Goal: Information Seeking & Learning: Learn about a topic

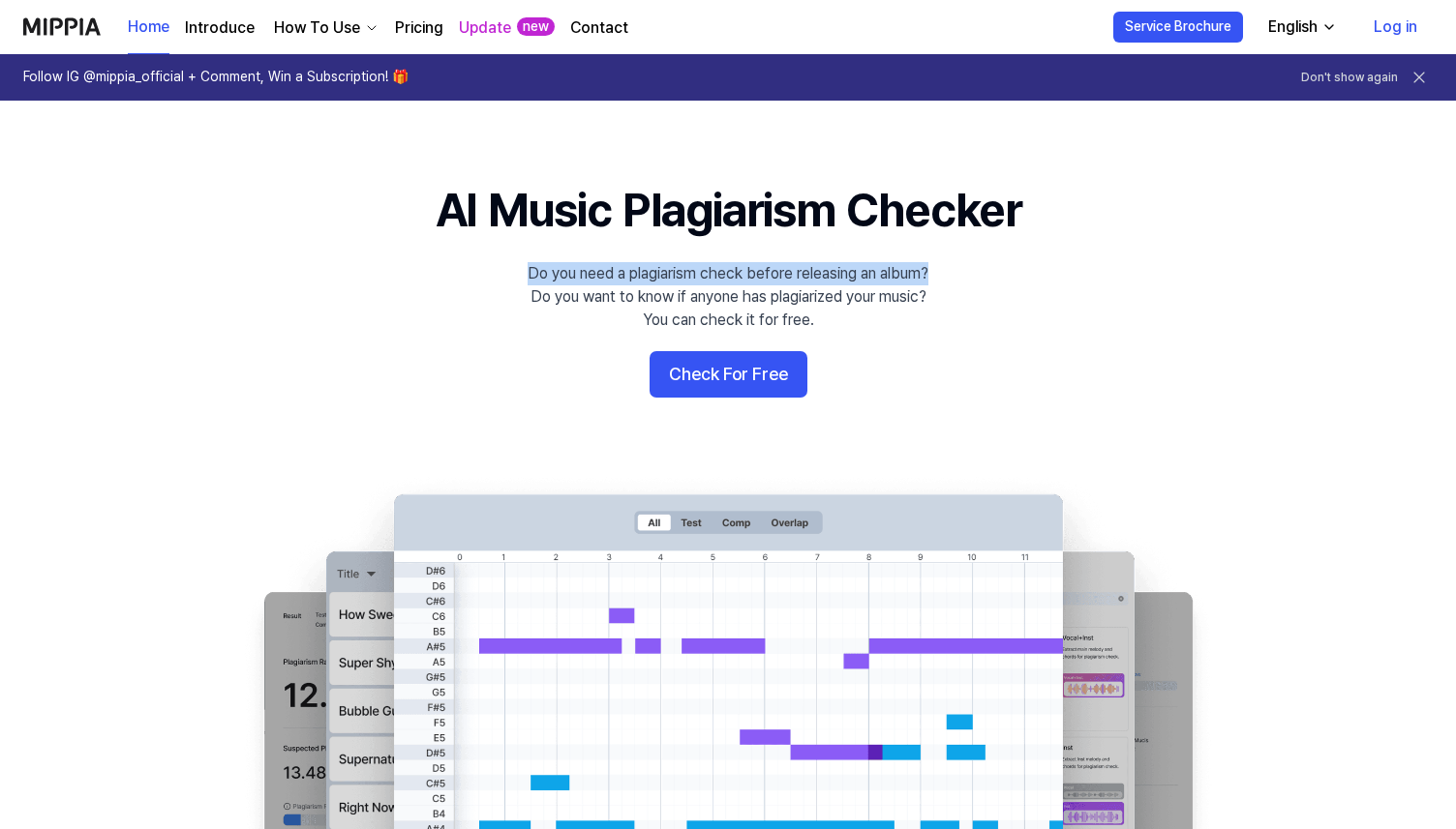
drag, startPoint x: 528, startPoint y: 274, endPoint x: 946, endPoint y: 278, distance: 418.0
click at [946, 278] on 배너 "AI Music Plagiarism Checker Do you need a plagiarism check before releasing an …" at bounding box center [728, 529] width 1395 height 703
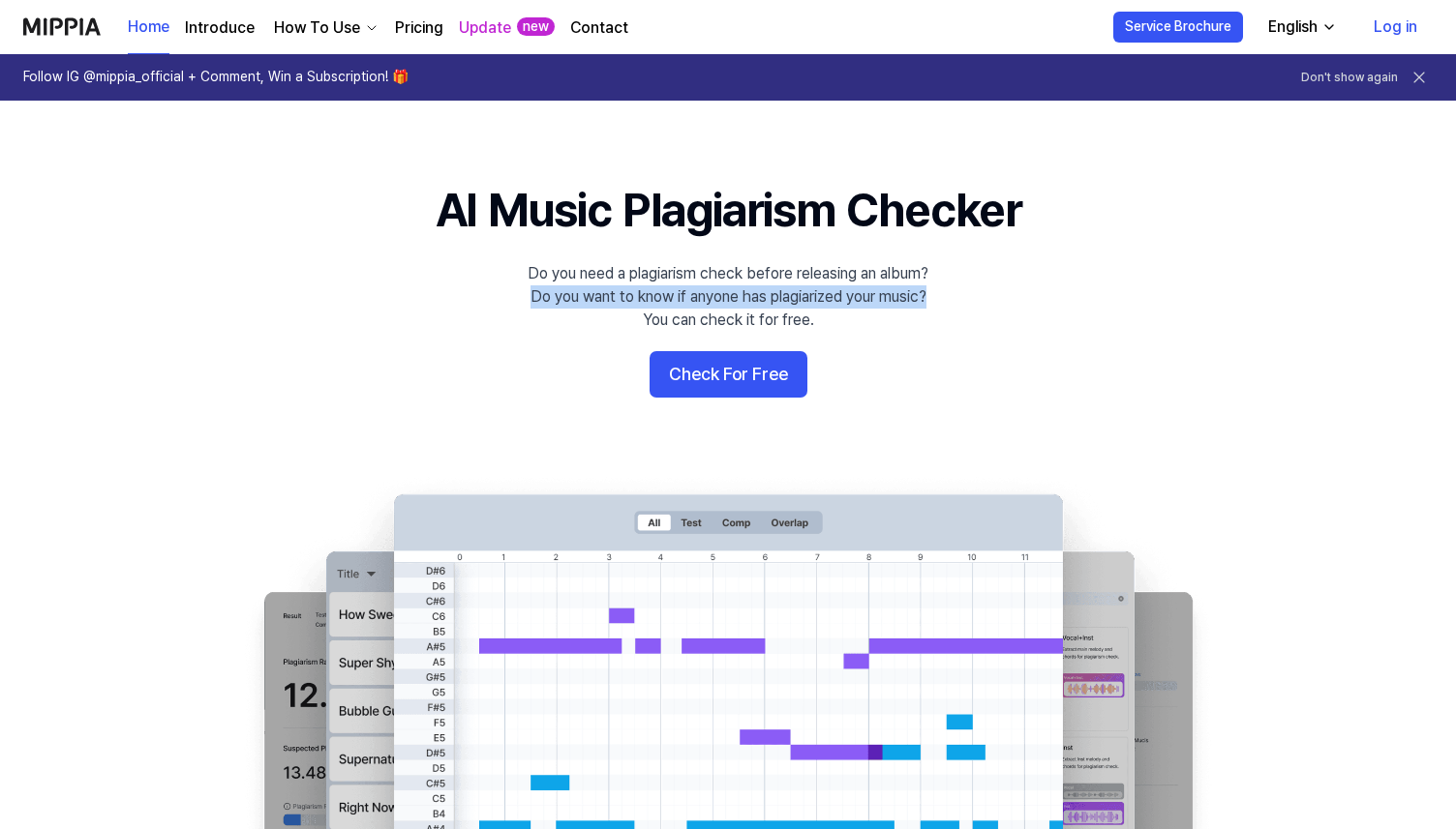
drag, startPoint x: 522, startPoint y: 298, endPoint x: 943, endPoint y: 299, distance: 421.0
click at [943, 299] on 배너 "AI Music Plagiarism Checker Do you need a plagiarism check before releasing an …" at bounding box center [728, 529] width 1395 height 703
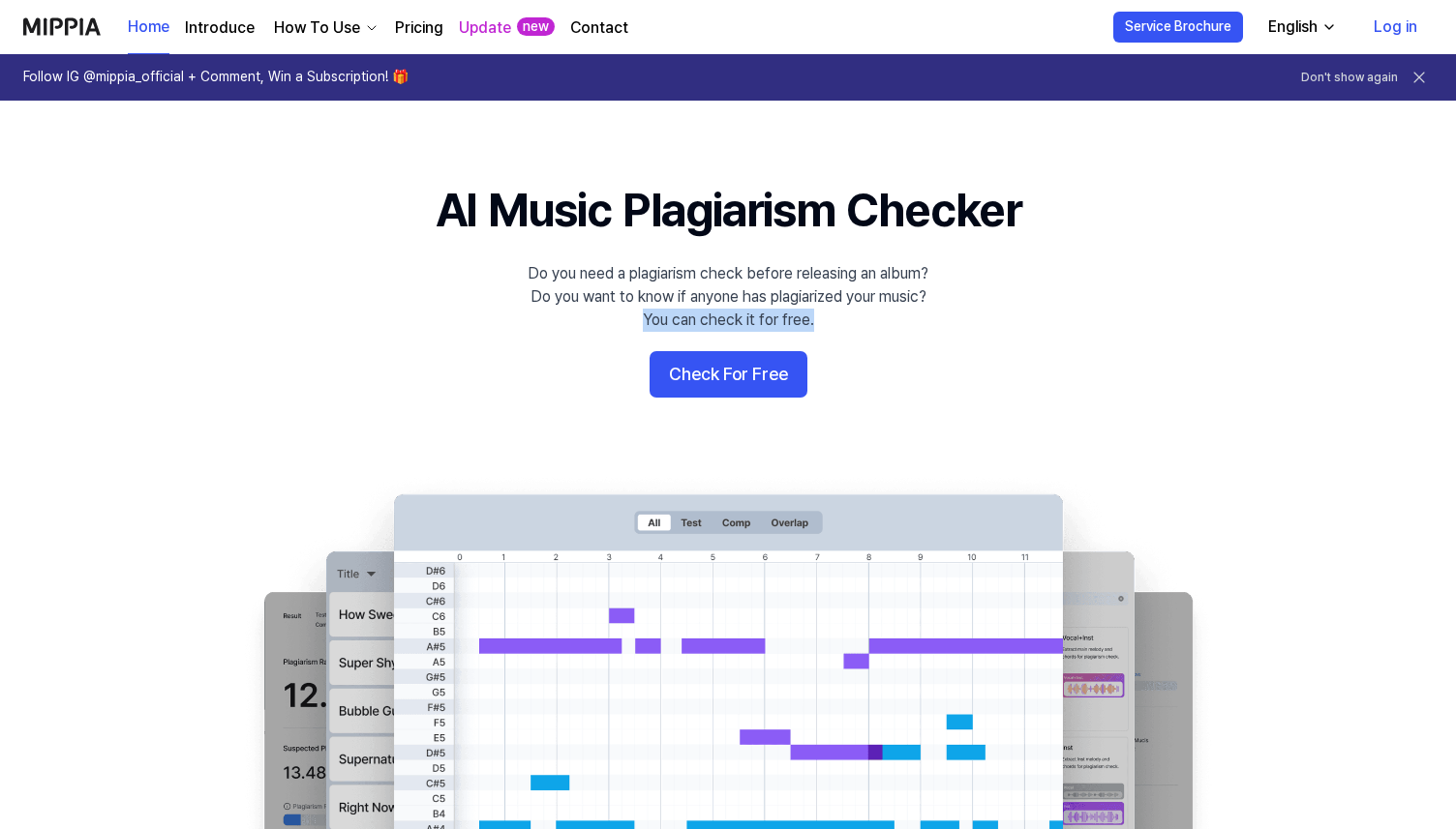
drag, startPoint x: 660, startPoint y: 323, endPoint x: 869, endPoint y: 323, distance: 209.0
click at [869, 323] on div "Do you need a plagiarism check before releasing an album? Do you want to know i…" at bounding box center [728, 297] width 401 height 69
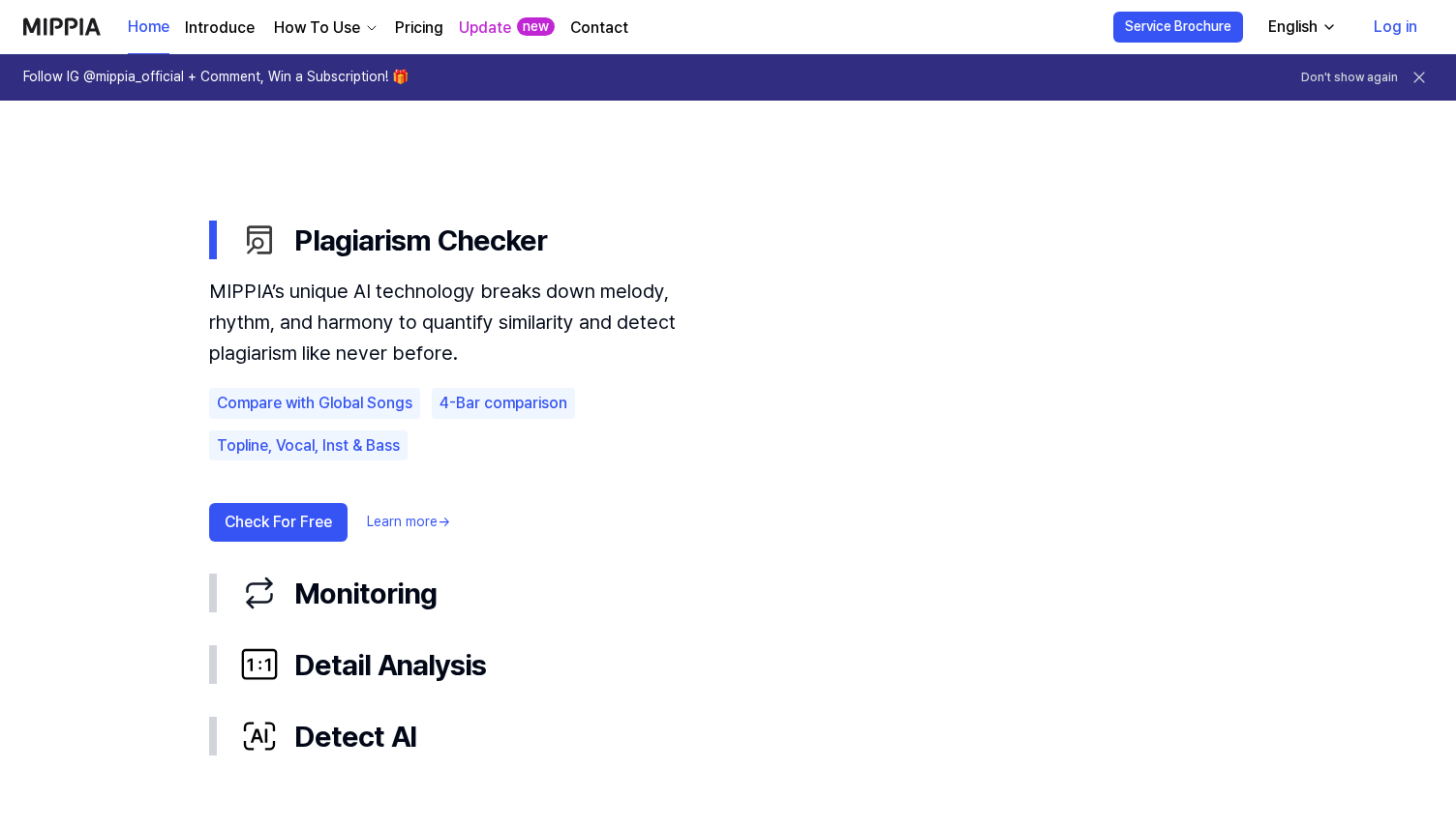
scroll to position [1051, 0]
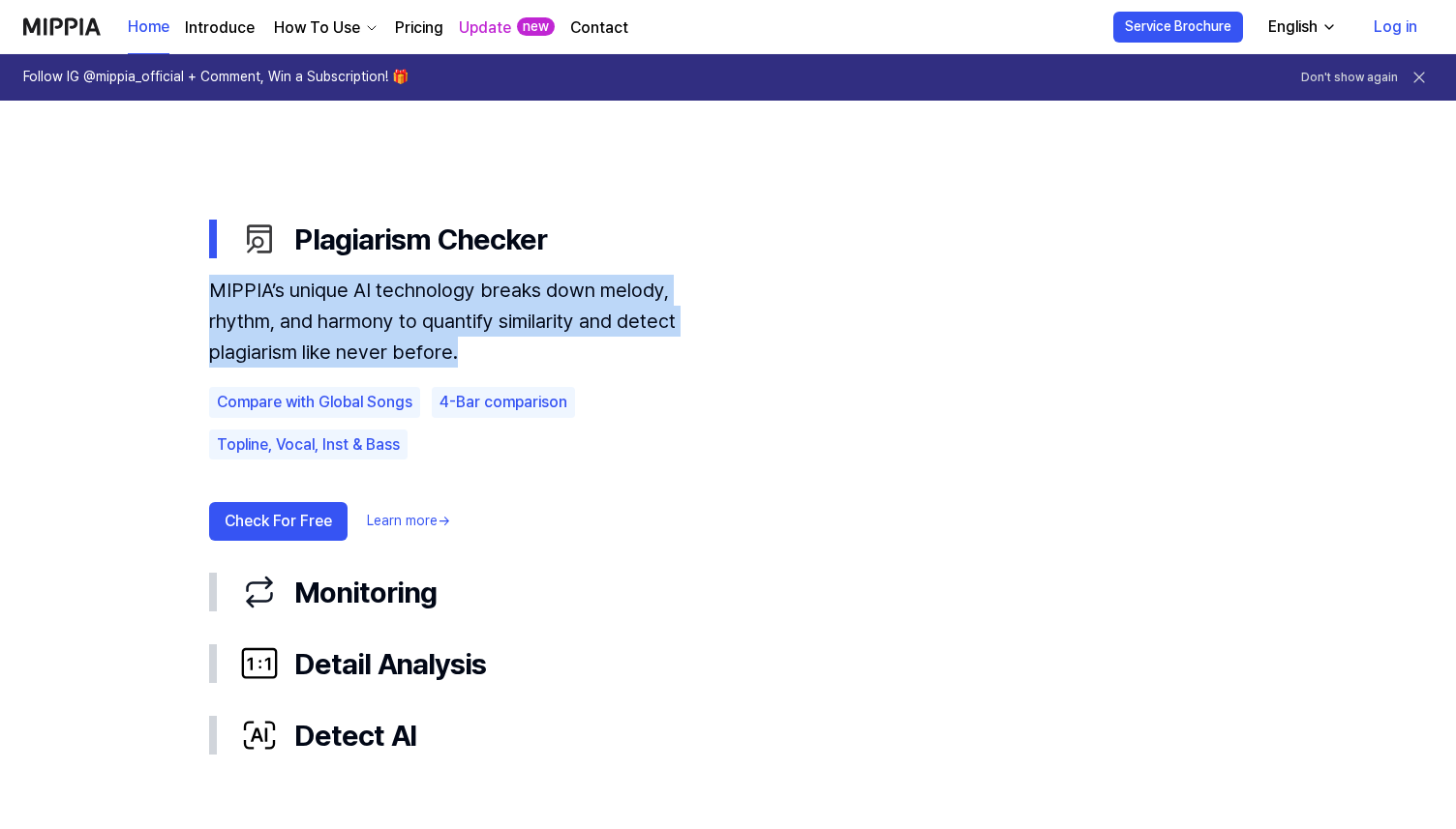
drag, startPoint x: 208, startPoint y: 283, endPoint x: 515, endPoint y: 348, distance: 313.8
click at [515, 348] on div "MIPPIA’s unique AI technology breaks down melody, rhythm, and harmony to quanti…" at bounding box center [470, 322] width 523 height 93
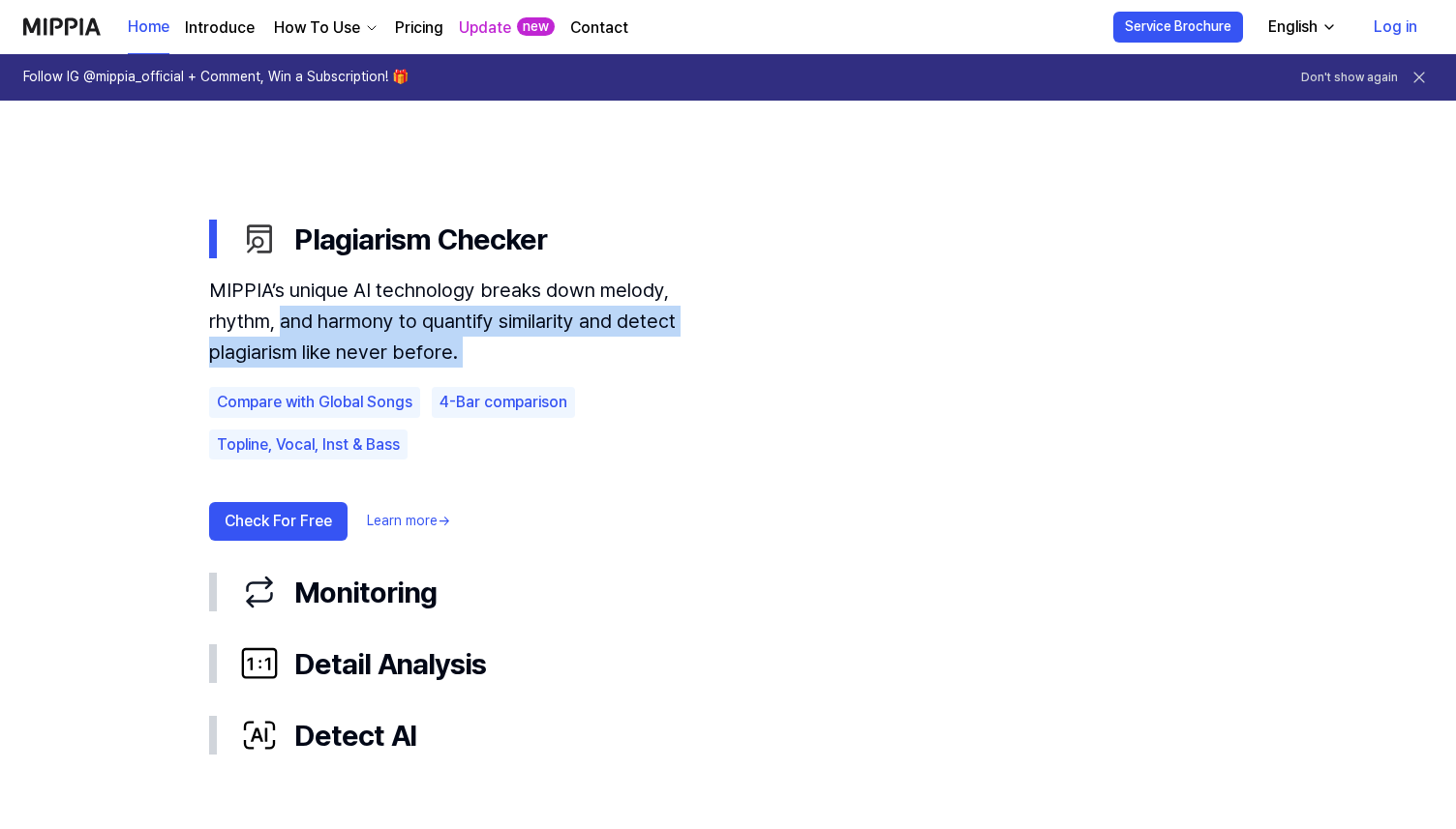
drag, startPoint x: 515, startPoint y: 348, endPoint x: 186, endPoint y: 307, distance: 331.5
click at [186, 307] on div "Plagiarism Checker MIPPIA’s unique AI technology breaks down melody, rhythm, an…" at bounding box center [728, 487] width 1085 height 568
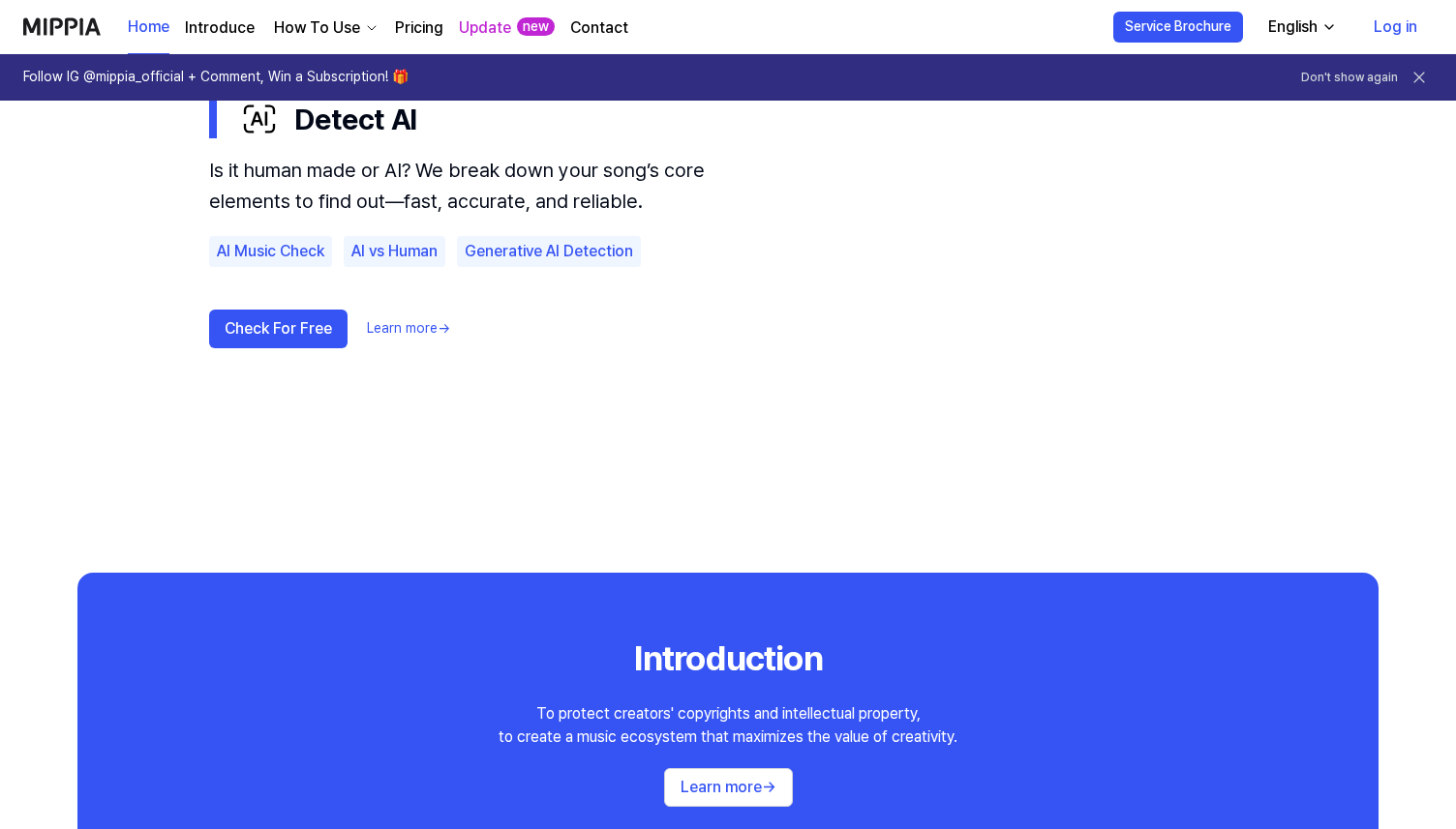
scroll to position [1384, 0]
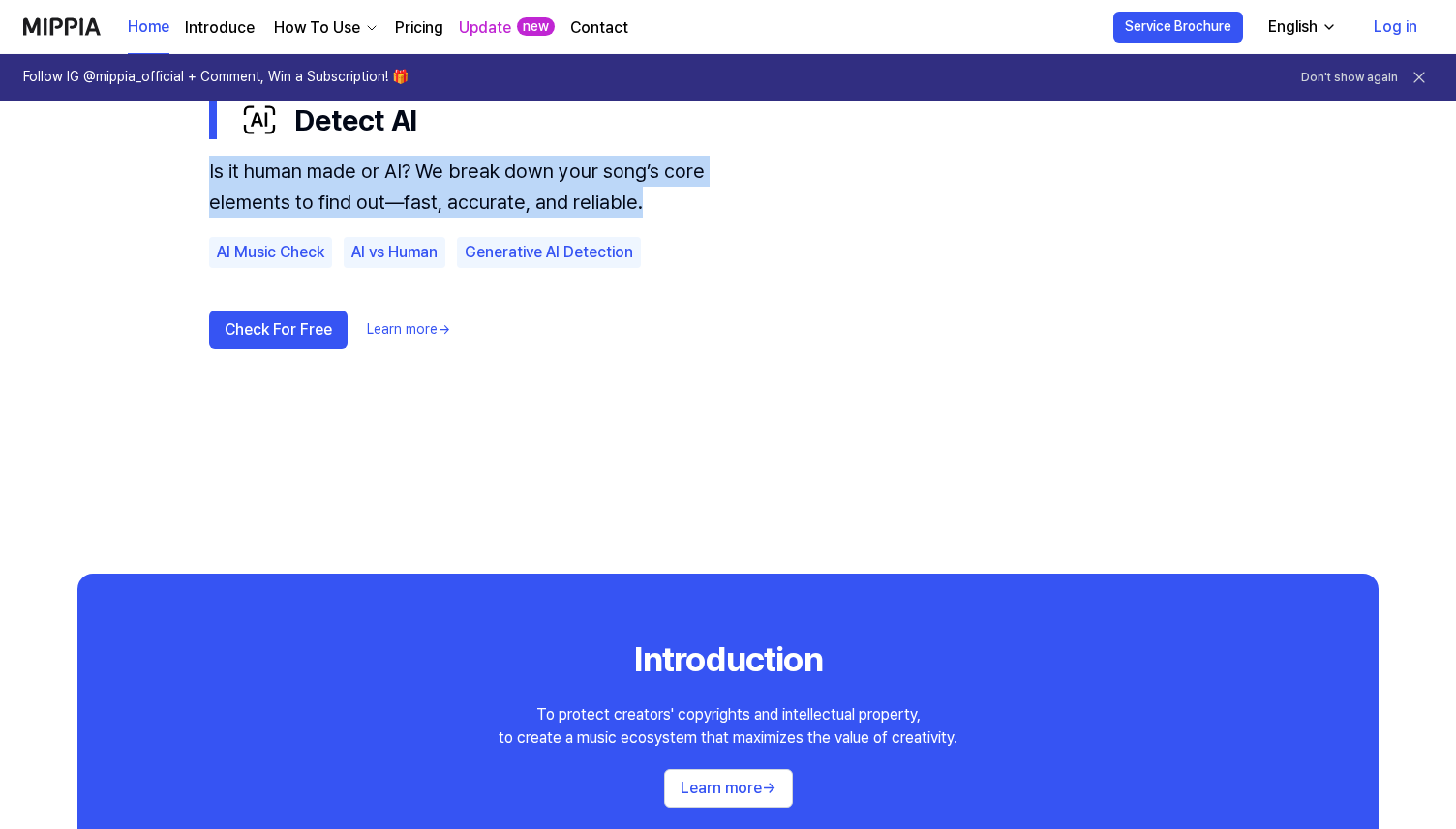
drag, startPoint x: 204, startPoint y: 171, endPoint x: 688, endPoint y: 204, distance: 485.1
click at [688, 204] on div "Plagiarism Checker Monitoring Detail Analysis Detect AI Is it human made or AI?…" at bounding box center [728, 144] width 1085 height 550
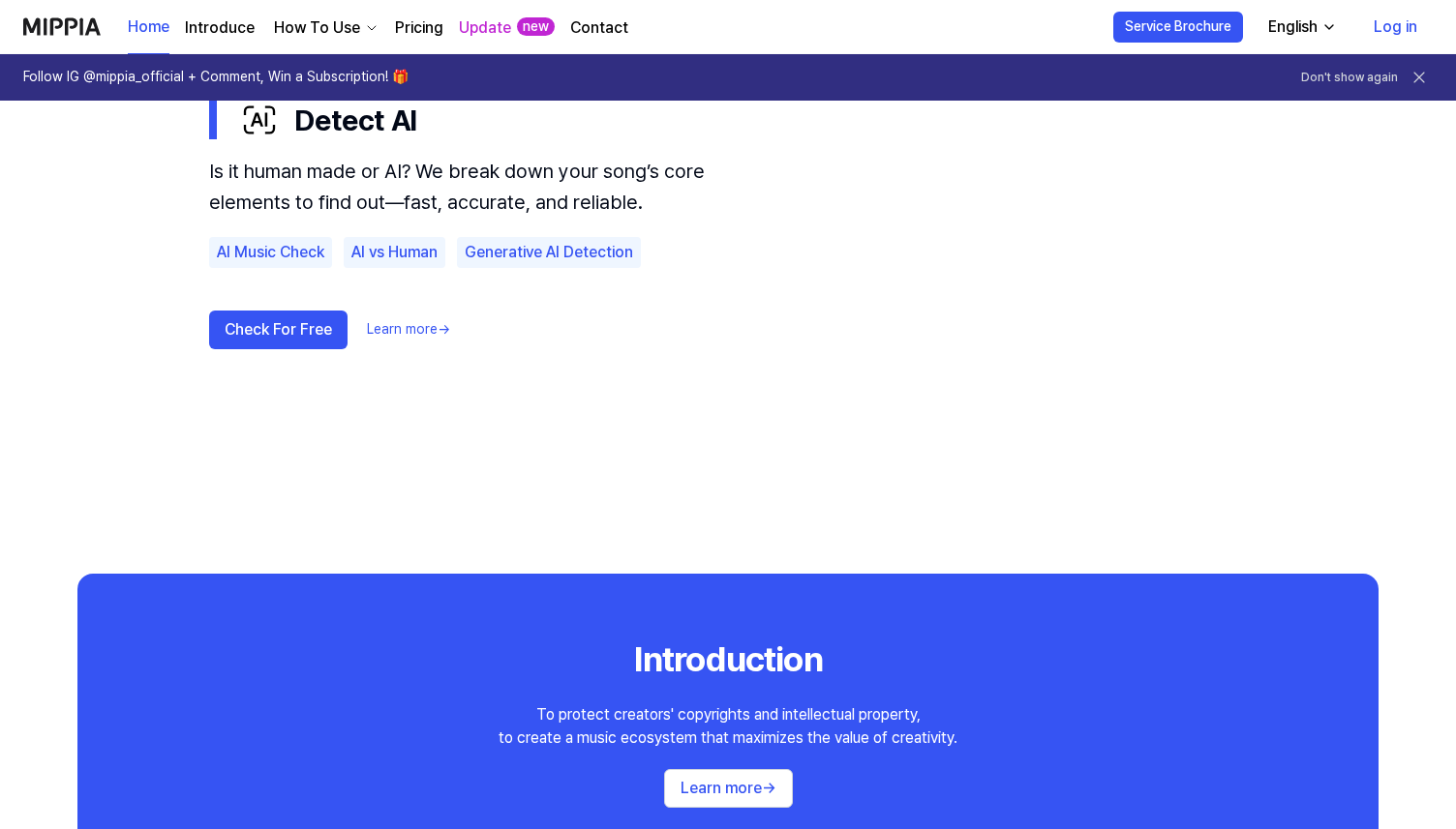
click at [179, 184] on use "Plagiarism Checker Monitoring Detail Analysis Detect AI Plagiarism Checker Moni…" at bounding box center [728, 143] width 1395 height 860
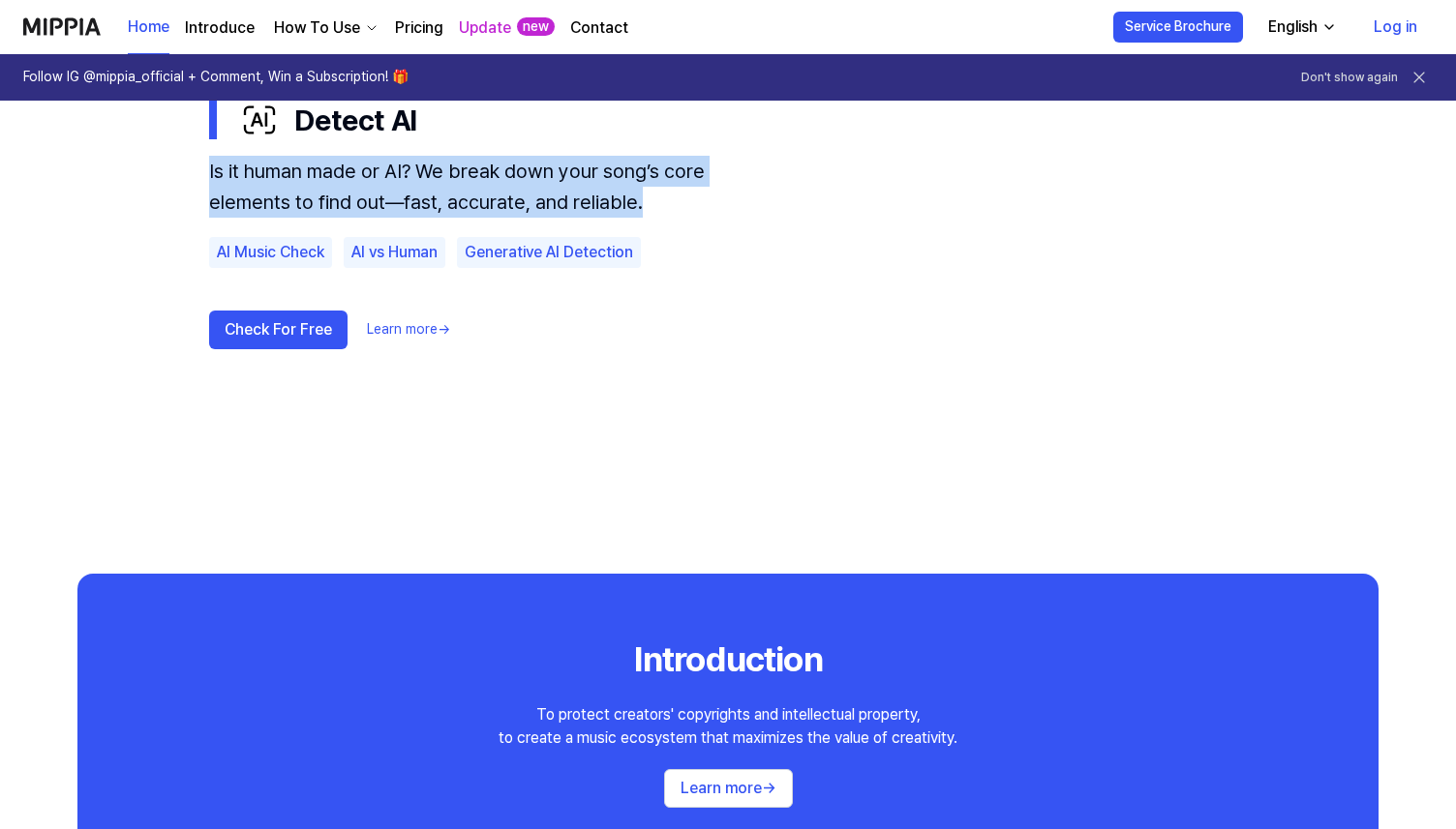
drag, startPoint x: 180, startPoint y: 176, endPoint x: 649, endPoint y: 211, distance: 470.3
click at [649, 211] on use "Plagiarism Checker Monitoring Detail Analysis Detect AI Plagiarism Checker Moni…" at bounding box center [728, 143] width 1395 height 860
click at [649, 211] on div "Is it human made or AI? We break down your song’s core elements to find out—fas…" at bounding box center [470, 187] width 523 height 62
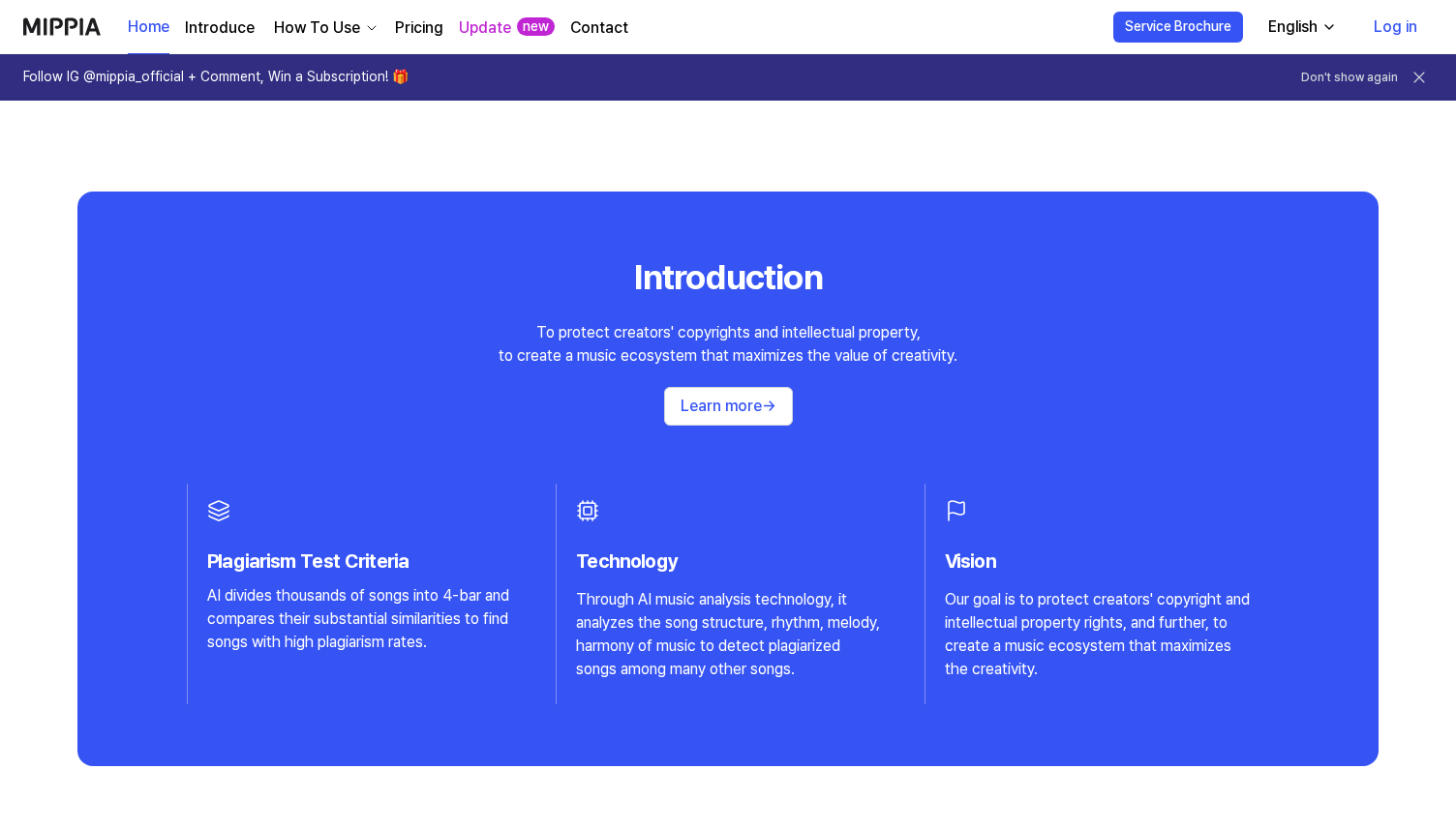
scroll to position [1748, 0]
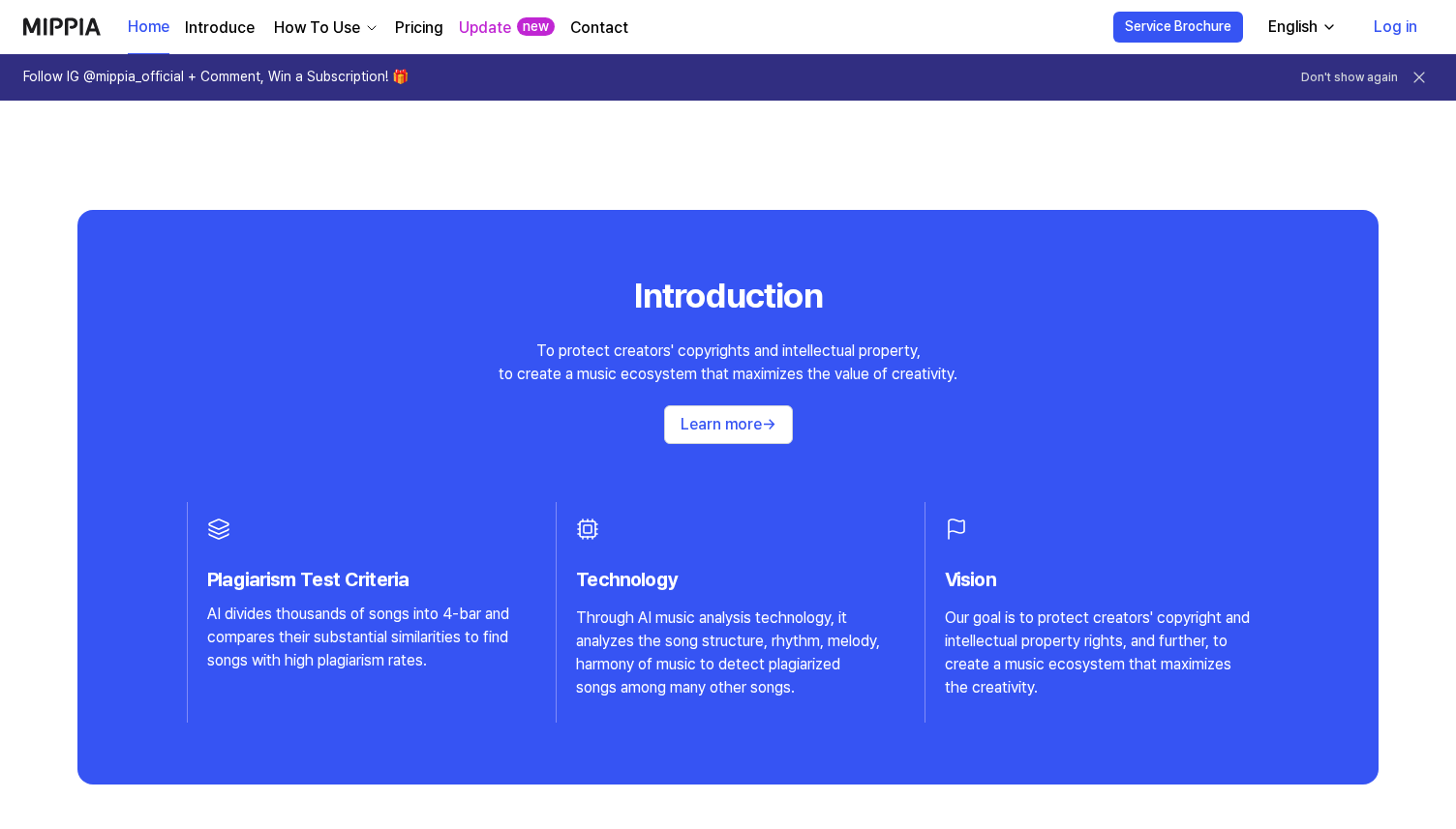
click at [304, 25] on div "How To Use" at bounding box center [317, 28] width 94 height 23
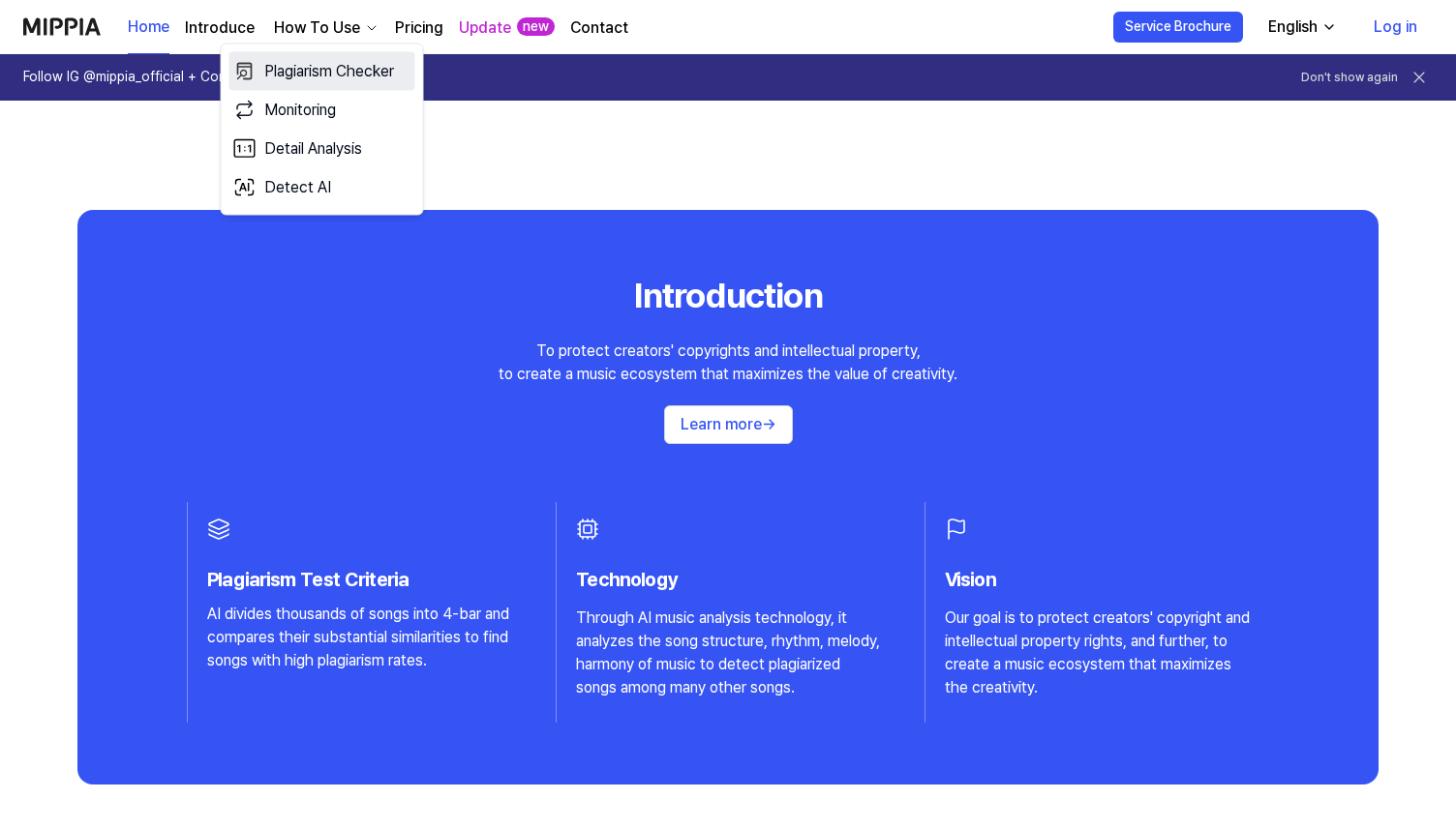
click at [355, 77] on link "Plagiarism Checker" at bounding box center [323, 71] width 186 height 39
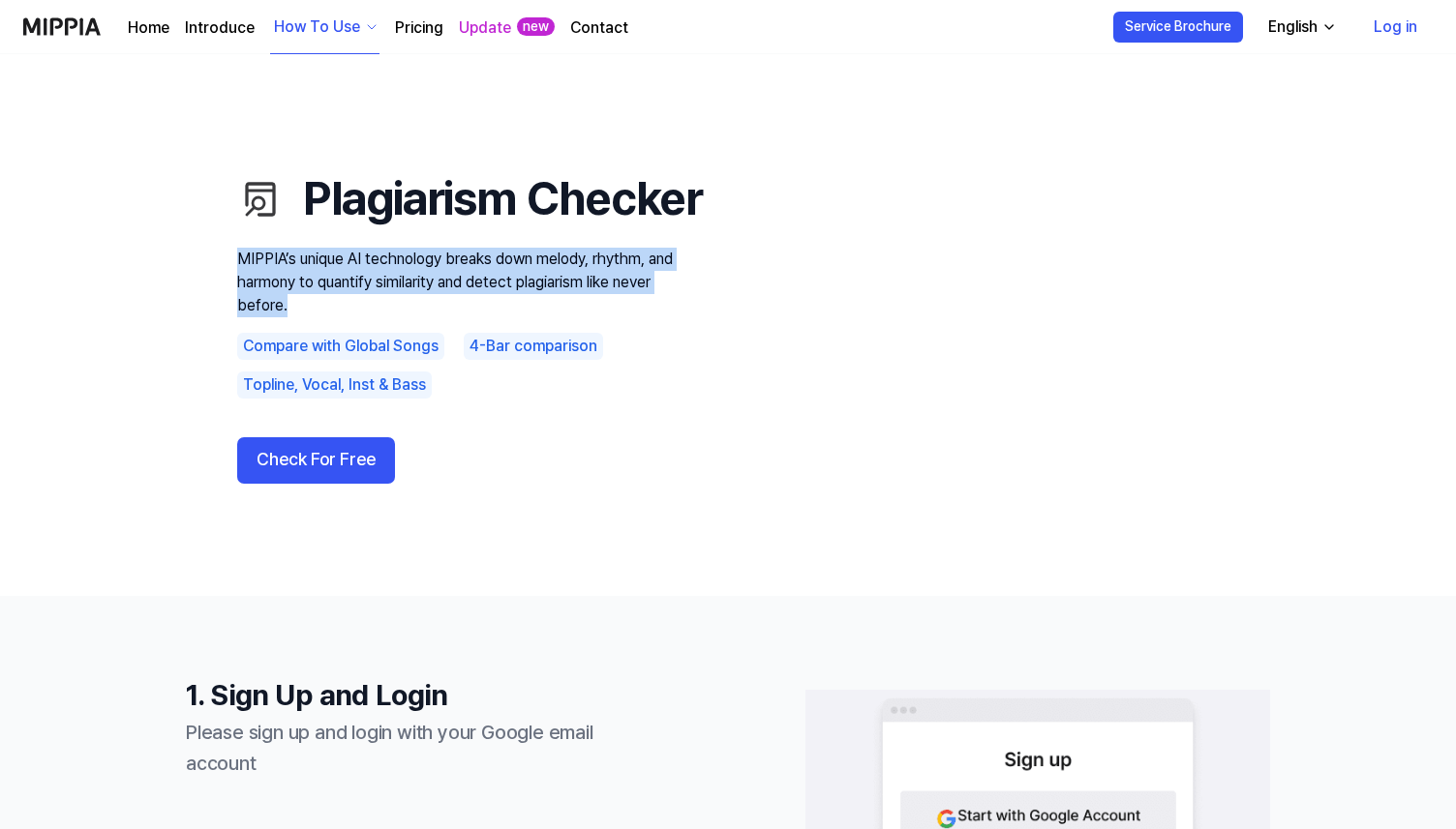
drag, startPoint x: 232, startPoint y: 287, endPoint x: 328, endPoint y: 341, distance: 110.1
click at [328, 341] on div "Plagiarism Checker MIPPIA’s unique AI technology breaks down melody, rhythm, an…" at bounding box center [728, 324] width 1085 height 387
click at [328, 318] on p "MIPPIA’s unique AI technology breaks down melody, rhythm, and harmony to quanti…" at bounding box center [470, 282] width 465 height 69
drag, startPoint x: 349, startPoint y: 341, endPoint x: 200, endPoint y: 299, distance: 154.8
click at [200, 299] on div "Plagiarism Checker MIPPIA’s unique AI technology breaks down melody, rhythm, an…" at bounding box center [728, 324] width 1085 height 387
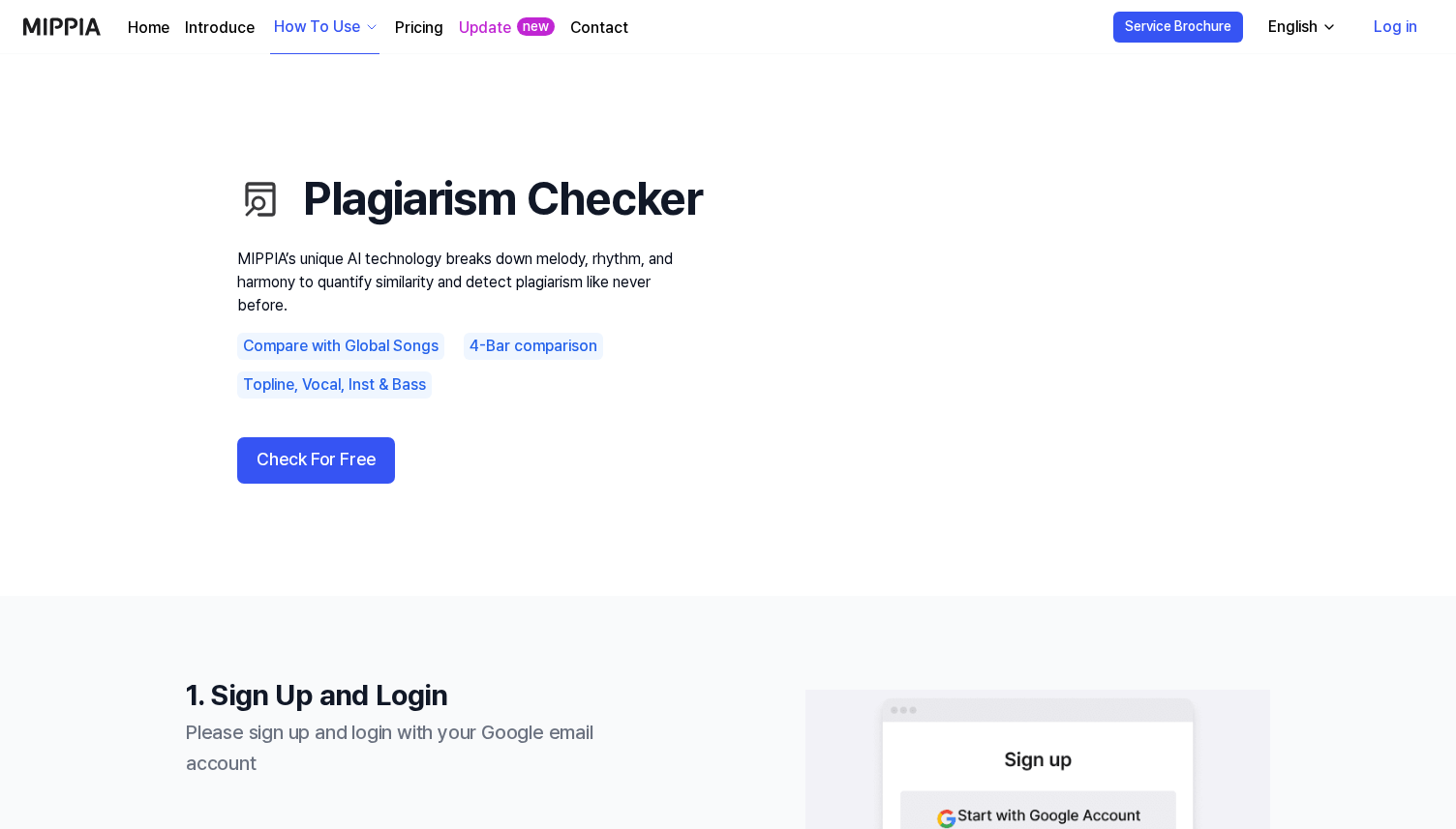
click at [518, 181] on h1 "Plagiarism Checker" at bounding box center [470, 199] width 465 height 65
click at [70, 40] on img at bounding box center [61, 27] width 77 height 53
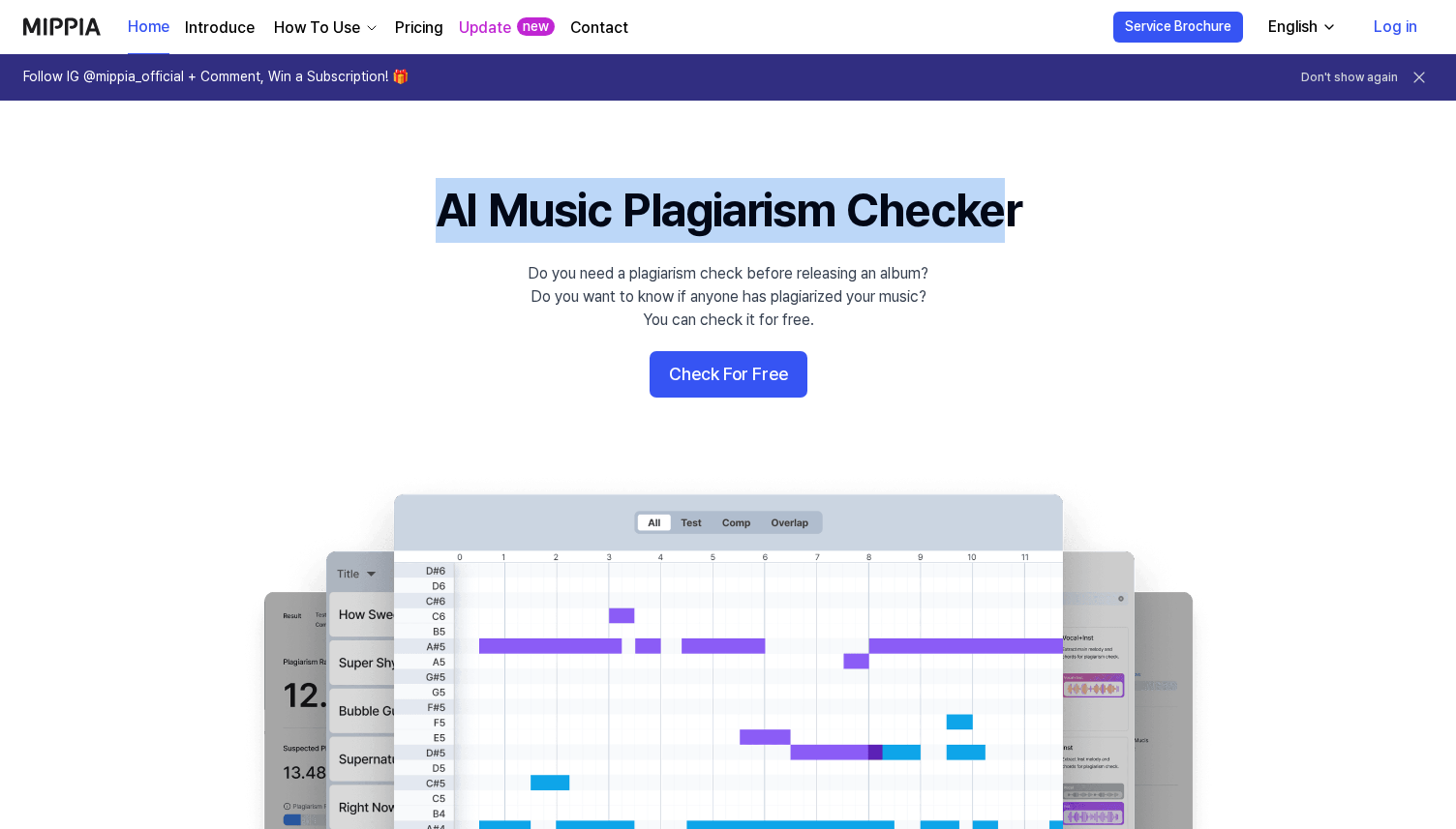
drag, startPoint x: 415, startPoint y: 207, endPoint x: 1027, endPoint y: 236, distance: 612.7
click at [1028, 236] on 배너 "AI Music Plagiarism Checker Do you need a plagiarism check before releasing an …" at bounding box center [728, 529] width 1395 height 703
click at [1021, 236] on h1 "AI Music Plagiarism Checker" at bounding box center [728, 211] width 586 height 65
drag, startPoint x: 1059, startPoint y: 236, endPoint x: 425, endPoint y: 201, distance: 635.0
click at [425, 201] on 배너 "AI Music Plagiarism Checker Do you need a plagiarism check before releasing an …" at bounding box center [728, 529] width 1395 height 703
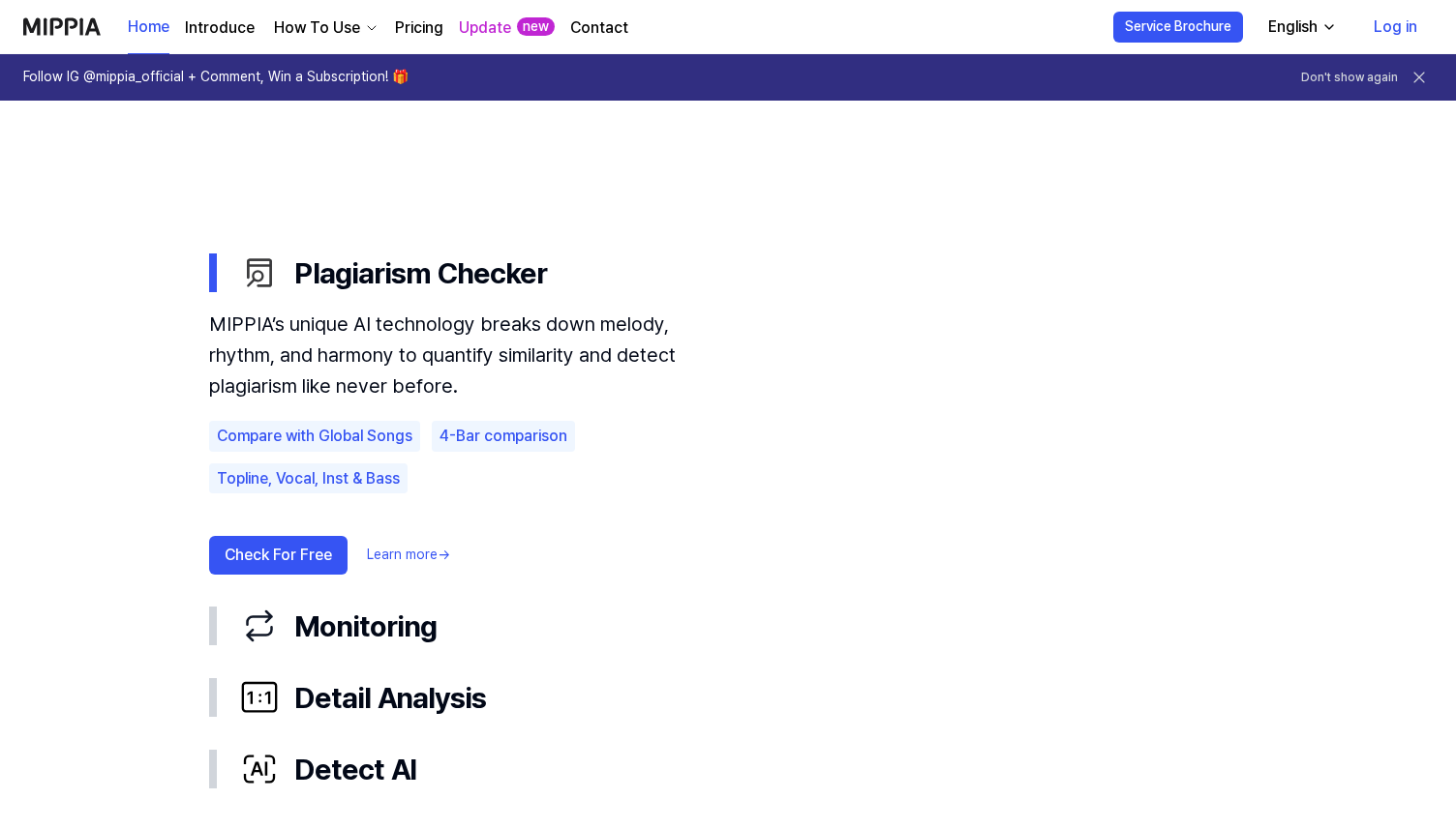
scroll to position [1017, 0]
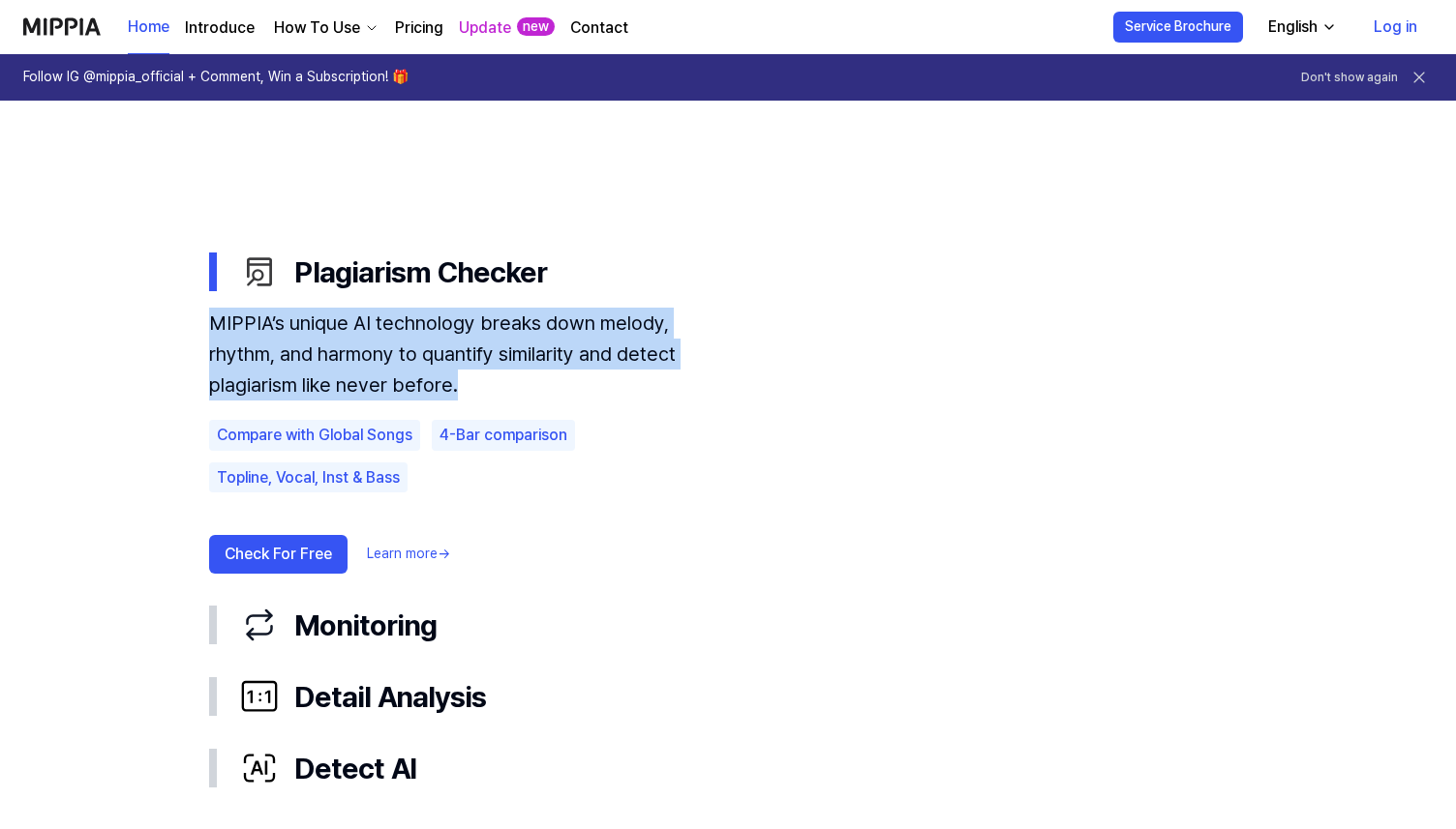
drag, startPoint x: 213, startPoint y: 323, endPoint x: 337, endPoint y: 386, distance: 139.1
click at [337, 386] on div "MIPPIA’s unique AI technology breaks down melody, rhythm, and harmony to quanti…" at bounding box center [470, 354] width 523 height 93
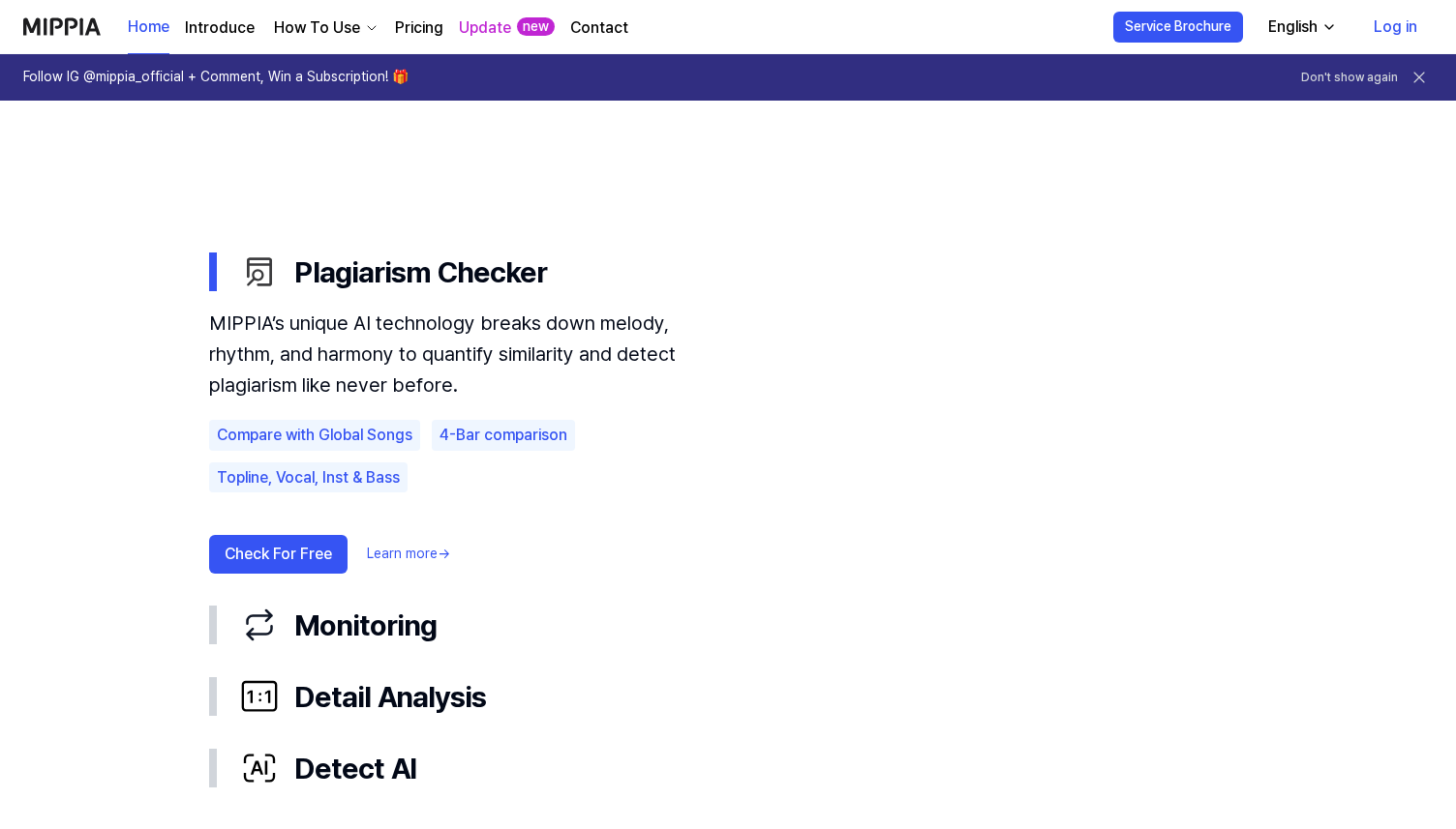
click at [307, 328] on div "MIPPIA’s unique AI technology breaks down melody, rhythm, and harmony to quanti…" at bounding box center [470, 354] width 523 height 93
drag, startPoint x: 212, startPoint y: 322, endPoint x: 570, endPoint y: 328, distance: 358.1
click at [570, 328] on div "MIPPIA’s unique AI technology breaks down melody, rhythm, and harmony to quanti…" at bounding box center [470, 354] width 523 height 93
drag, startPoint x: 651, startPoint y: 334, endPoint x: 545, endPoint y: 325, distance: 106.4
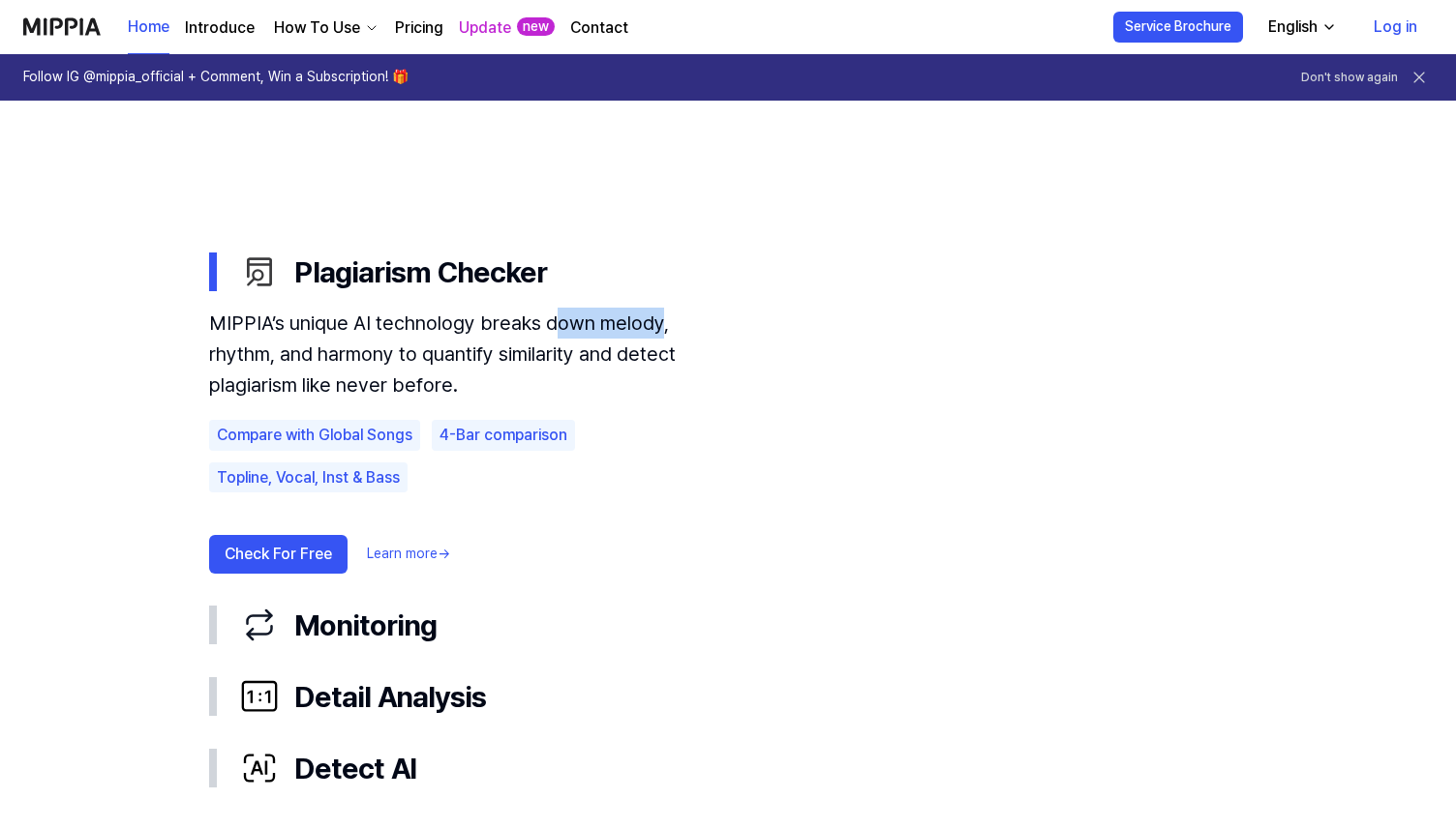
click at [545, 325] on div "MIPPIA’s unique AI technology breaks down melody, rhythm, and harmony to quanti…" at bounding box center [470, 354] width 523 height 93
drag, startPoint x: 247, startPoint y: 361, endPoint x: 440, endPoint y: 360, distance: 193.0
click at [441, 360] on div "MIPPIA’s unique AI technology breaks down melody, rhythm, and harmony to quanti…" at bounding box center [470, 354] width 523 height 93
click at [440, 360] on div "MIPPIA’s unique AI technology breaks down melody, rhythm, and harmony to quanti…" at bounding box center [470, 354] width 523 height 93
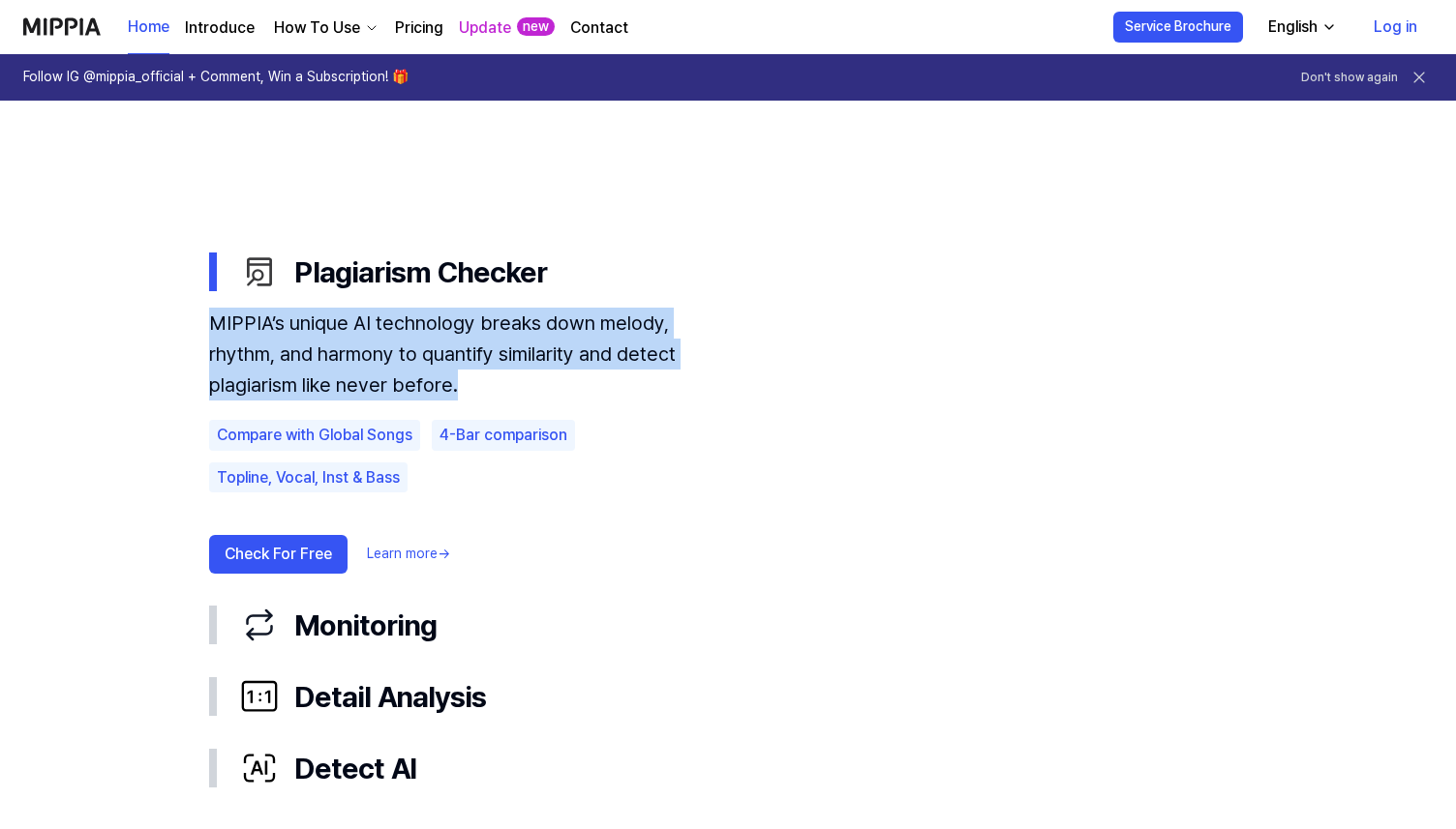
drag, startPoint x: 323, startPoint y: 382, endPoint x: 208, endPoint y: 328, distance: 127.0
click at [209, 328] on div "MIPPIA’s unique AI technology breaks down melody, rhythm, and harmony to quanti…" at bounding box center [470, 354] width 523 height 93
drag, startPoint x: 205, startPoint y: 322, endPoint x: 399, endPoint y: 382, distance: 203.1
click at [399, 382] on div "Plagiarism Checker MIPPIA’s unique AI technology breaks down melody, rhythm, an…" at bounding box center [728, 520] width 1085 height 568
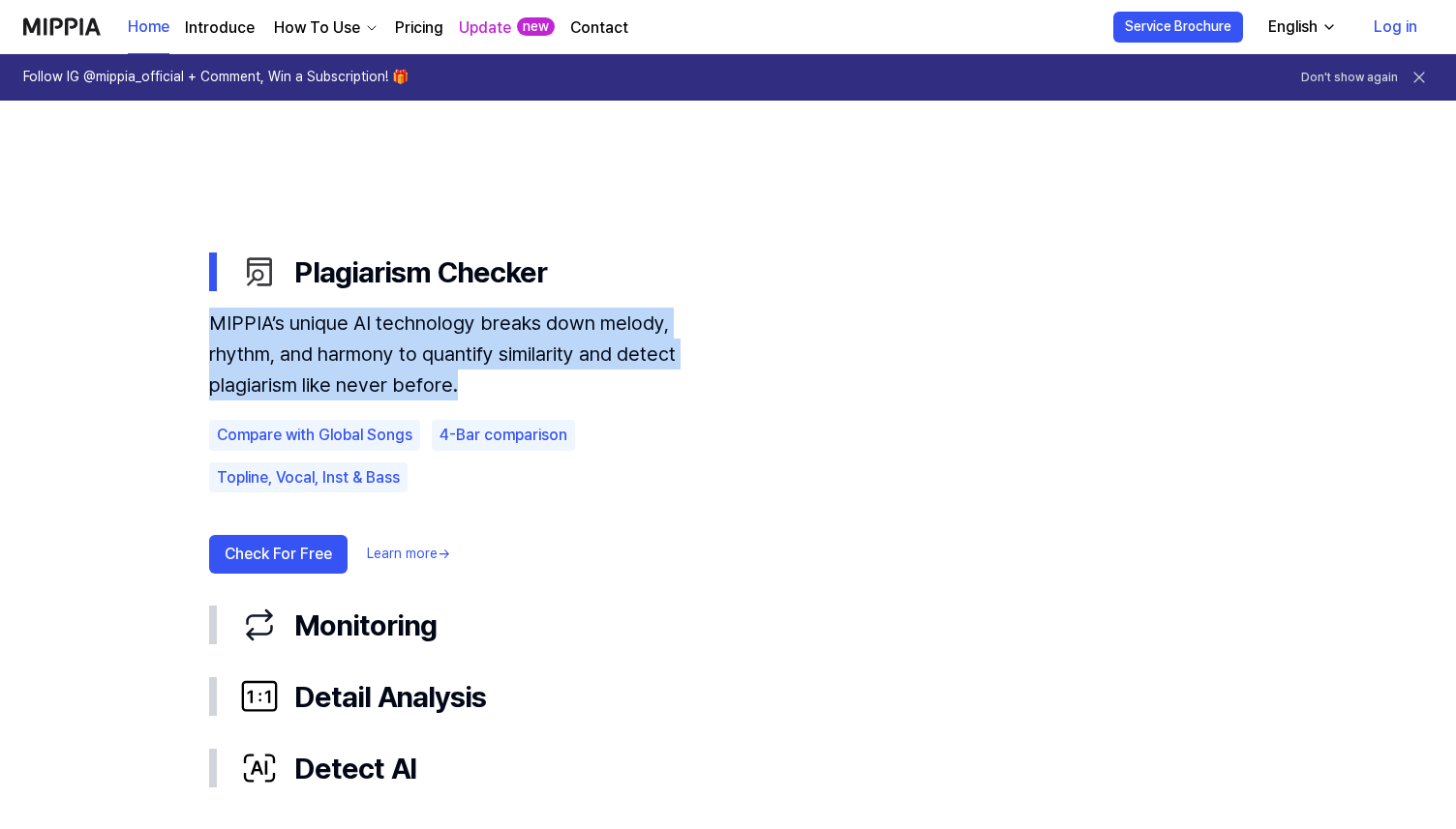
click at [399, 382] on div "MIPPIA’s unique AI technology breaks down melody, rhythm, and harmony to quanti…" at bounding box center [470, 354] width 523 height 93
drag, startPoint x: 399, startPoint y: 382, endPoint x: 196, endPoint y: 329, distance: 209.8
click at [196, 329] on div "Plagiarism Checker MIPPIA’s unique AI technology breaks down melody, rhythm, an…" at bounding box center [728, 520] width 1085 height 568
drag, startPoint x: 202, startPoint y: 330, endPoint x: 348, endPoint y: 402, distance: 162.8
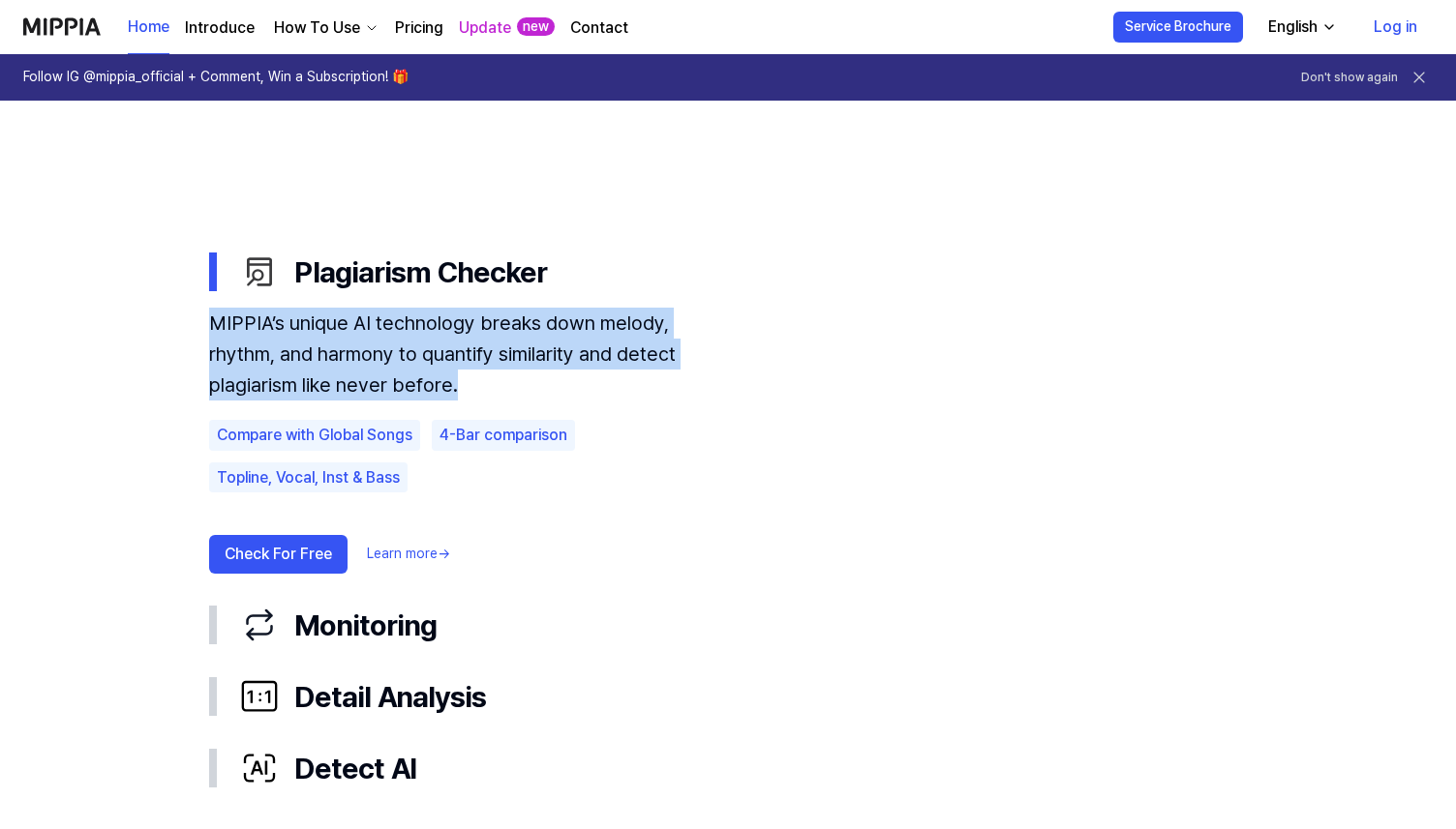
click at [350, 402] on div "Plagiarism Checker MIPPIA’s unique AI technology breaks down melody, rhythm, an…" at bounding box center [728, 520] width 1085 height 568
click at [348, 402] on div "MIPPIA’s unique AI technology breaks down melody, rhythm, and harmony to quanti…" at bounding box center [470, 440] width 523 height 266
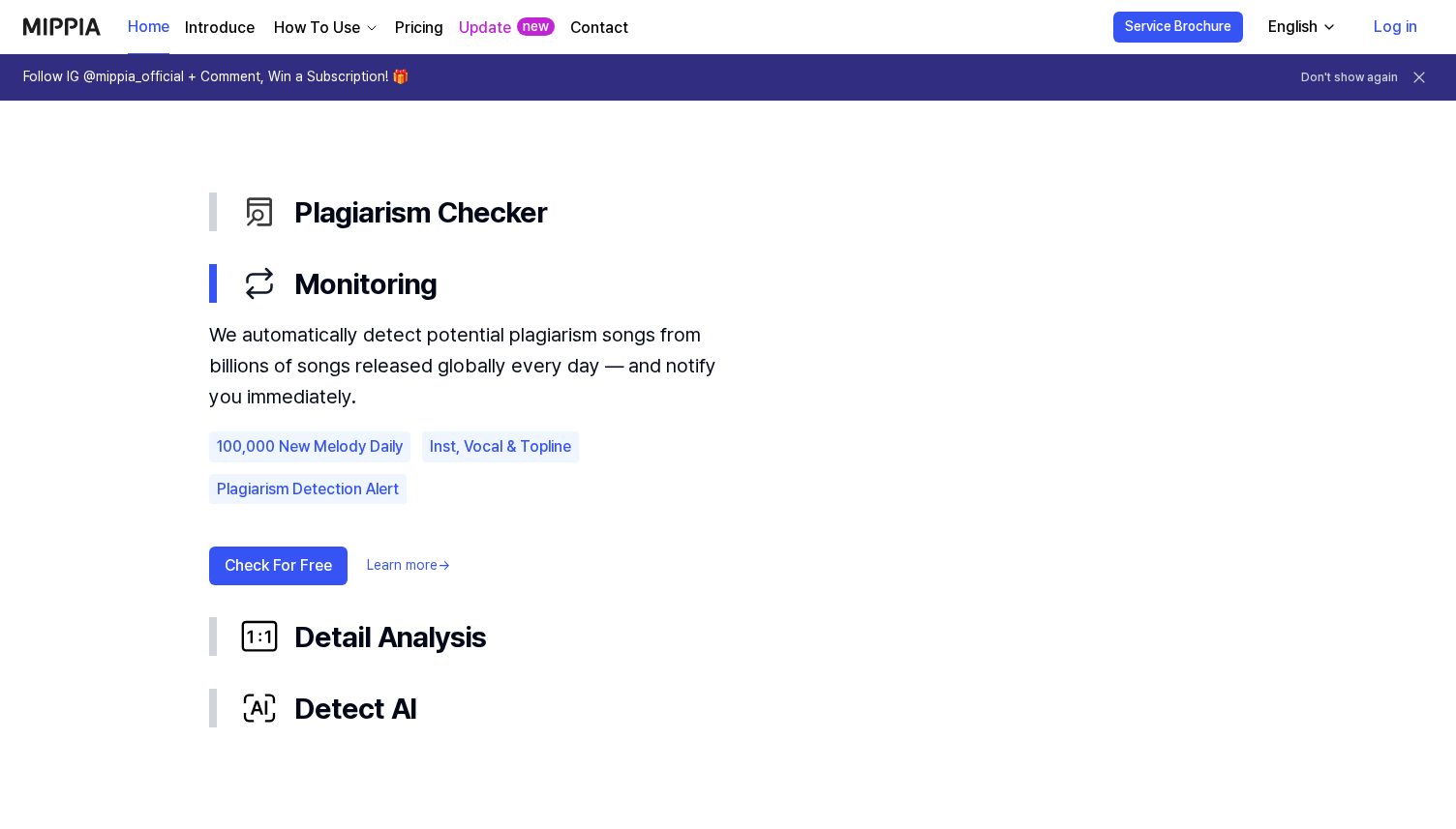
scroll to position [1060, 0]
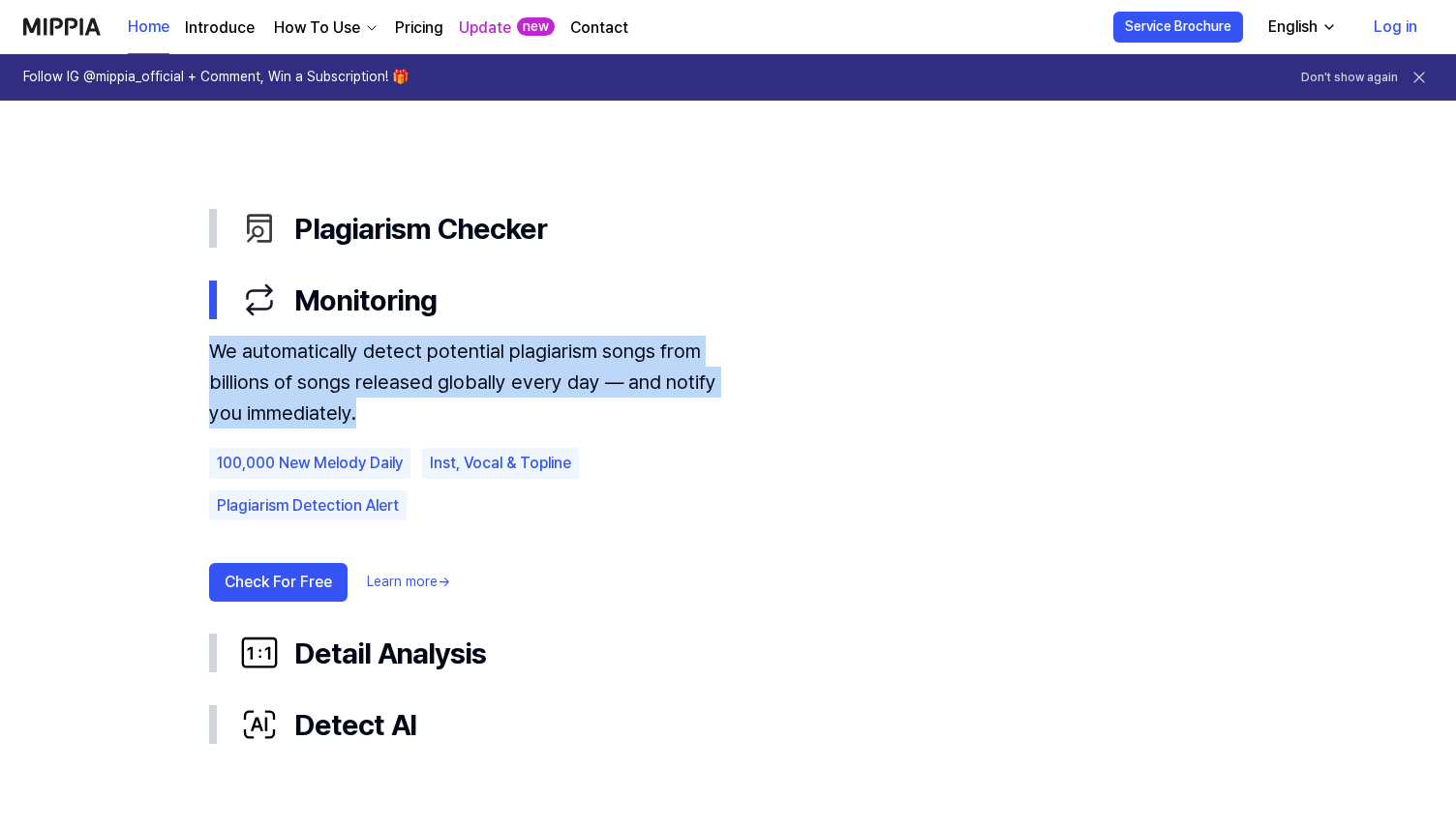
drag, startPoint x: 201, startPoint y: 350, endPoint x: 364, endPoint y: 408, distance: 173.0
click at [364, 408] on div "Plagiarism Checker Monitoring We automatically detect potential plagiarism song…" at bounding box center [728, 477] width 1085 height 568
click at [364, 408] on div "We automatically detect potential plagiarism songs from billions of songs relea…" at bounding box center [470, 382] width 523 height 93
drag, startPoint x: 377, startPoint y: 408, endPoint x: 195, endPoint y: 338, distance: 195.0
click at [195, 338] on div "Plagiarism Checker Monitoring We automatically detect potential plagiarism song…" at bounding box center [728, 477] width 1085 height 568
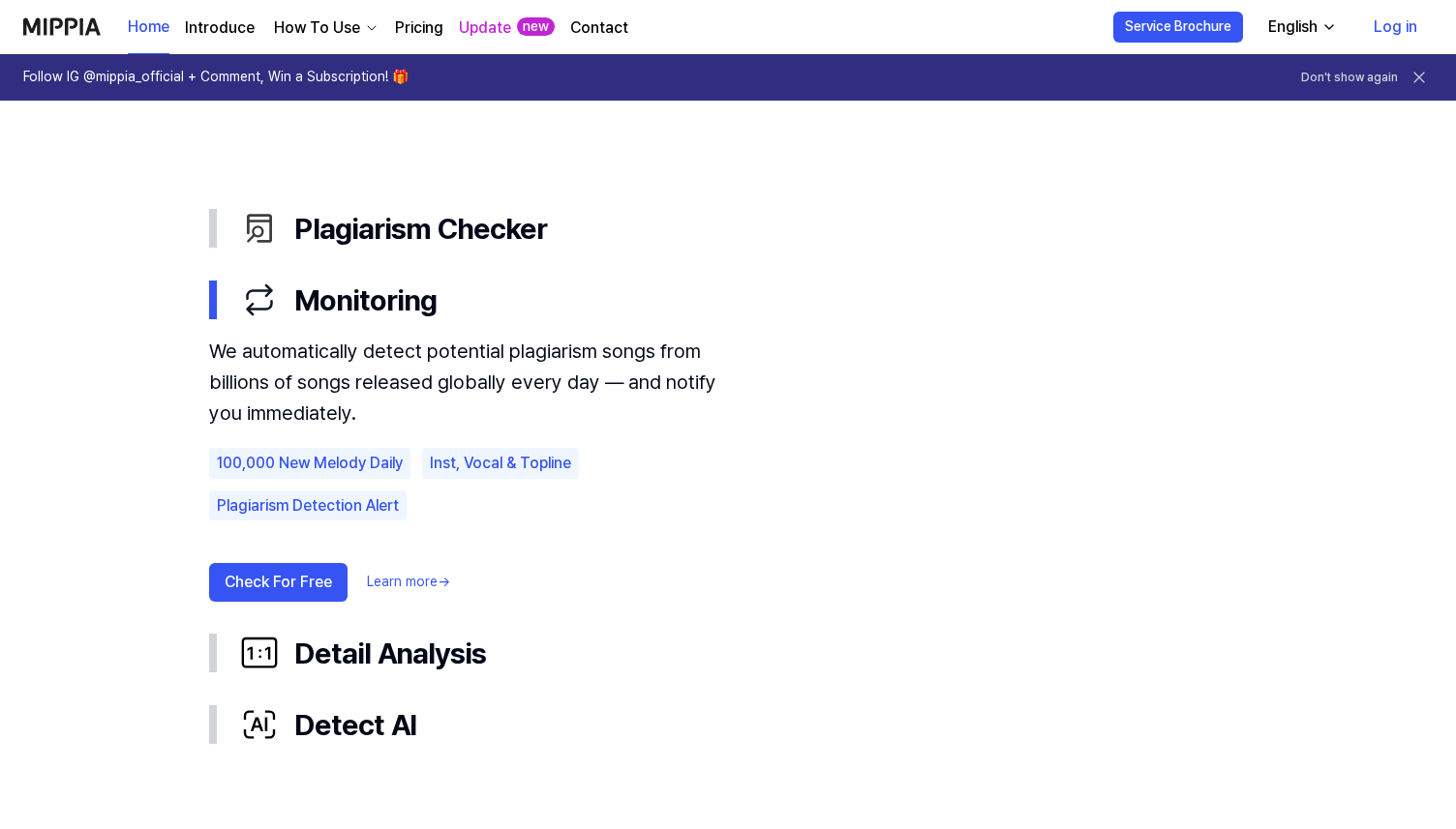
click at [210, 347] on div "We automatically detect potential plagiarism songs from billions of songs relea…" at bounding box center [470, 382] width 523 height 93
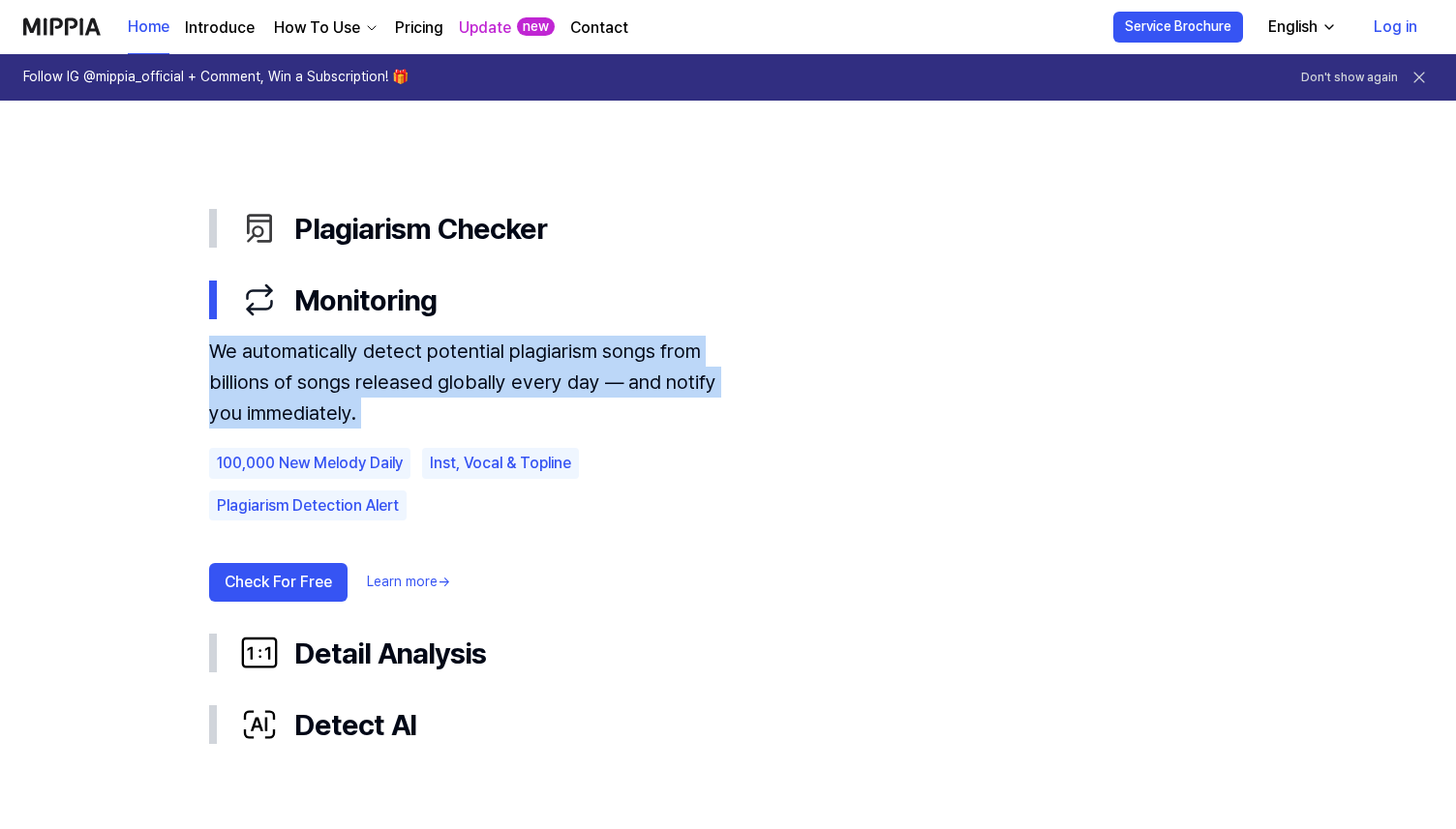
drag, startPoint x: 210, startPoint y: 347, endPoint x: 364, endPoint y: 405, distance: 164.6
click at [364, 405] on div "We automatically detect potential plagiarism songs from billions of songs relea…" at bounding box center [470, 382] width 523 height 93
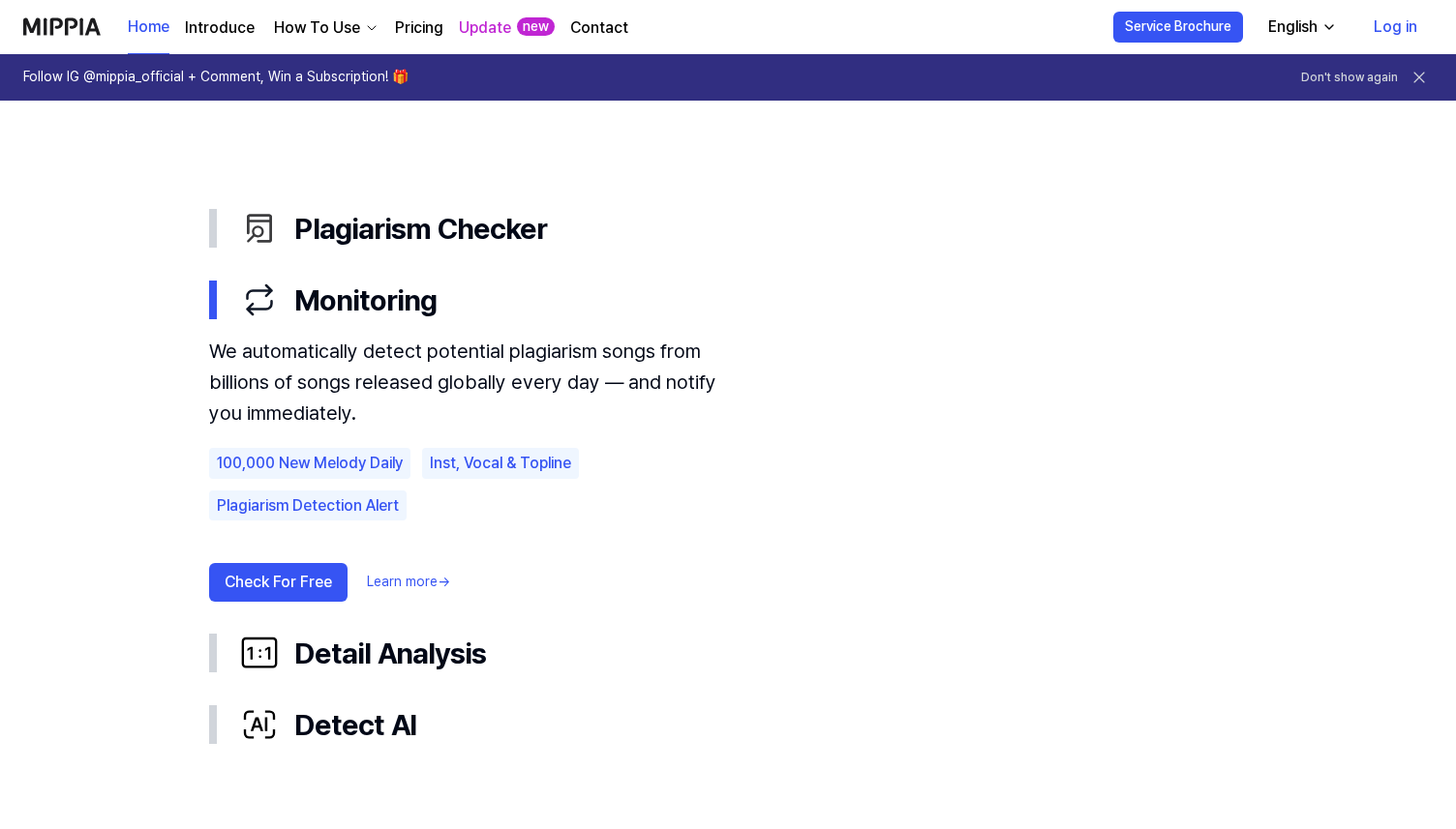
click at [226, 354] on div "We automatically detect potential plagiarism songs from billions of songs relea…" at bounding box center [470, 382] width 523 height 93
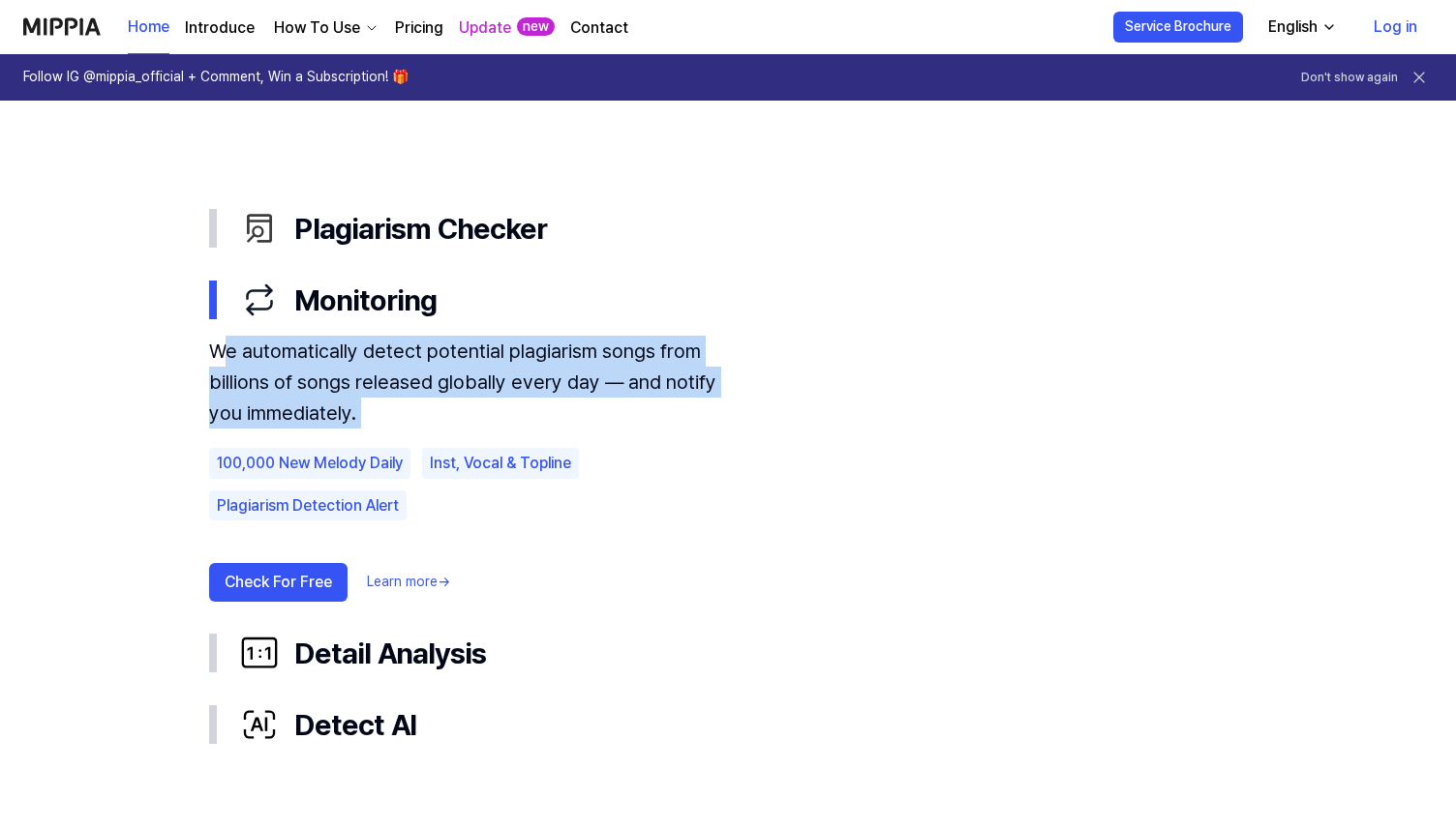
drag, startPoint x: 224, startPoint y: 354, endPoint x: 433, endPoint y: 411, distance: 216.6
click at [433, 411] on div "We automatically detect potential plagiarism songs from billions of songs relea…" at bounding box center [470, 382] width 523 height 93
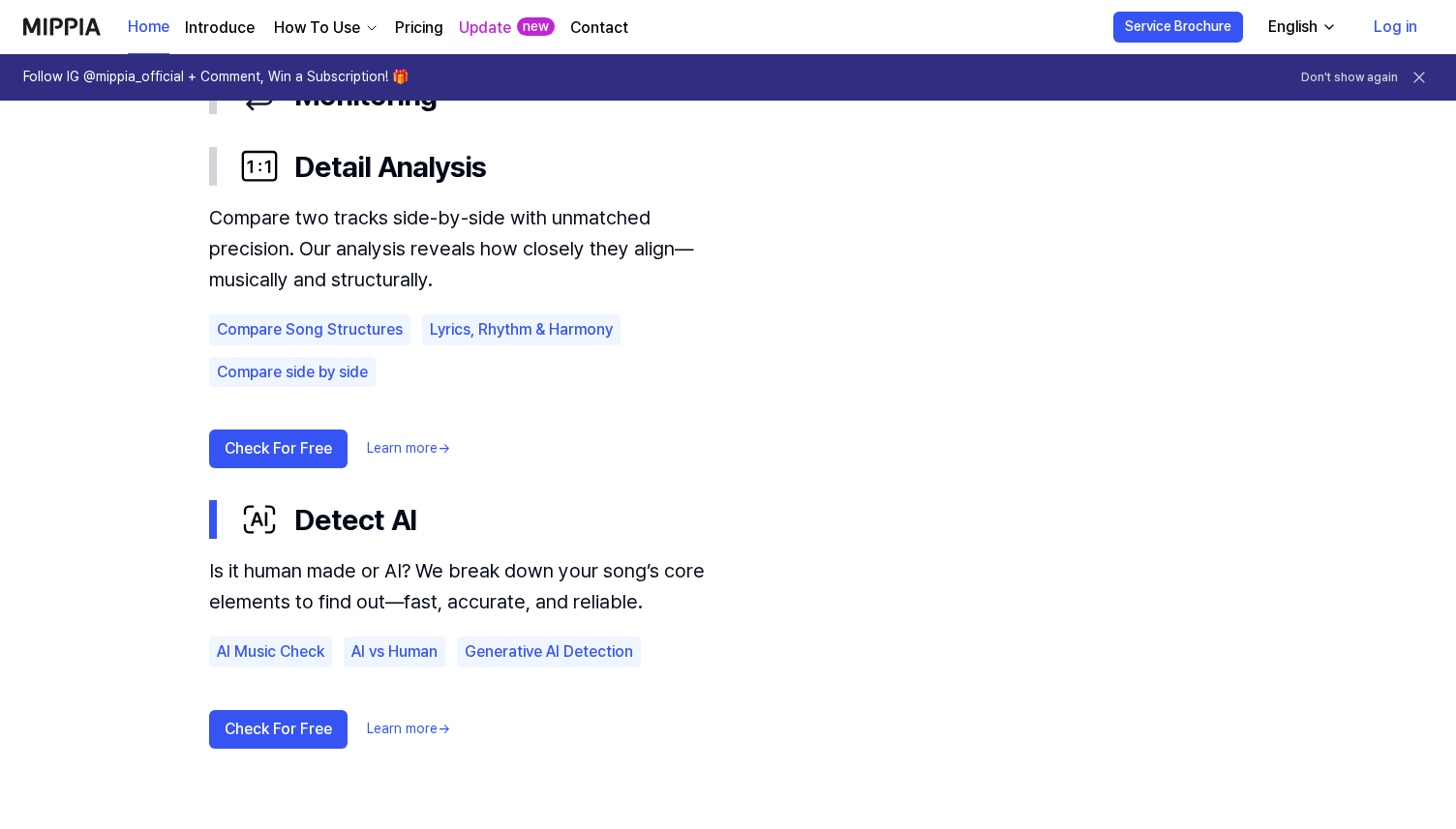
scroll to position [1264, 0]
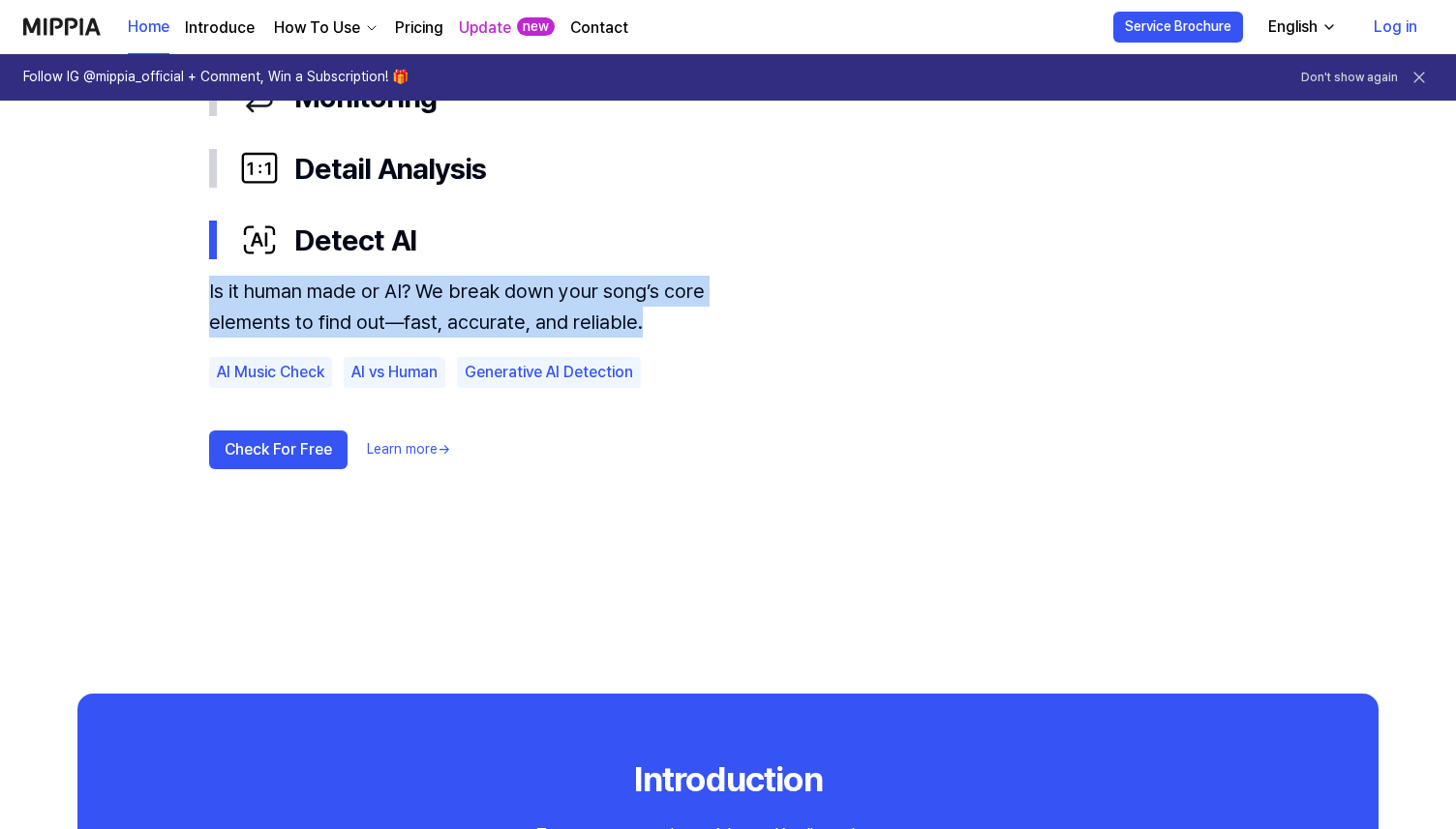
drag, startPoint x: 210, startPoint y: 287, endPoint x: 653, endPoint y: 326, distance: 444.7
click at [654, 326] on div "Is it human made or AI? We break down your song’s core elements to find out—fas…" at bounding box center [470, 307] width 523 height 62
click at [310, 35] on div "How To Use" at bounding box center [317, 28] width 94 height 23
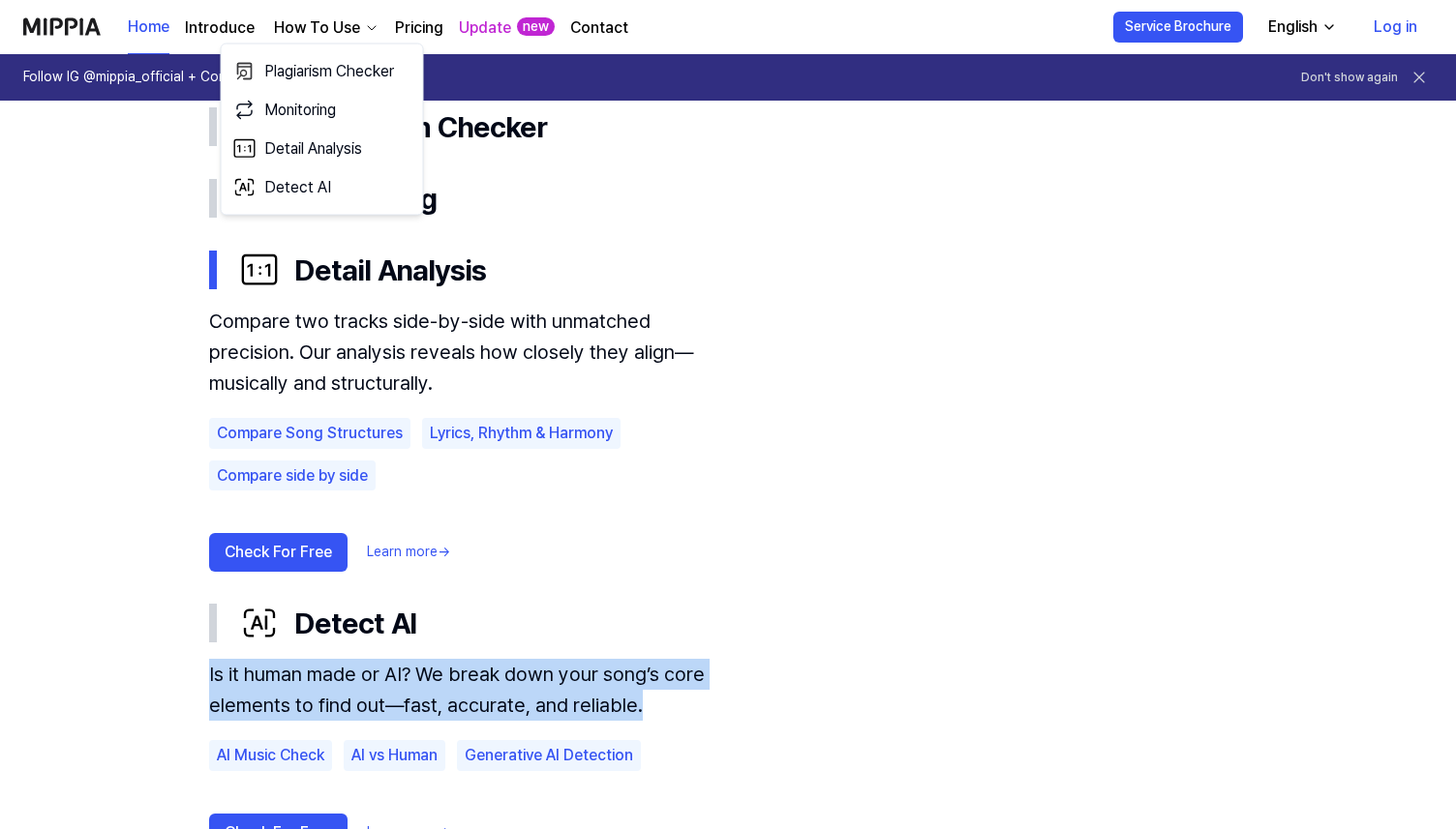
scroll to position [1117, 0]
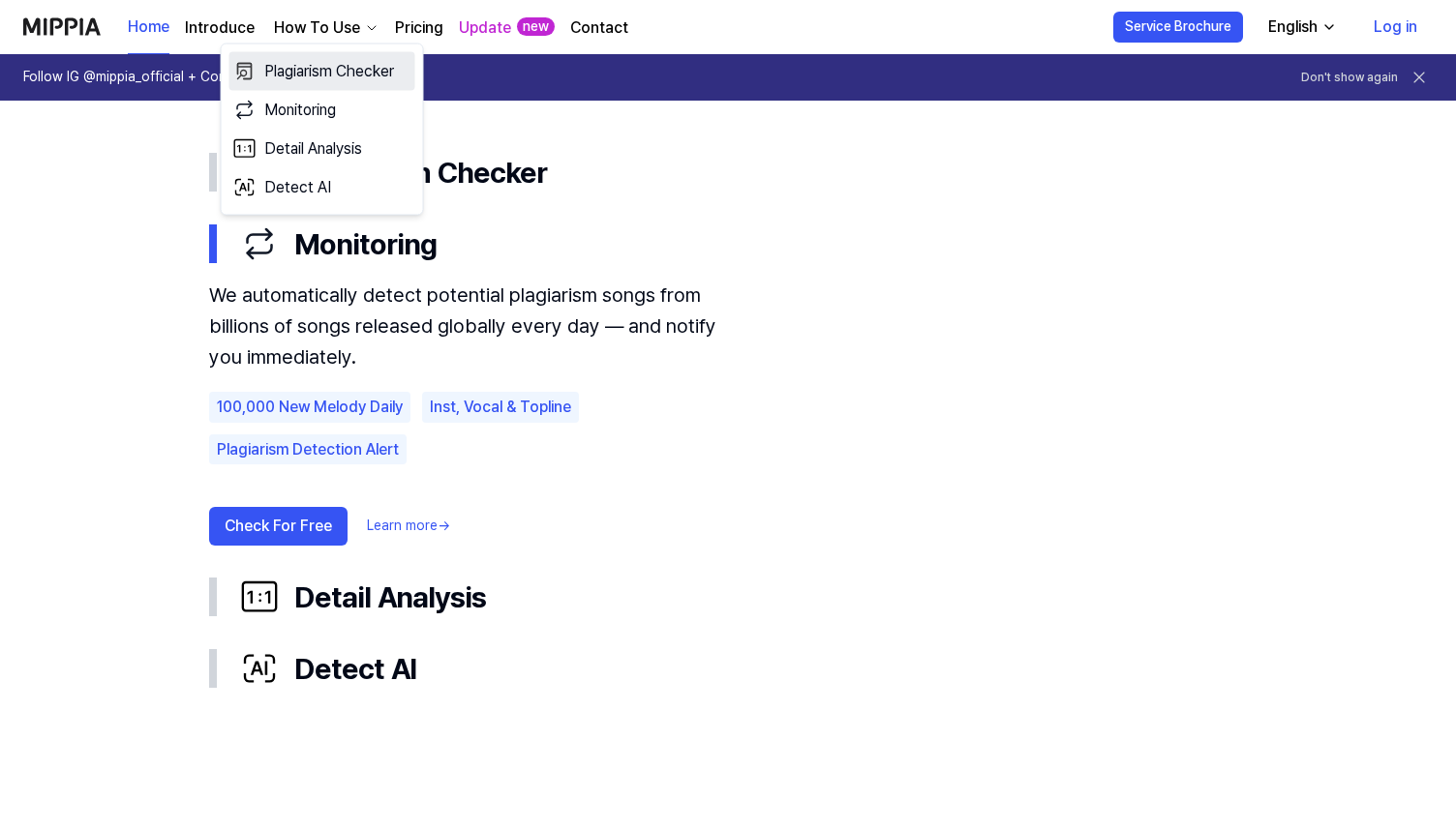
click at [305, 71] on link "Plagiarism Checker" at bounding box center [323, 71] width 186 height 39
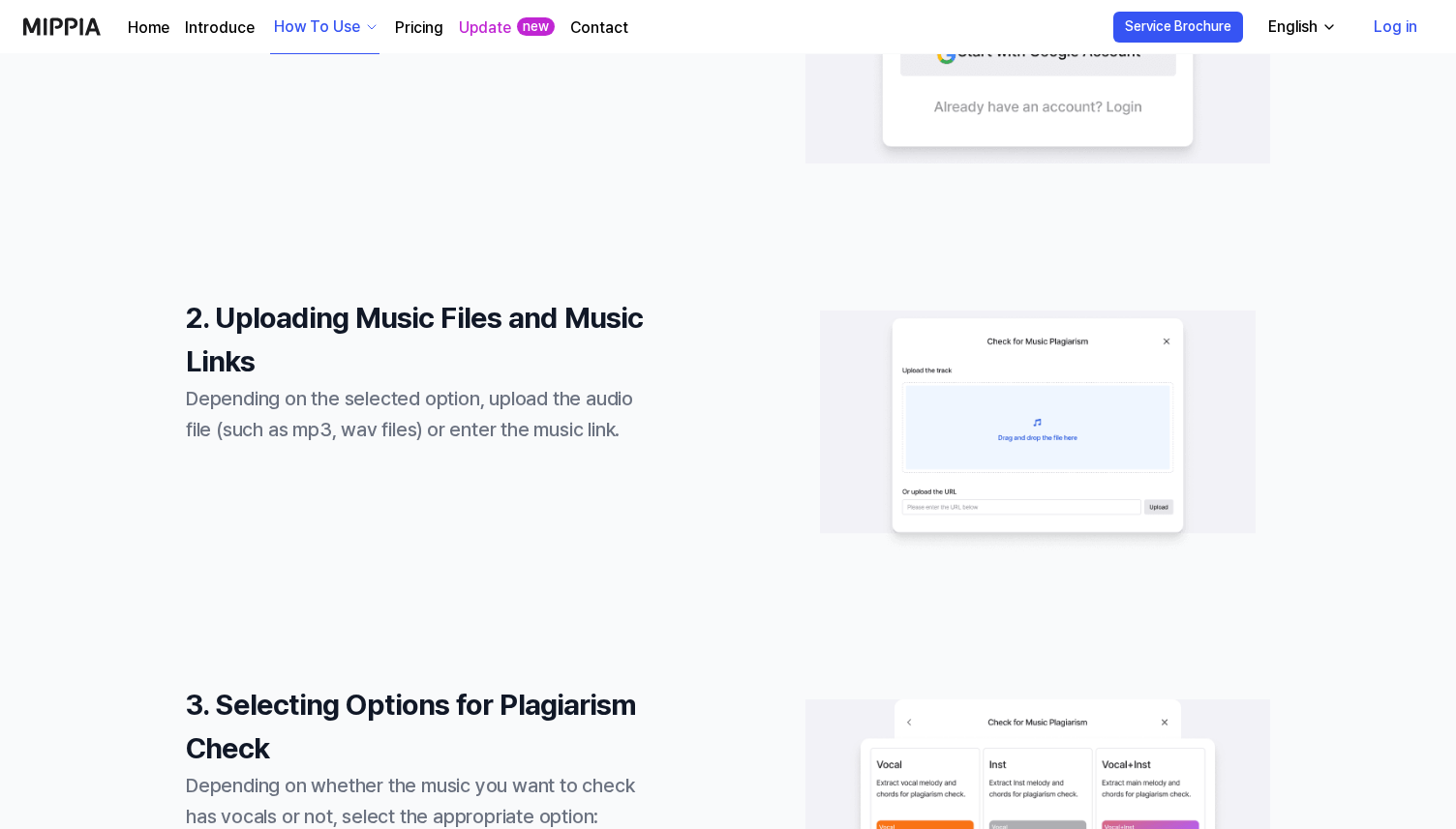
scroll to position [768, 0]
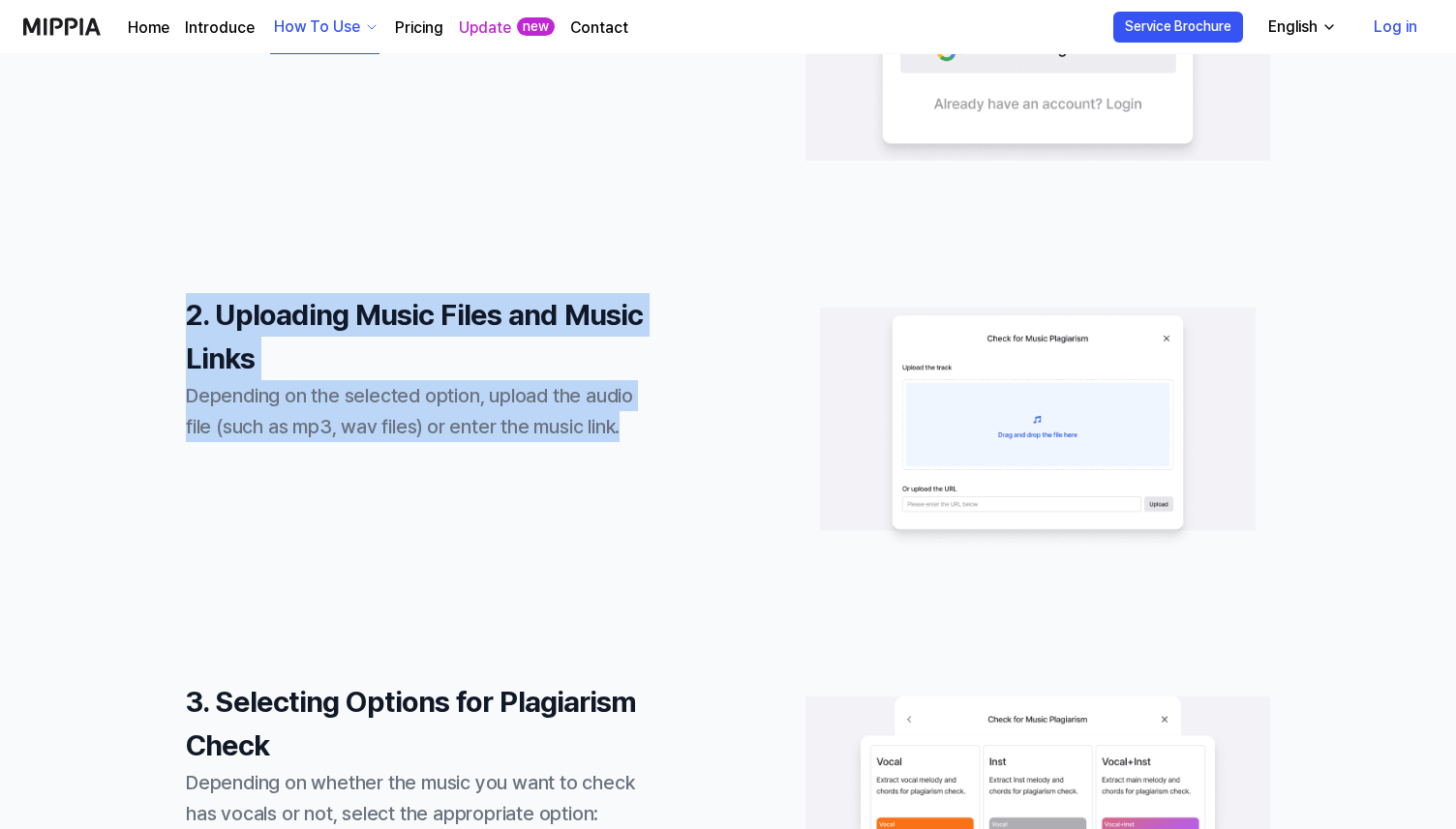
drag, startPoint x: 166, startPoint y: 312, endPoint x: 666, endPoint y: 419, distance: 511.3
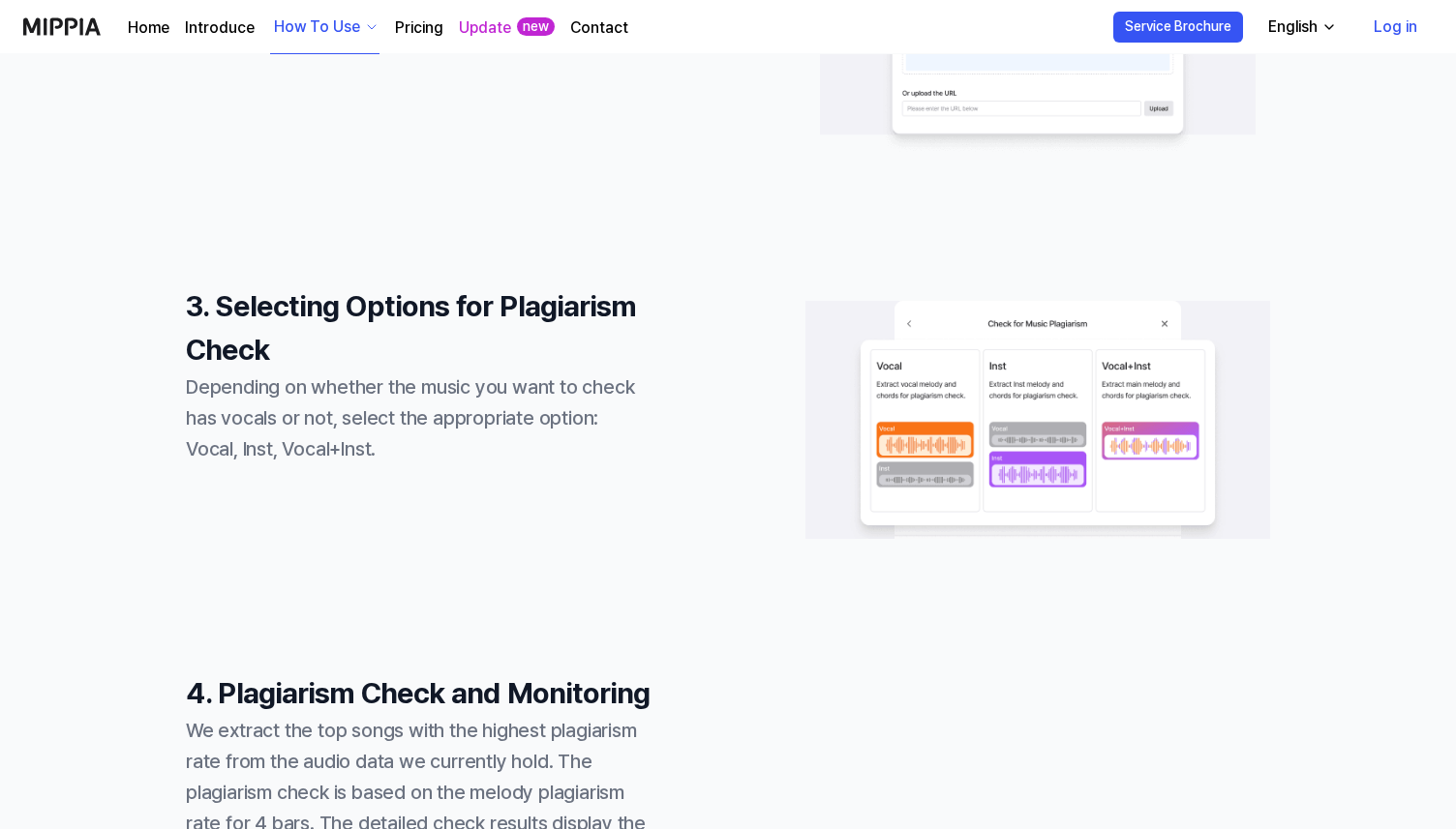
scroll to position [1165, 0]
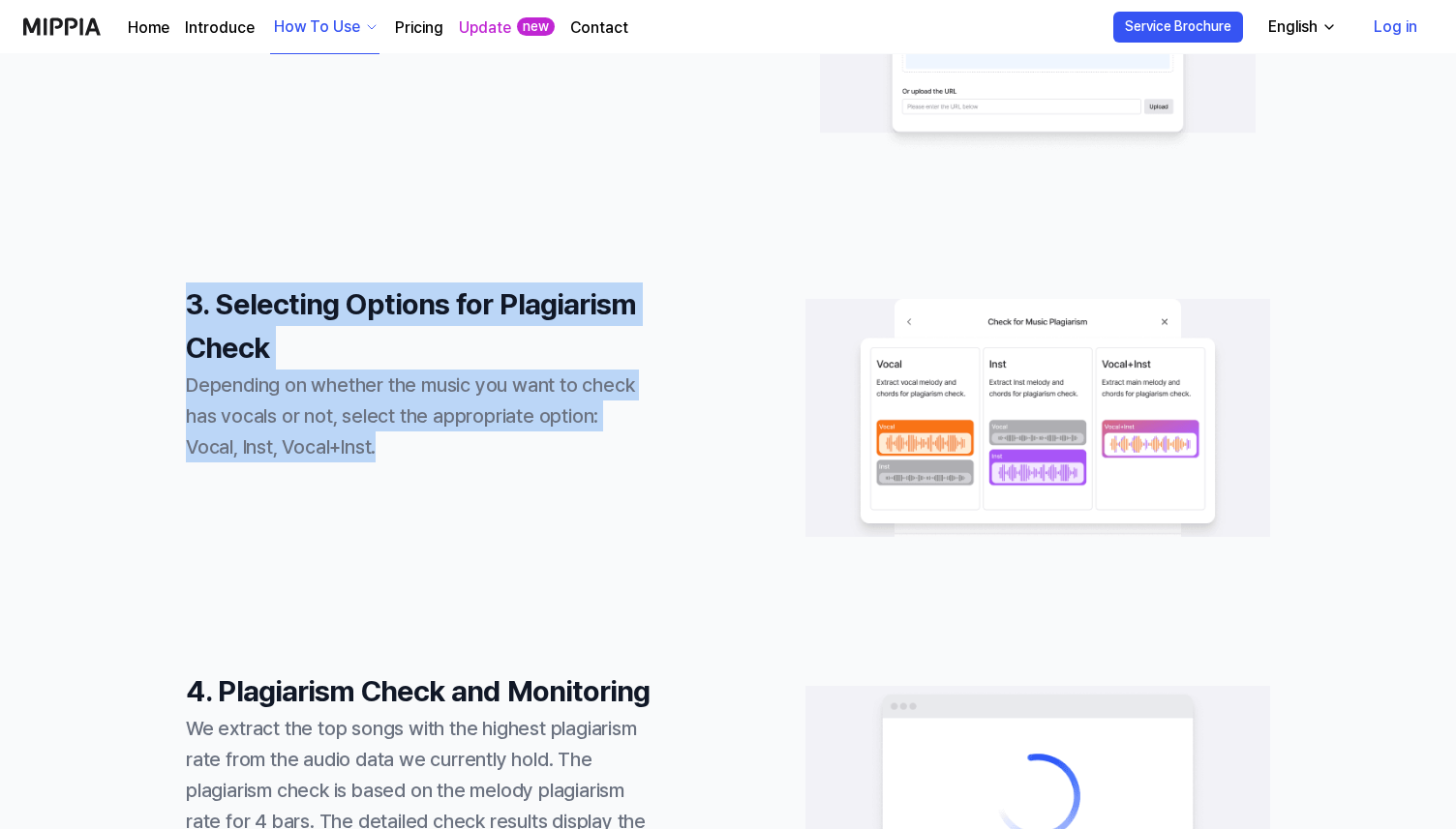
drag, startPoint x: 162, startPoint y: 315, endPoint x: 487, endPoint y: 456, distance: 354.3
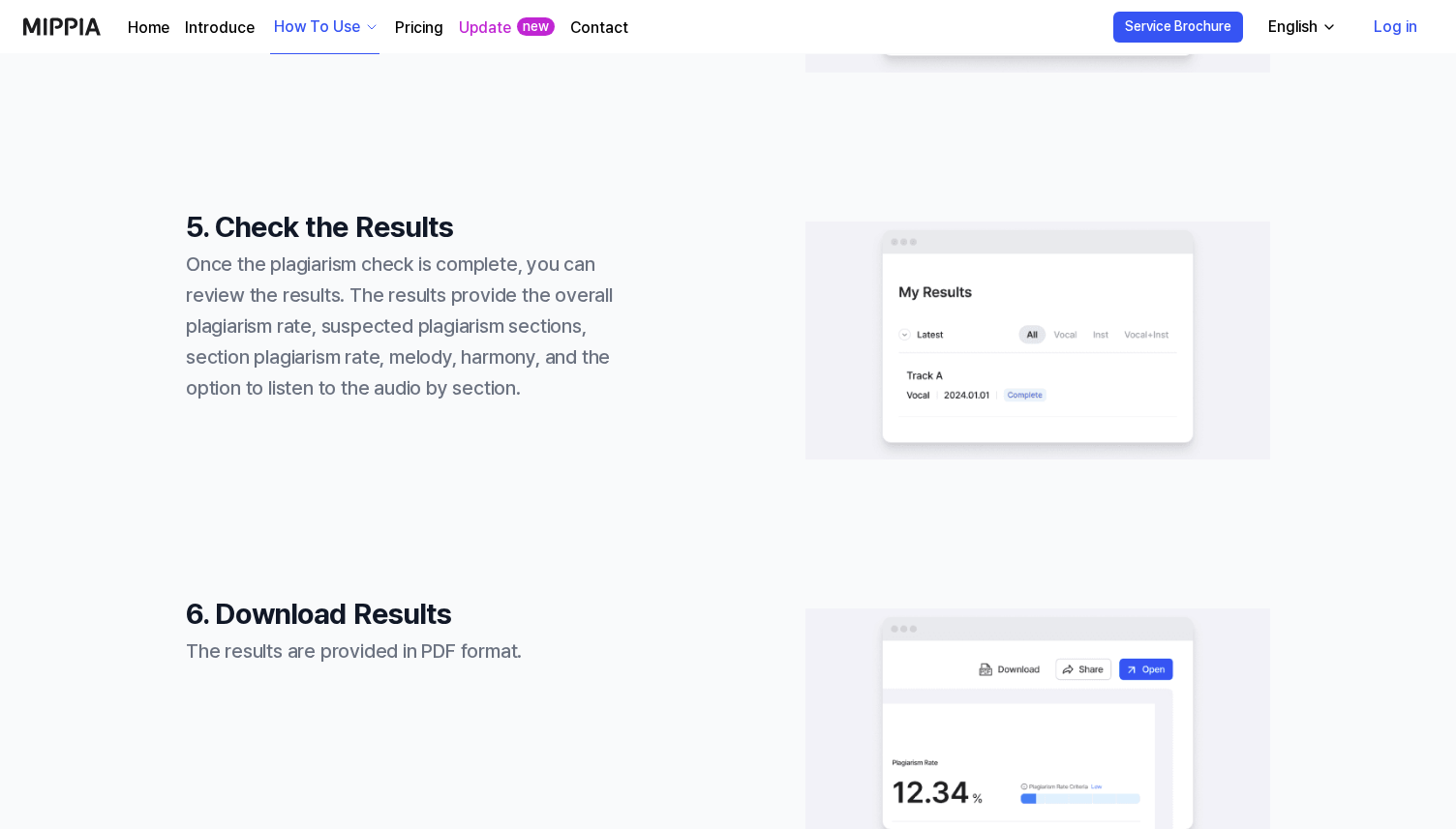
scroll to position [2025, 0]
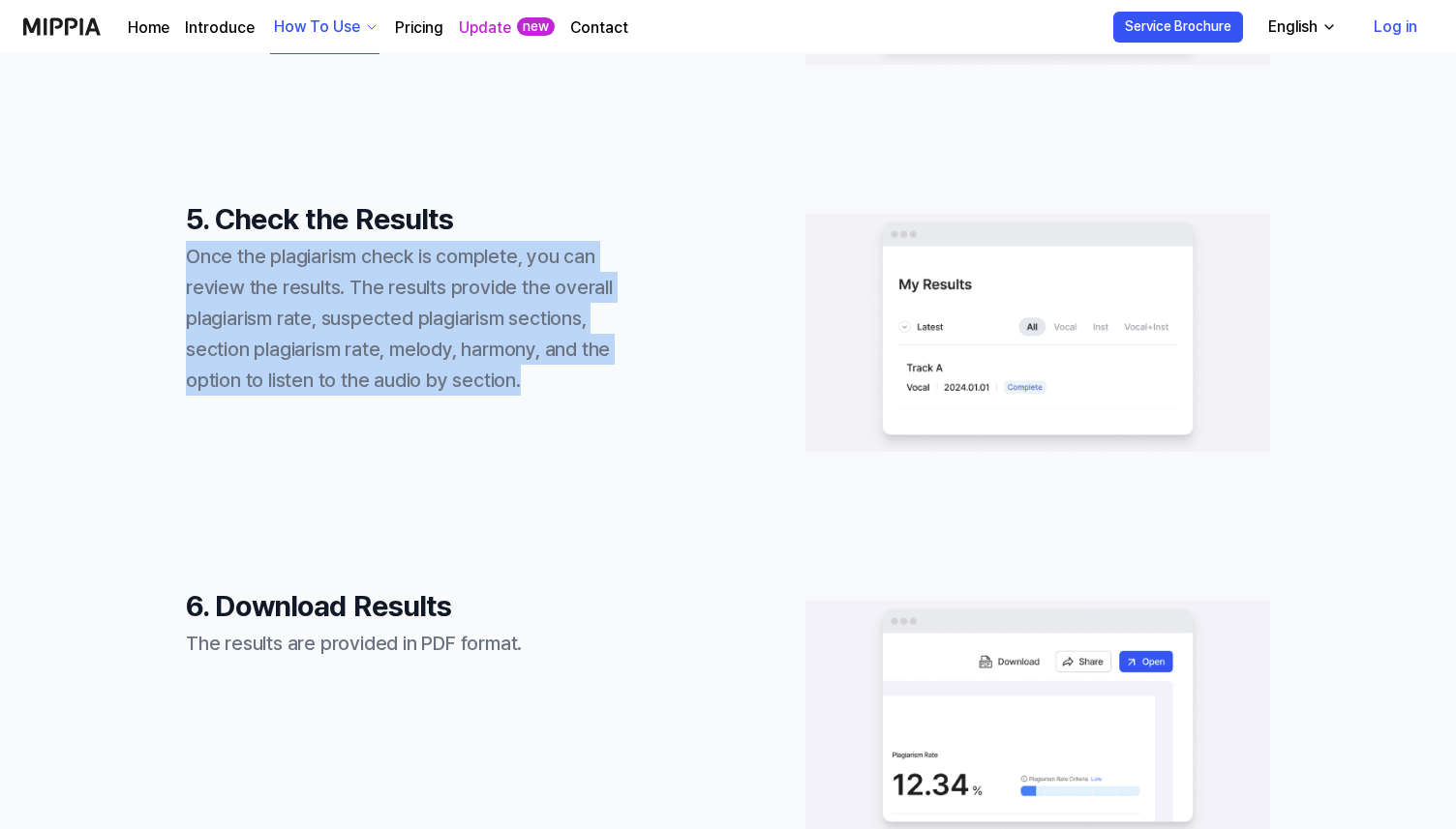
drag, startPoint x: 179, startPoint y: 256, endPoint x: 620, endPoint y: 378, distance: 457.6
click at [621, 378] on div "1. Sign Up and Login Please sign up and login with your Google email account 2.…" at bounding box center [728, 4] width 1456 height 2865
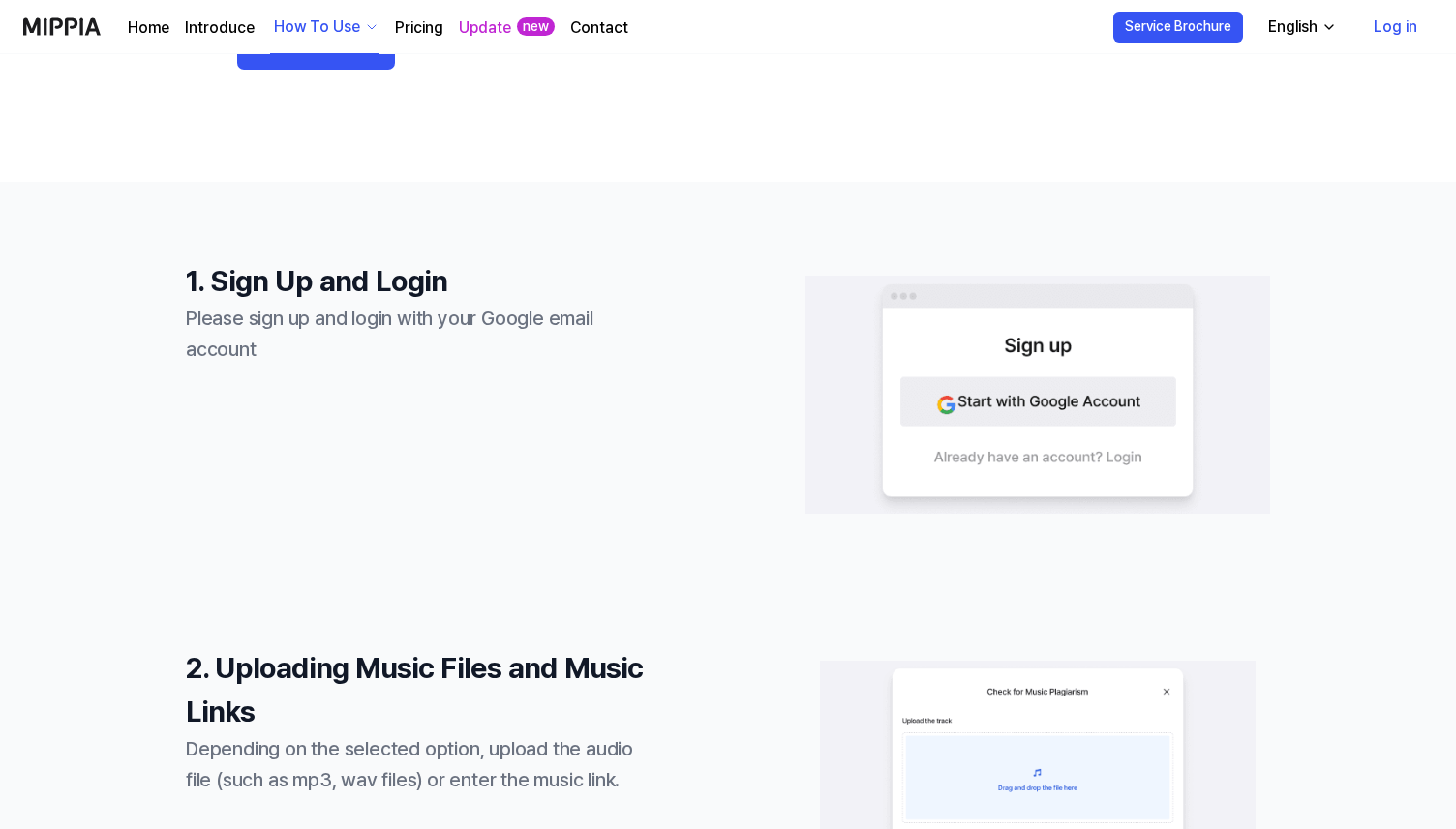
scroll to position [0, 0]
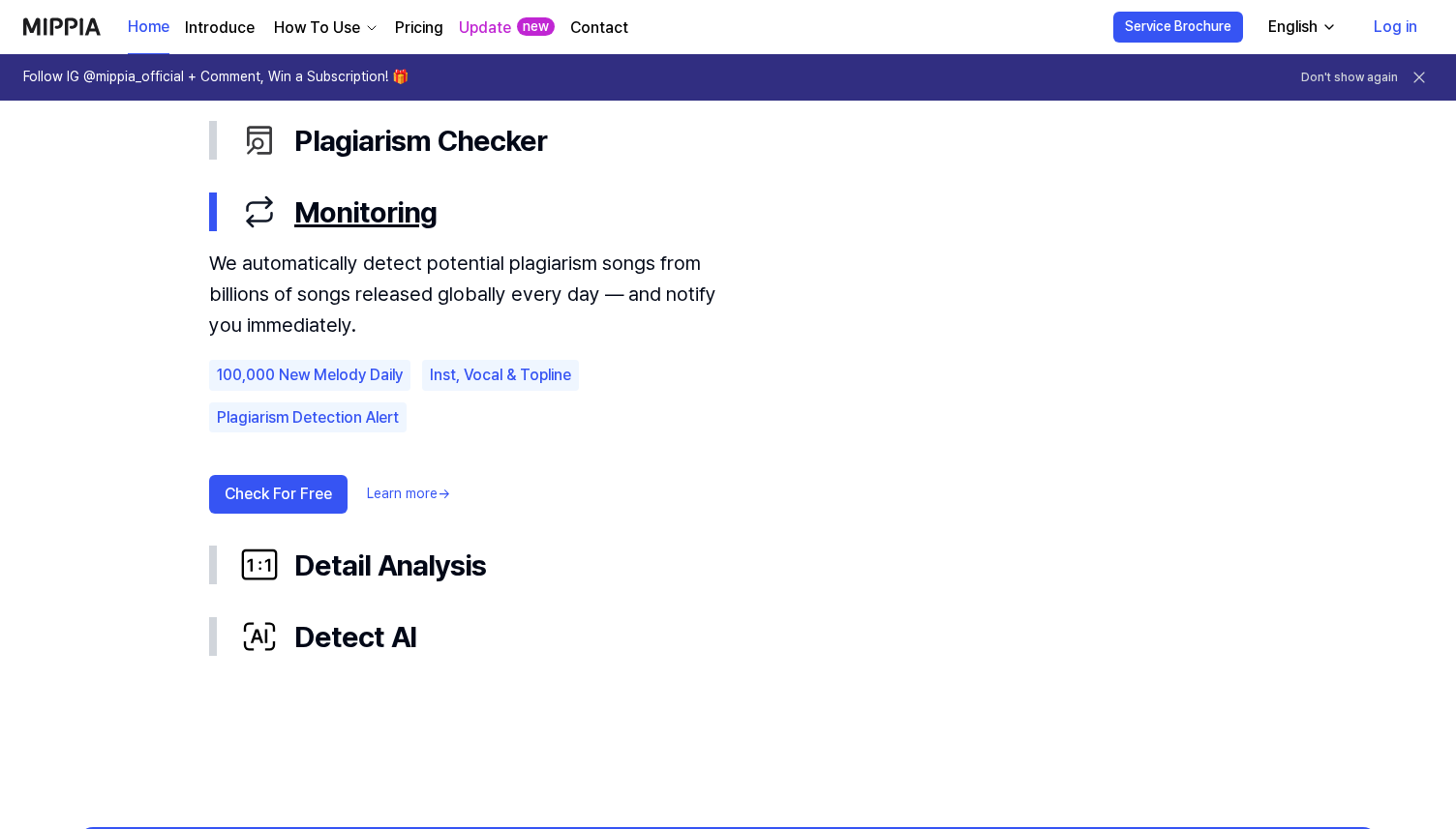
scroll to position [1160, 0]
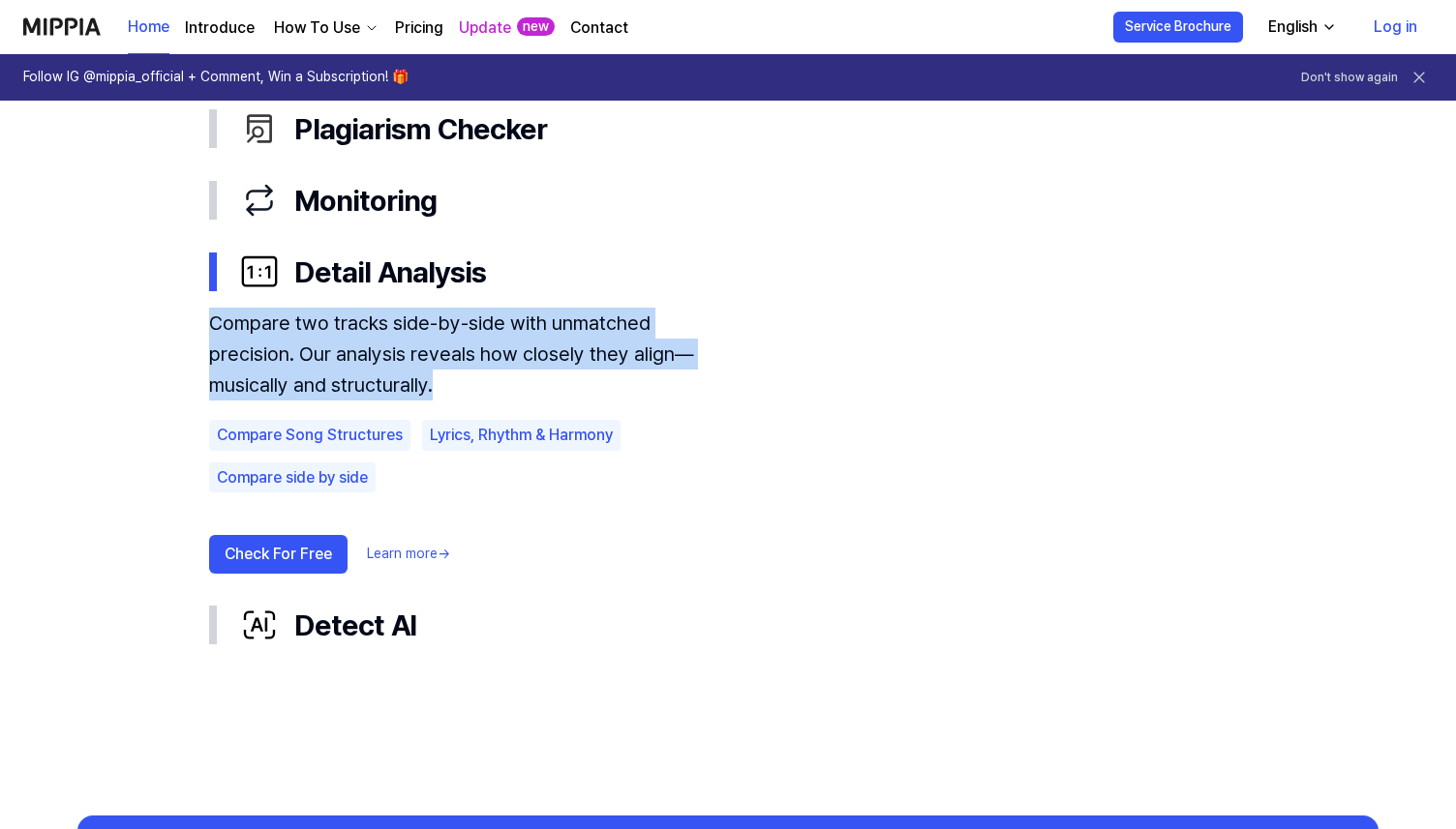
drag, startPoint x: 212, startPoint y: 327, endPoint x: 363, endPoint y: 375, distance: 158.4
click at [364, 376] on div "Compare two tracks side-by-side with unmatched precision. Our analysis reveals …" at bounding box center [470, 354] width 523 height 93
click at [363, 375] on div "Compare two tracks side-by-side with unmatched precision. Our analysis reveals …" at bounding box center [470, 354] width 523 height 93
drag, startPoint x: 402, startPoint y: 375, endPoint x: 207, endPoint y: 330, distance: 200.1
click at [207, 330] on div "Plagiarism Checker Monitoring Detail Analysis Compare two tracks side-by-side w…" at bounding box center [728, 377] width 1085 height 568
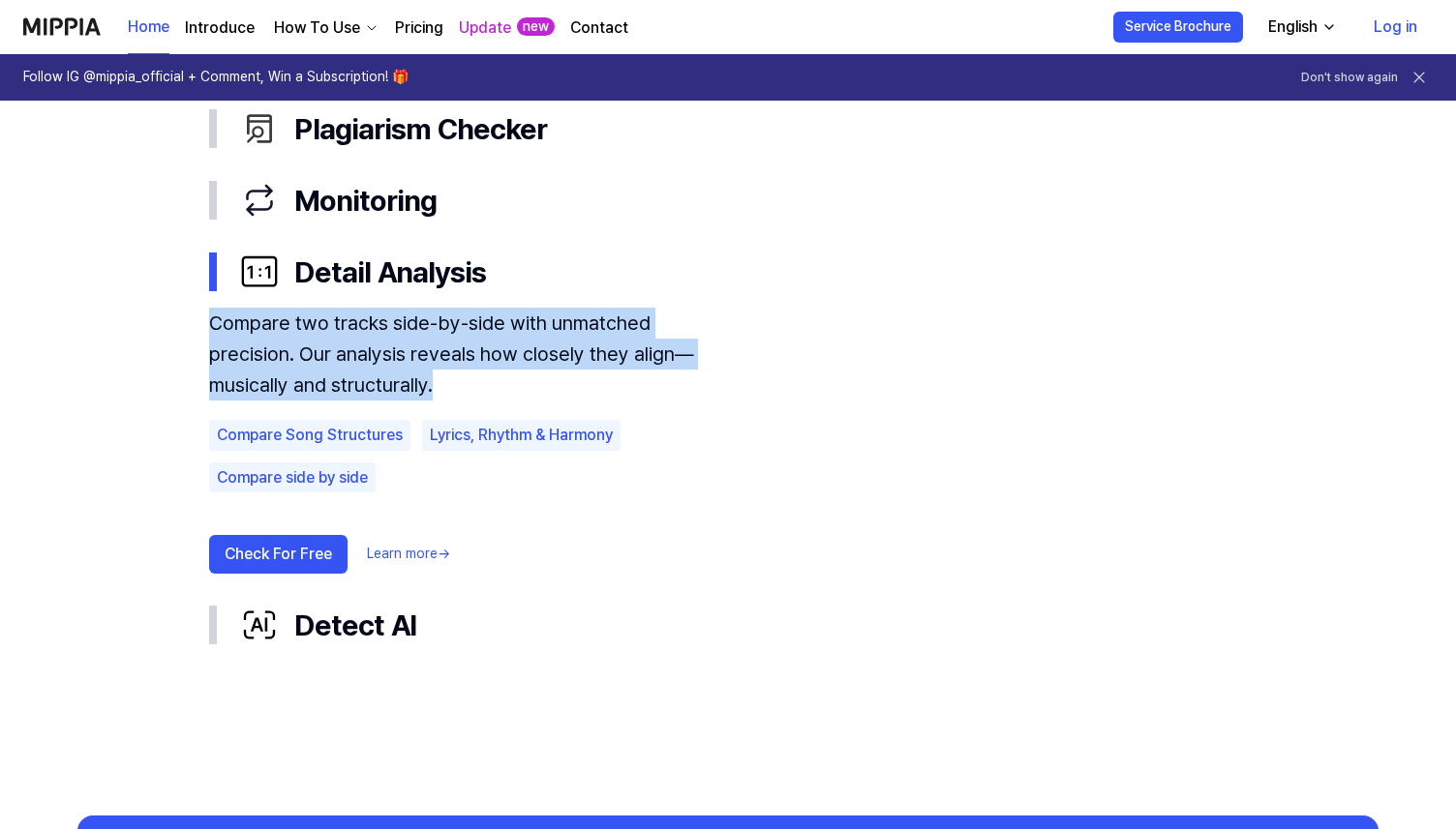
click at [207, 330] on div "Plagiarism Checker Monitoring Detail Analysis Compare two tracks side-by-side w…" at bounding box center [728, 377] width 1085 height 568
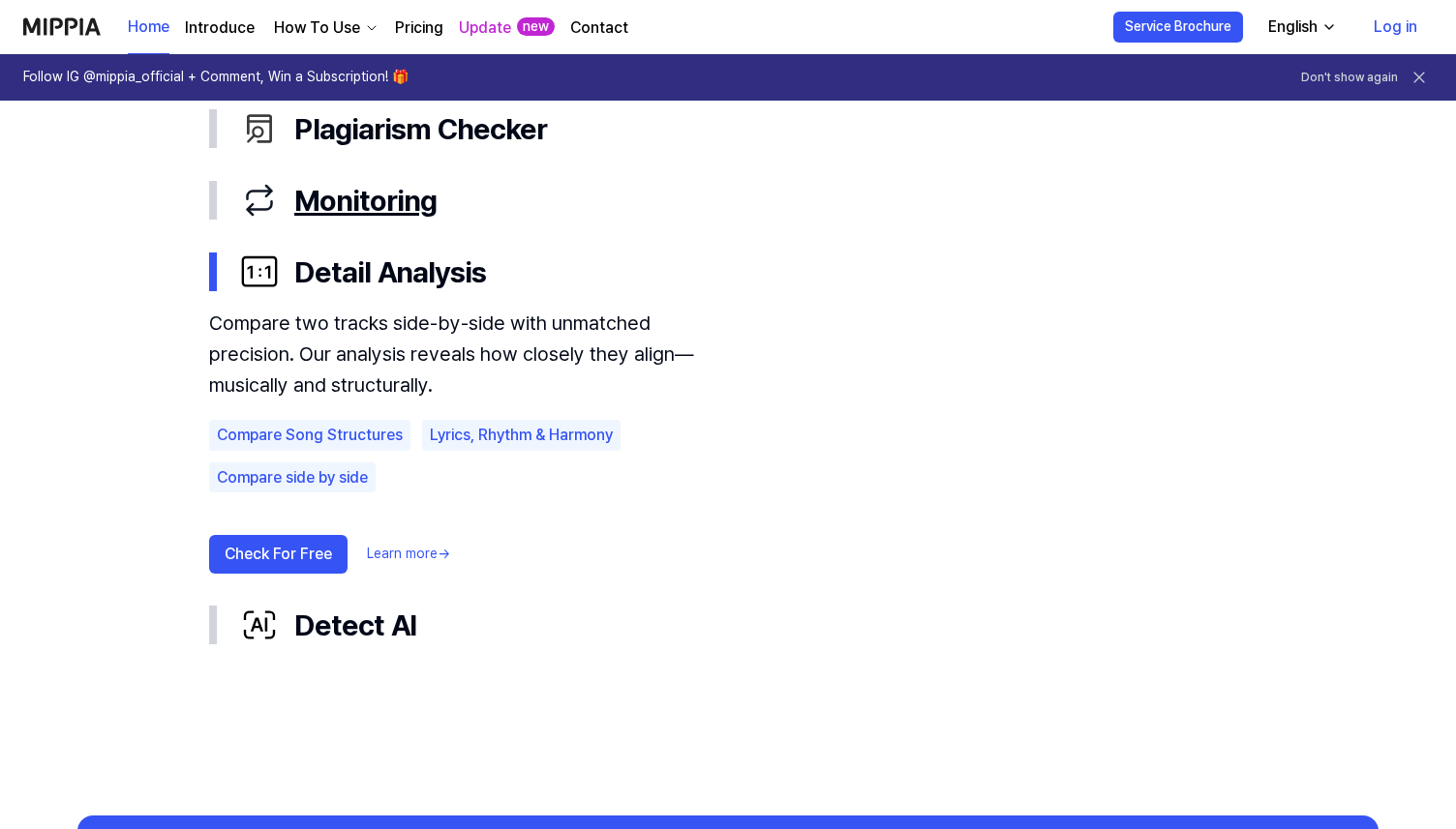
click at [331, 207] on div "Monitoring" at bounding box center [743, 200] width 1007 height 41
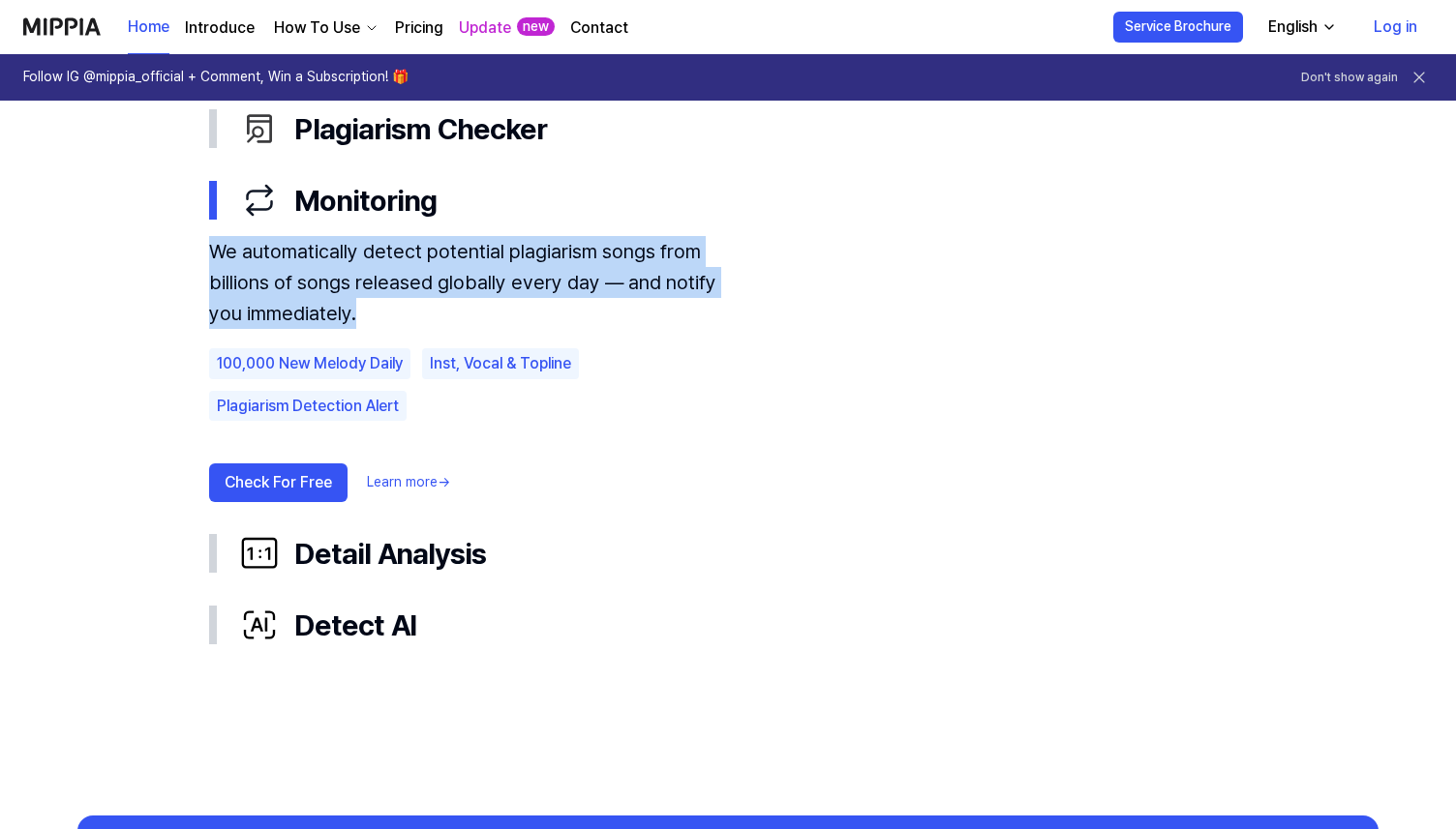
drag, startPoint x: 204, startPoint y: 252, endPoint x: 495, endPoint y: 301, distance: 295.1
click at [500, 301] on div "Plagiarism Checker Monitoring We automatically detect potential plagiarism song…" at bounding box center [728, 377] width 1085 height 568
click at [405, 138] on div "Plagiarism Checker" at bounding box center [743, 129] width 1007 height 41
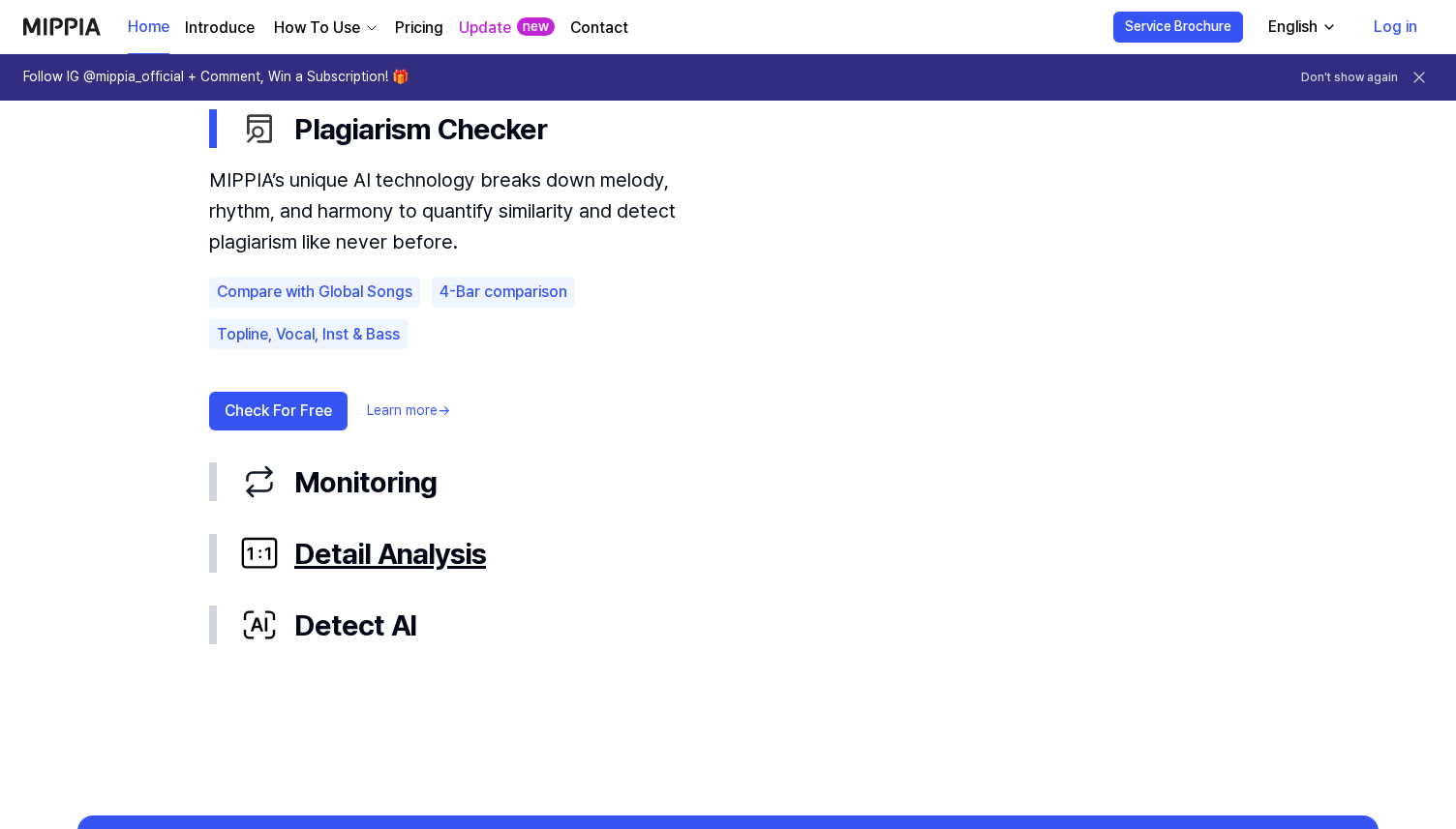
click at [315, 561] on div "Detail Analysis" at bounding box center [743, 553] width 1007 height 41
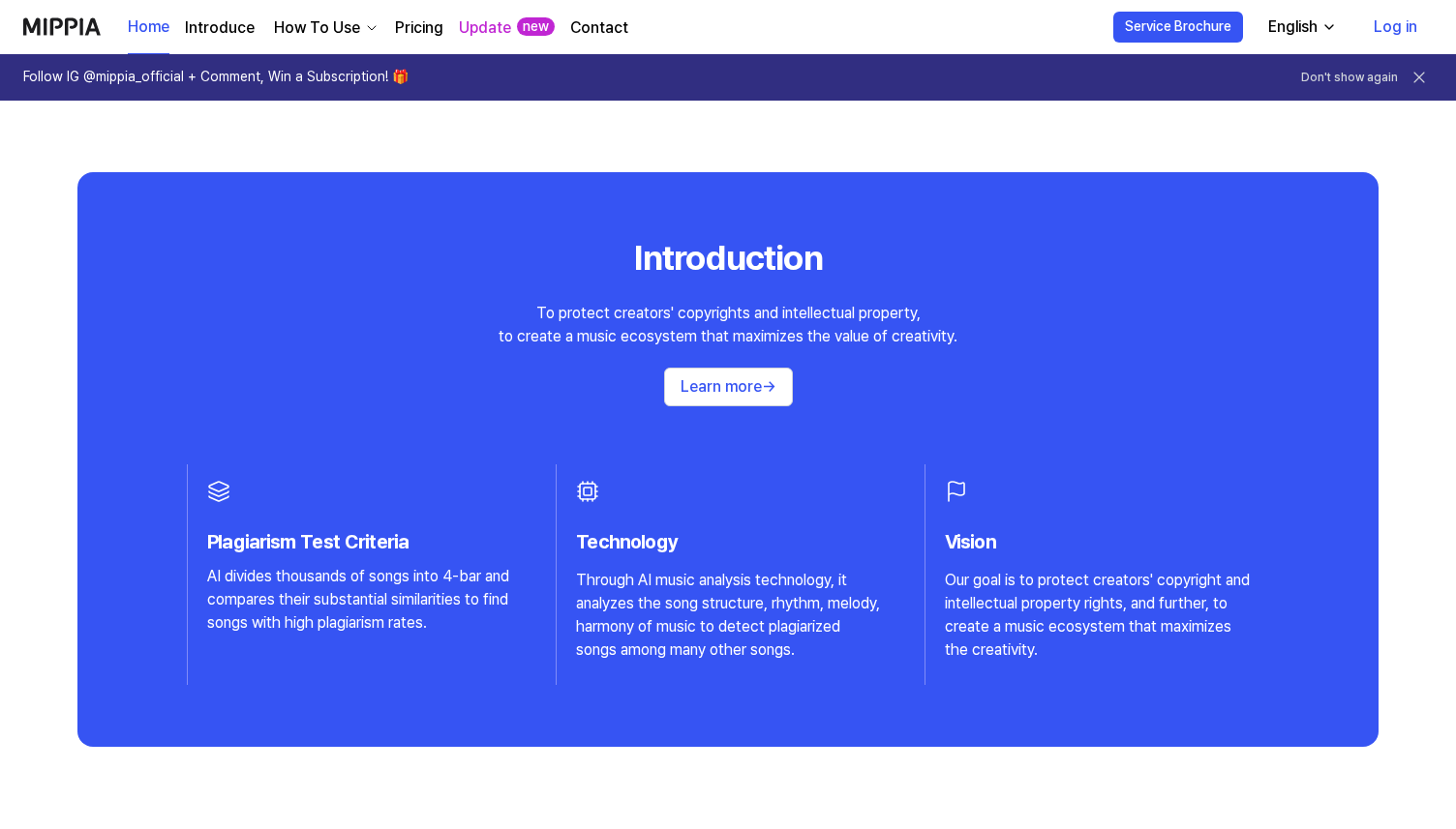
scroll to position [1827, 0]
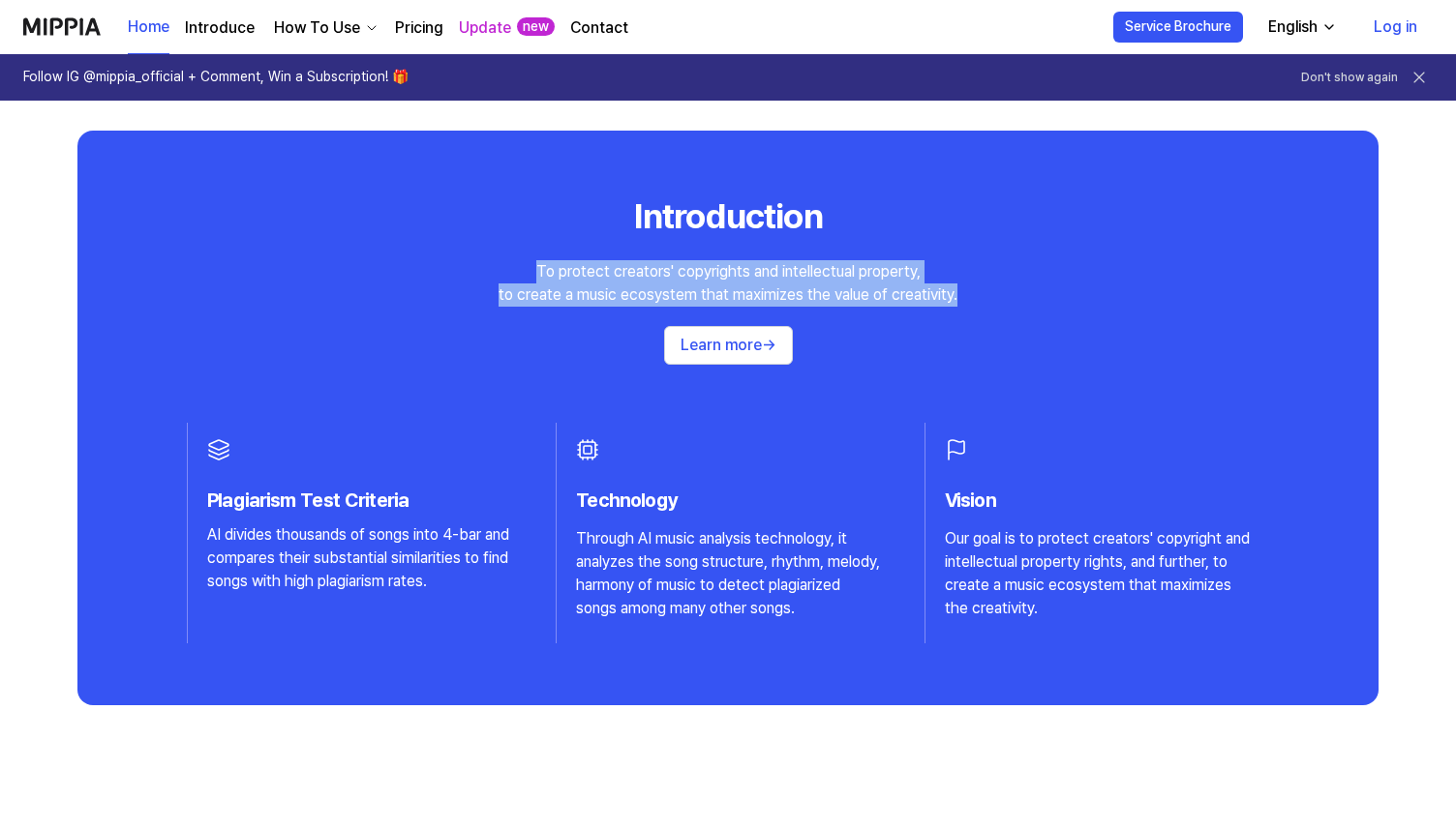
drag, startPoint x: 523, startPoint y: 265, endPoint x: 961, endPoint y: 295, distance: 439.0
click at [961, 295] on div "Introduction To protect creators' copyrights and intellectual property, to crea…" at bounding box center [728, 279] width 1224 height 172
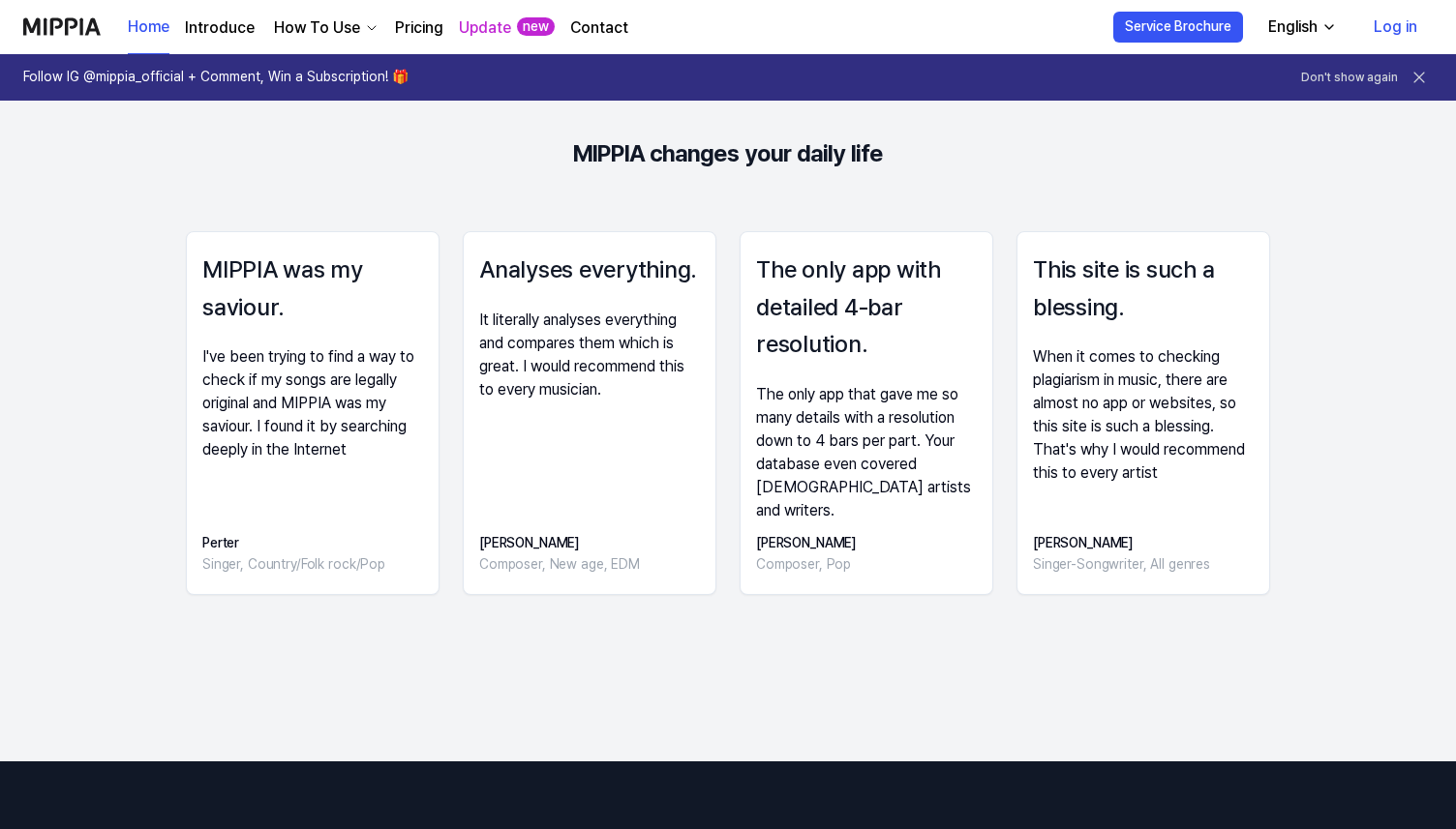
scroll to position [2676, 0]
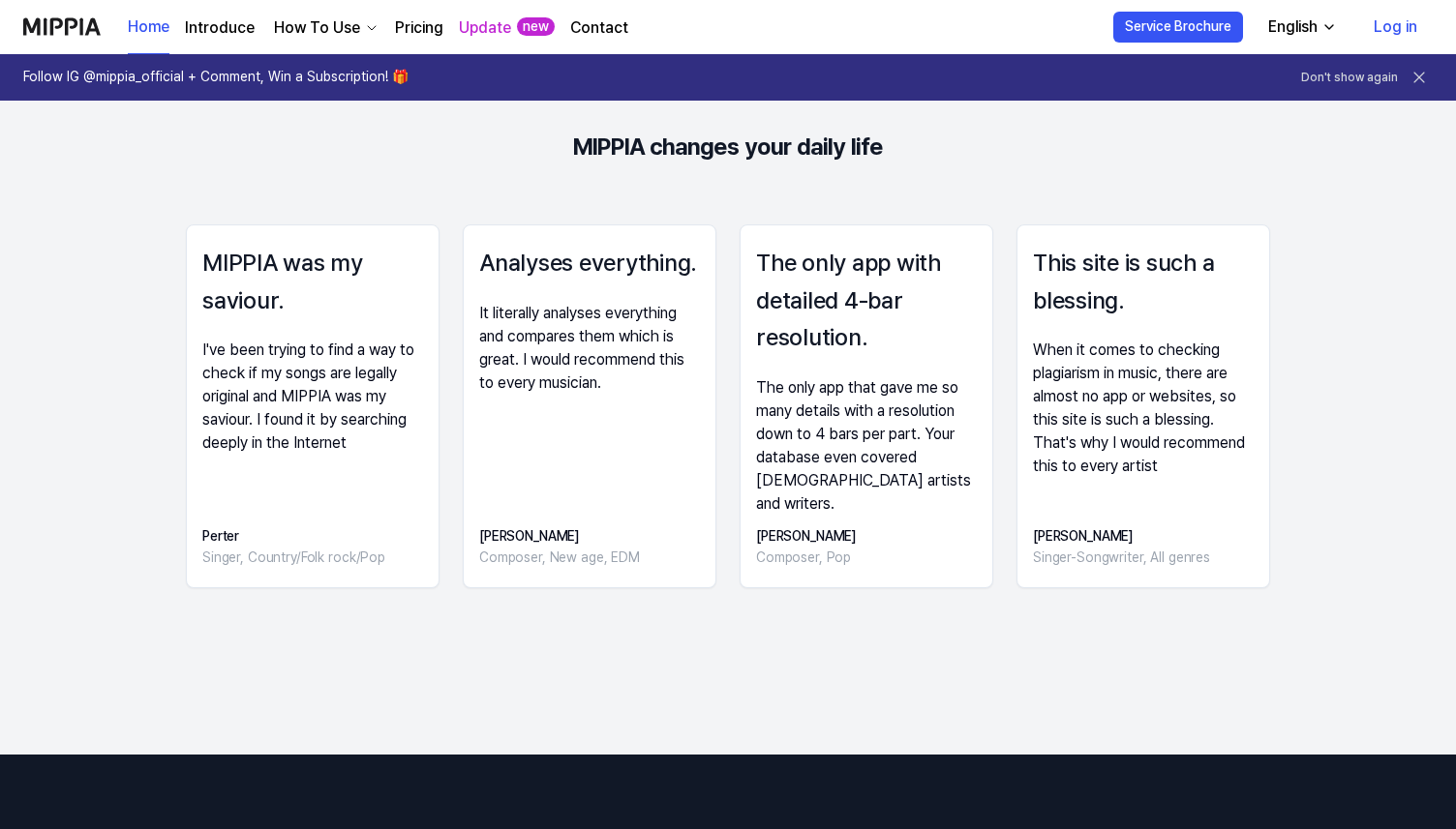
click at [409, 25] on link "Pricing" at bounding box center [419, 28] width 49 height 23
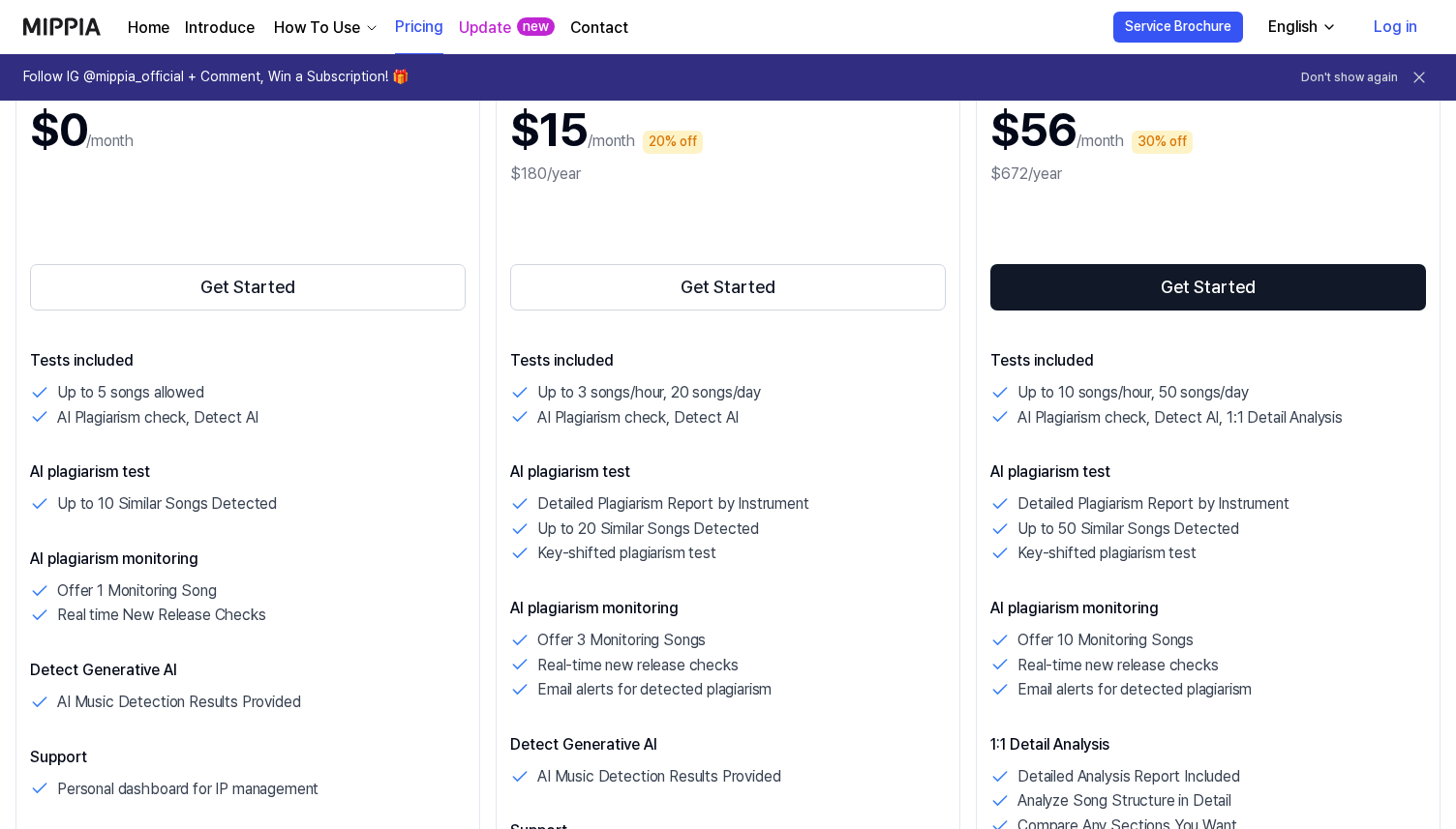
scroll to position [347, 0]
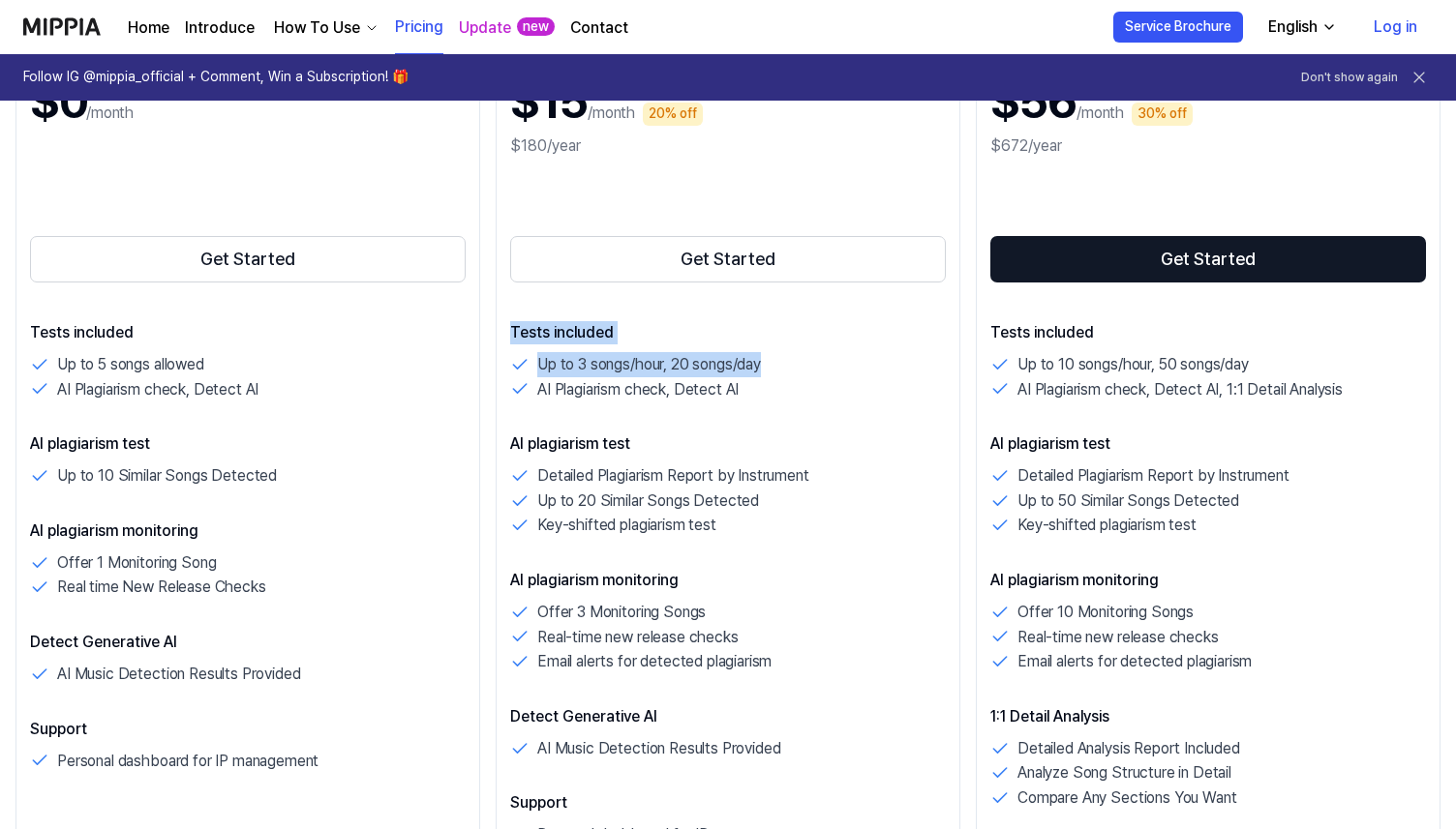
drag, startPoint x: 515, startPoint y: 334, endPoint x: 816, endPoint y: 365, distance: 302.6
click at [816, 365] on div "Tests included Up to 3 songs/hour, 20 songs/day AI Plagiarism check, Detect AI" at bounding box center [728, 361] width 436 height 80
click at [812, 365] on div "Up to 3 songs/hour, 20 songs/day" at bounding box center [728, 364] width 436 height 25
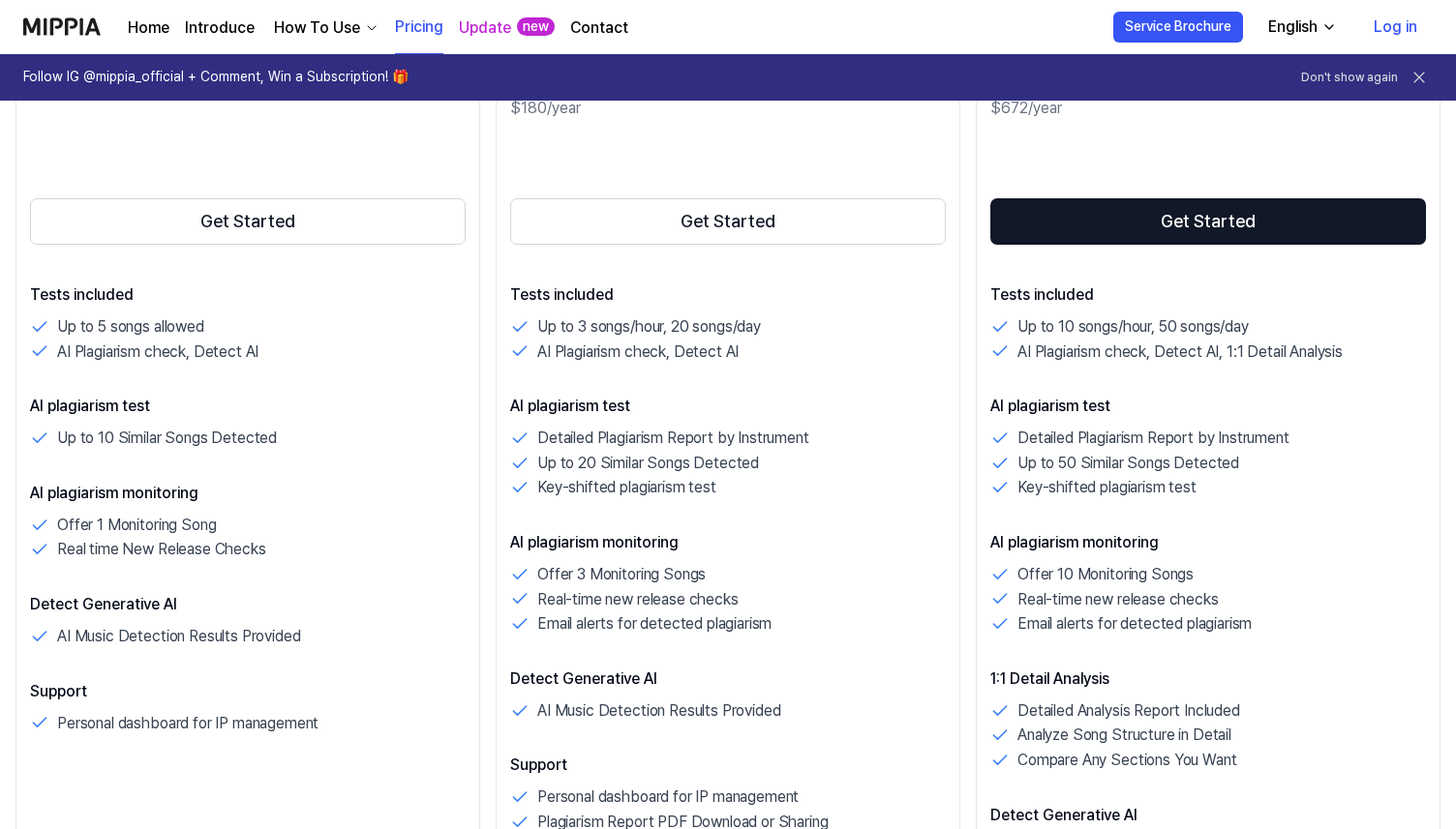
scroll to position [387, 0]
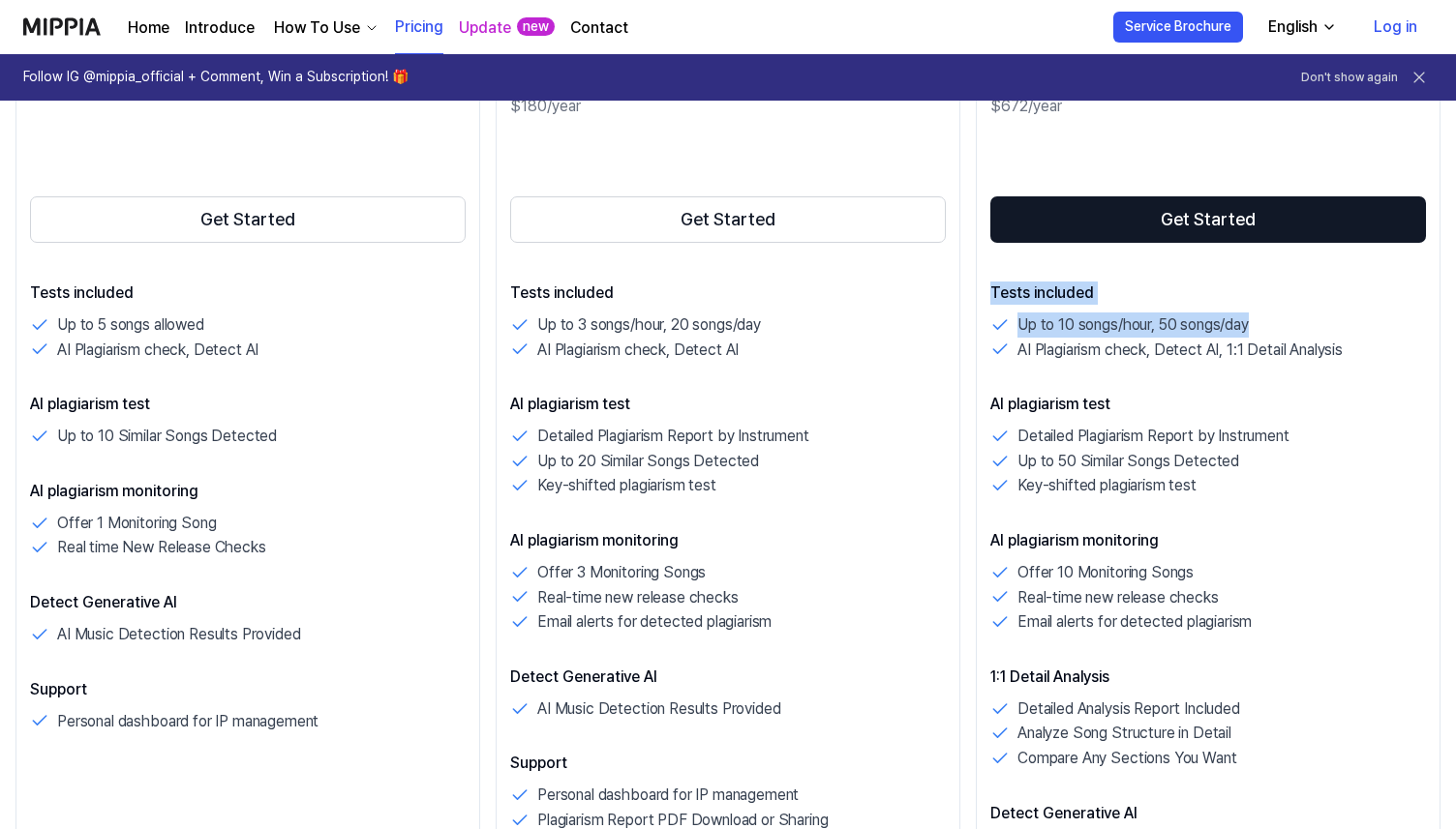
drag, startPoint x: 991, startPoint y: 297, endPoint x: 1308, endPoint y: 326, distance: 318.3
click at [1308, 326] on div "Tests included Up to 10 songs/hour, 50 songs/day AI Plagiarism check, Detect AI…" at bounding box center [1209, 322] width 436 height 80
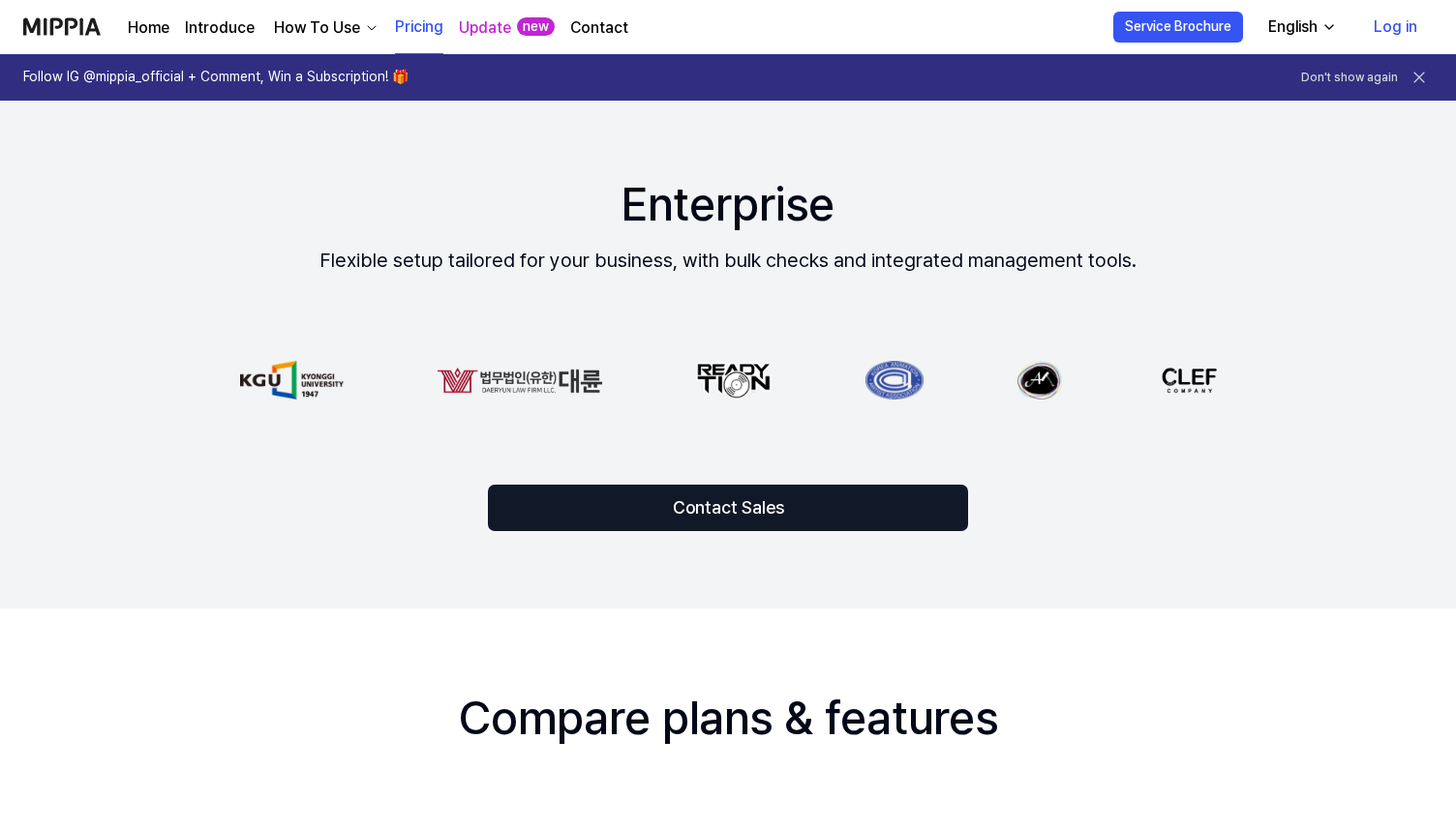
scroll to position [1329, 0]
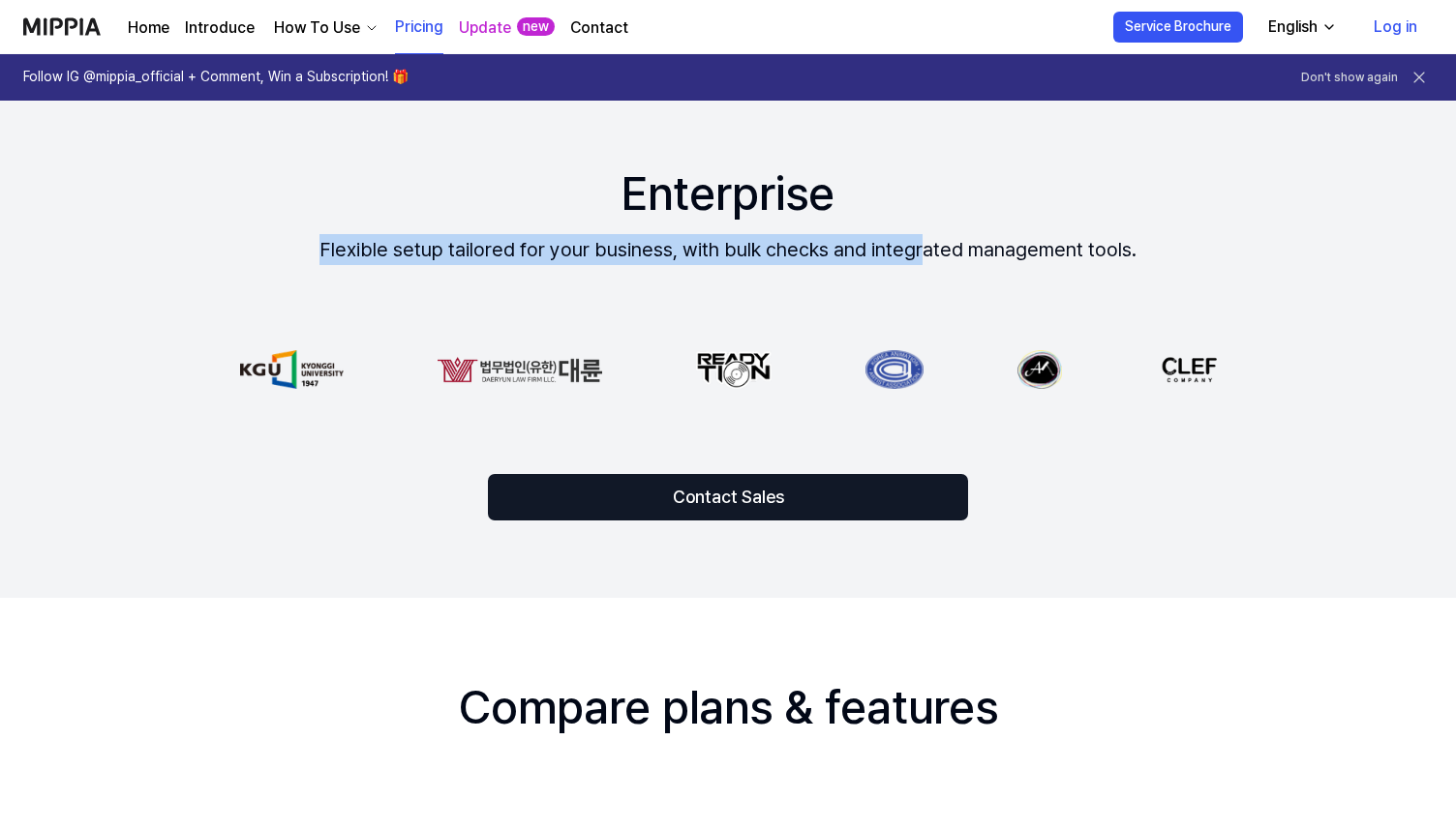
drag, startPoint x: 326, startPoint y: 241, endPoint x: 917, endPoint y: 241, distance: 591.0
click at [920, 241] on div "Enterprise Flexible setup tailored for your business, with bulk checks and inte…" at bounding box center [728, 341] width 1456 height 514
click at [917, 241] on div "Flexible setup tailored for your business, with bulk checks and integrated mana…" at bounding box center [728, 249] width 818 height 31
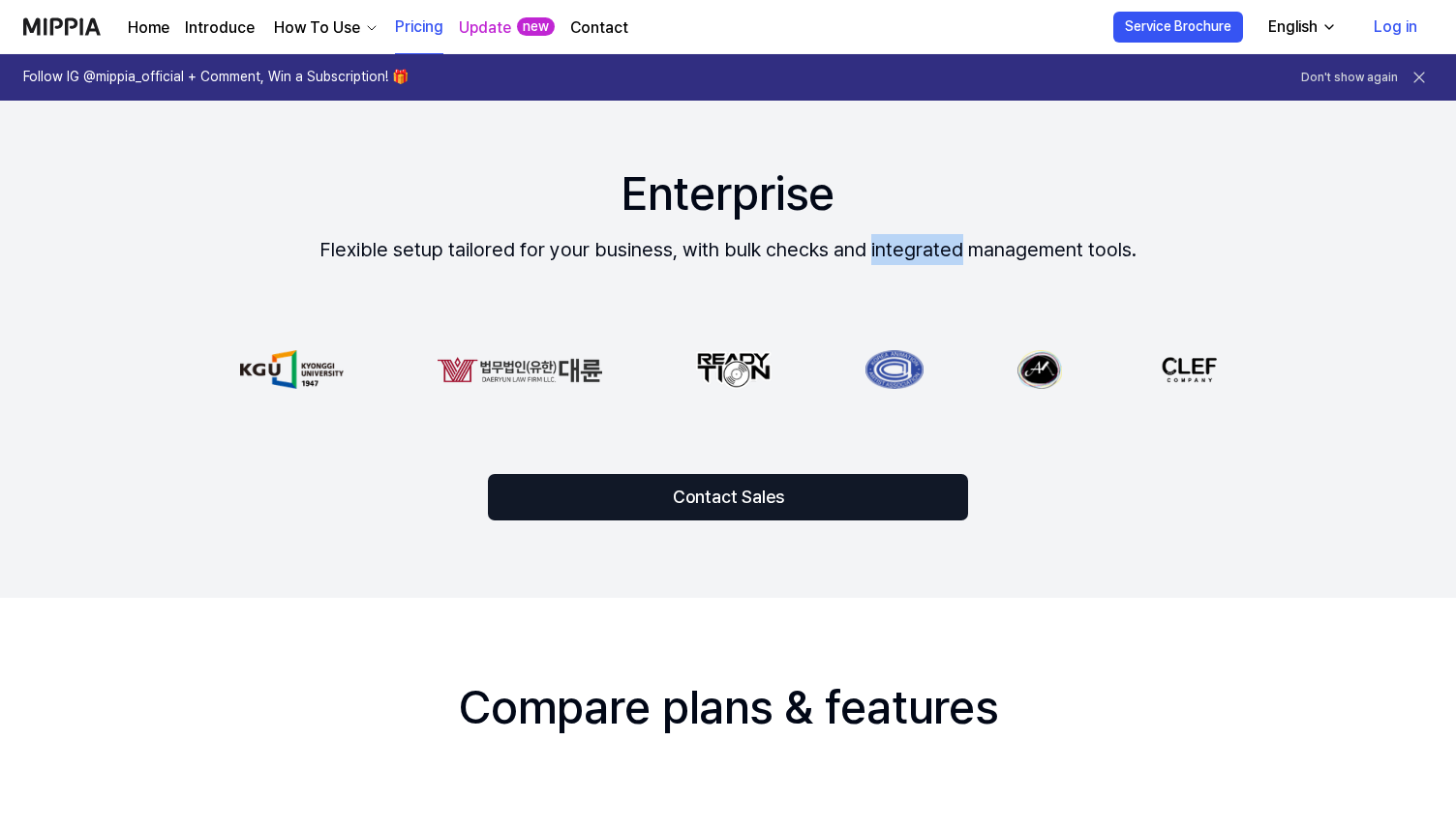
click at [917, 241] on div "Flexible setup tailored for your business, with bulk checks and integrated mana…" at bounding box center [728, 249] width 818 height 31
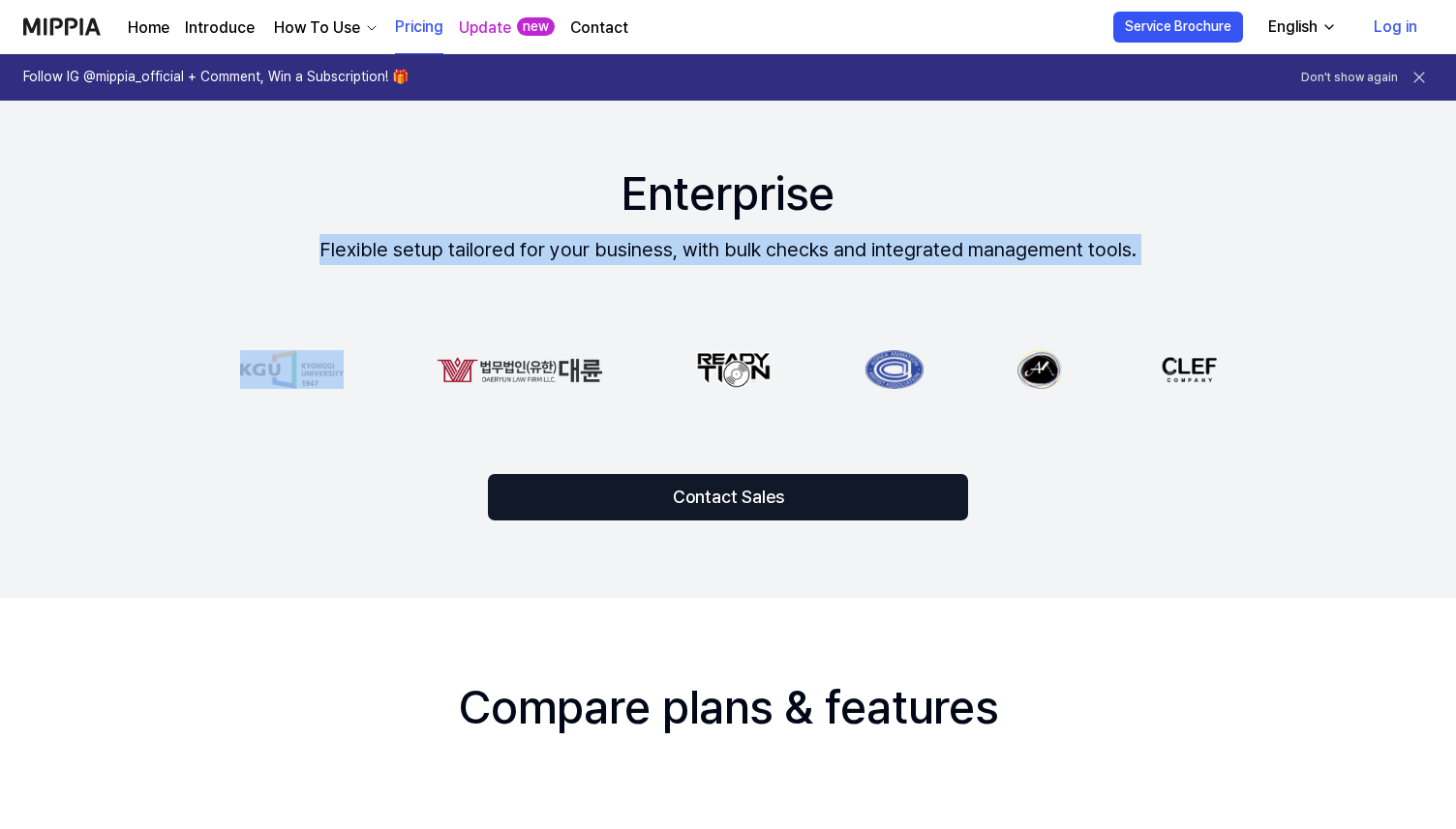
click at [917, 241] on div "Flexible setup tailored for your business, with bulk checks and integrated mana…" at bounding box center [728, 249] width 818 height 31
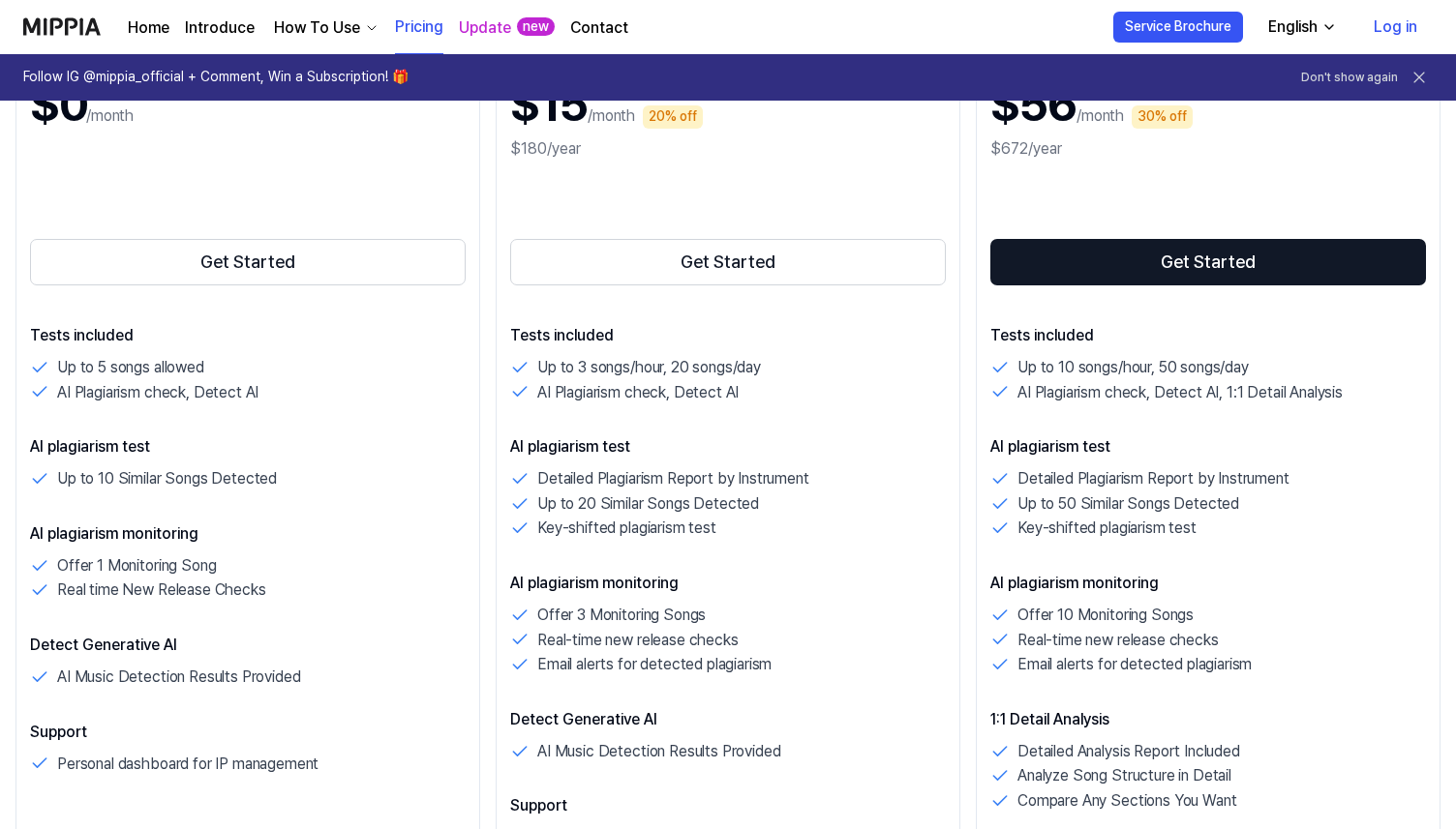
scroll to position [0, 0]
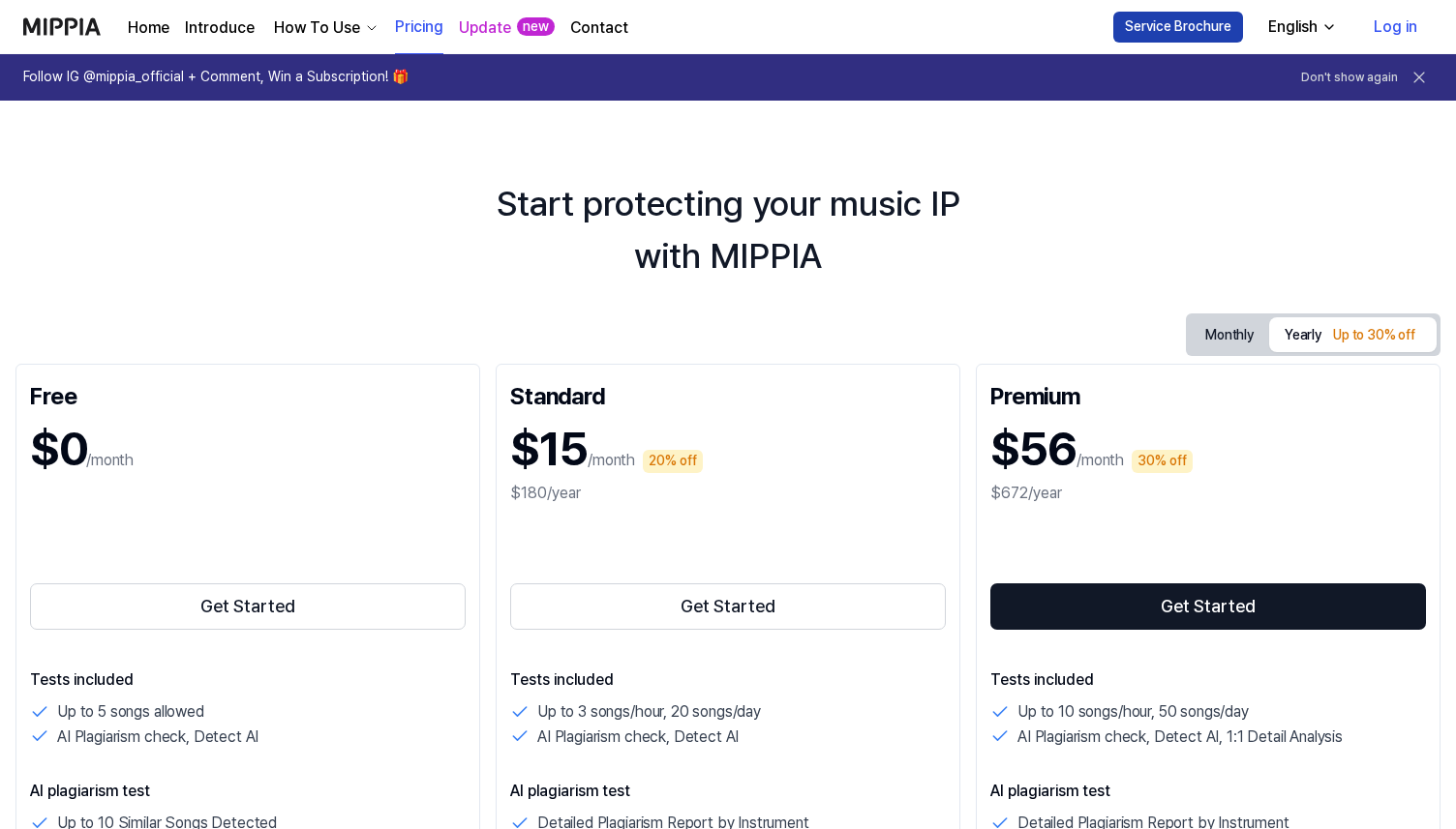
click at [1177, 21] on button "Service Brochure" at bounding box center [1178, 27] width 130 height 31
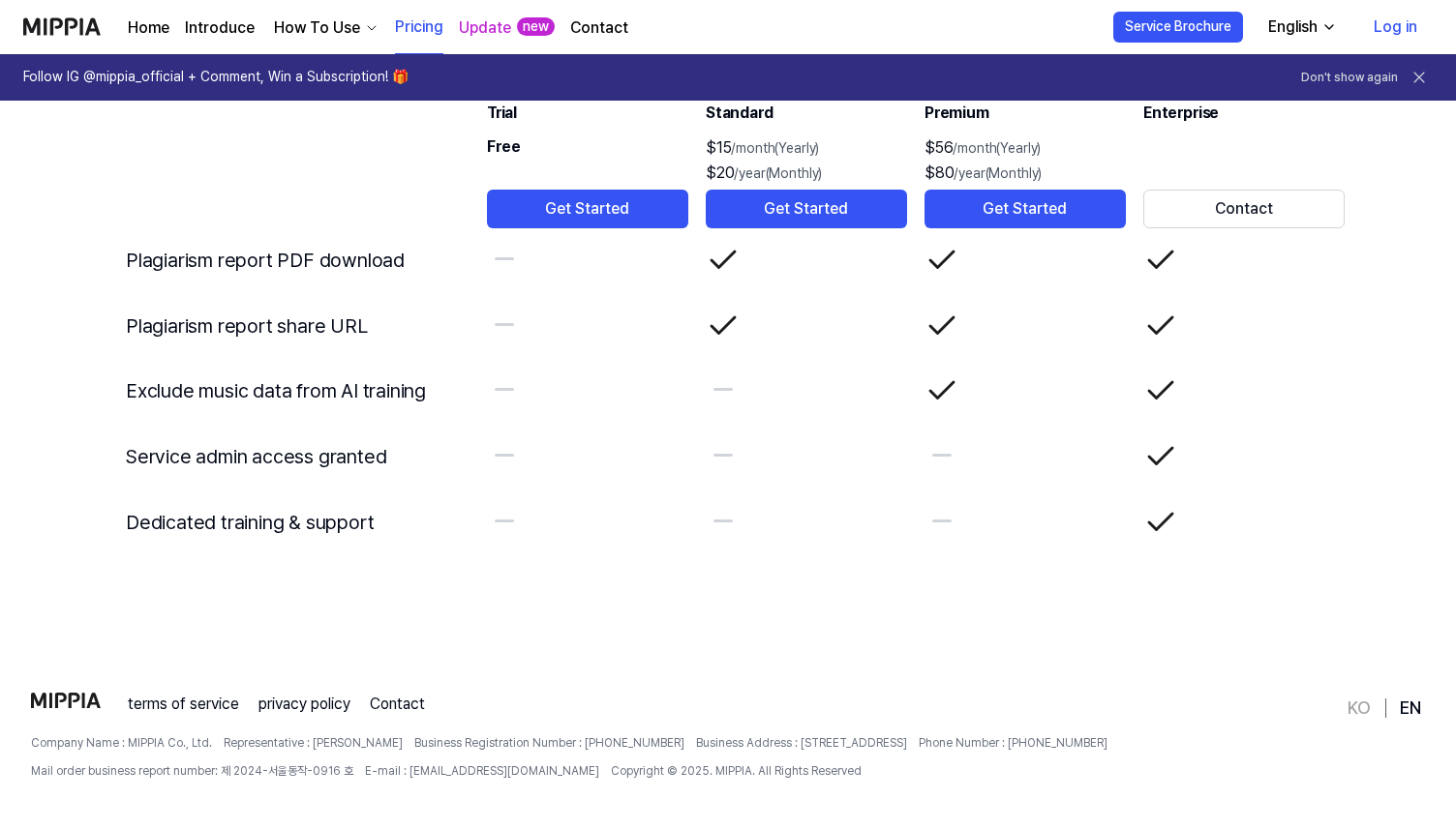
scroll to position [3380, 0]
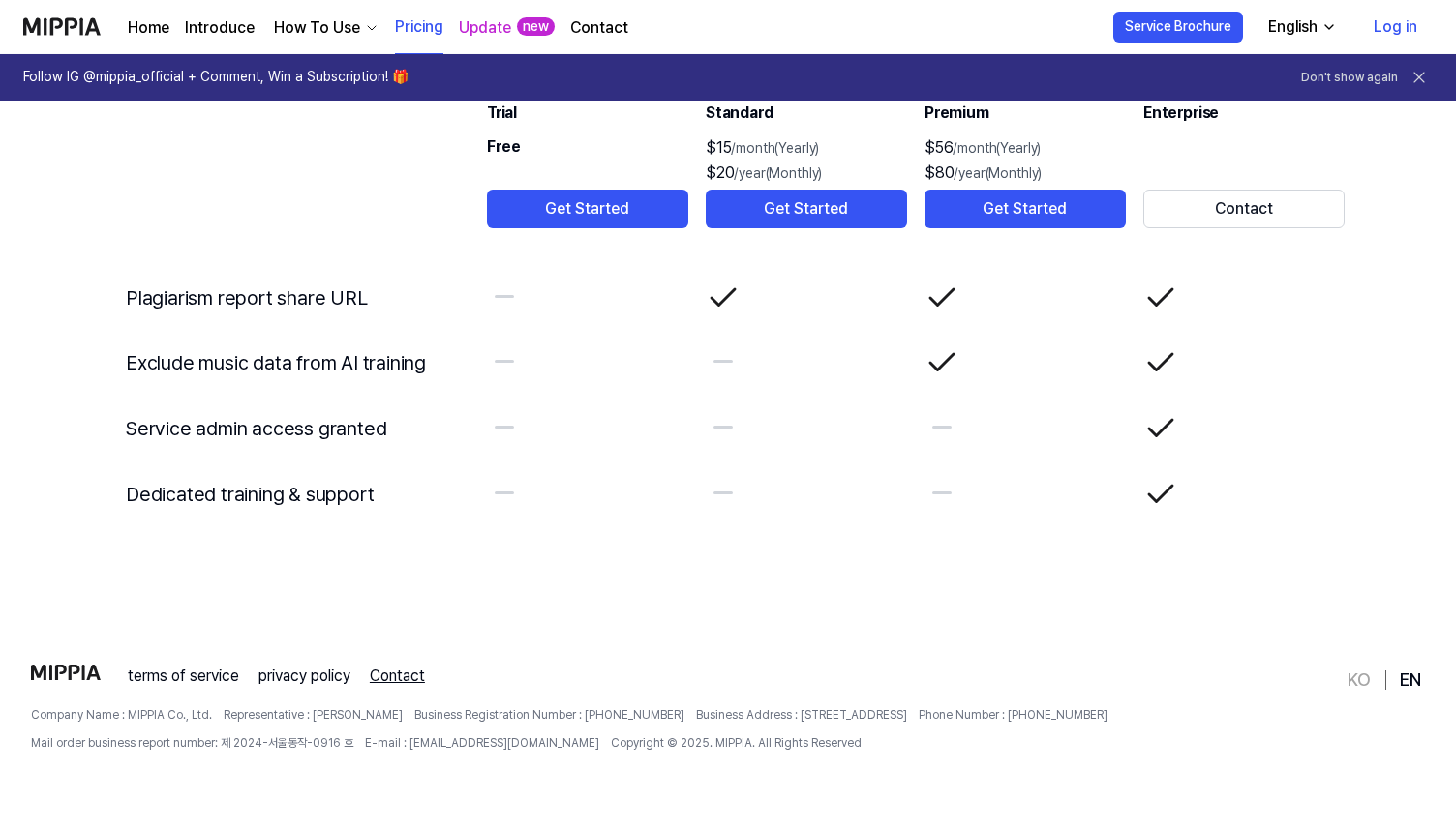
click at [387, 674] on link "Contact" at bounding box center [398, 676] width 55 height 23
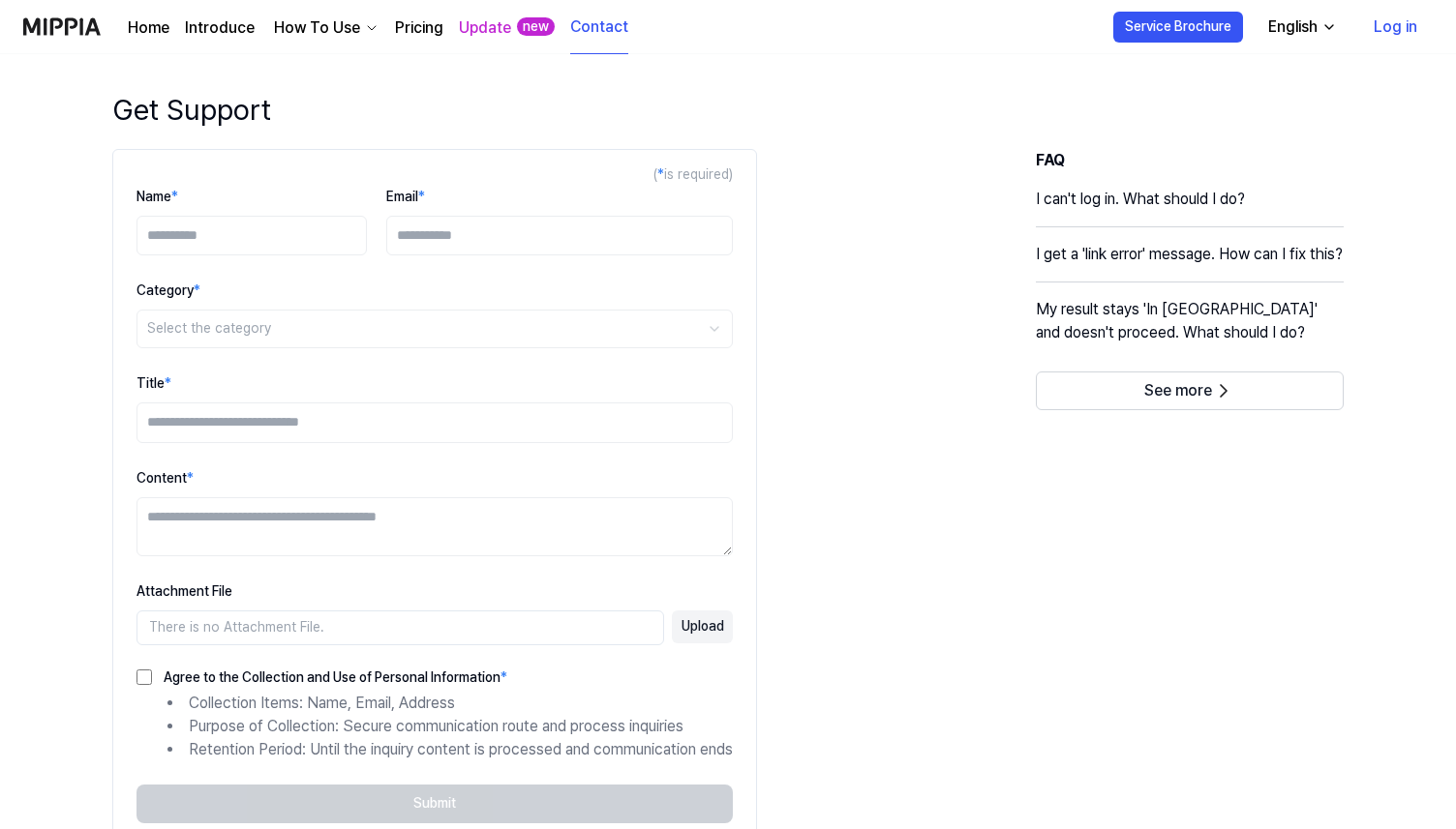
click at [283, 231] on input "Name *" at bounding box center [251, 235] width 231 height 41
type input "*****"
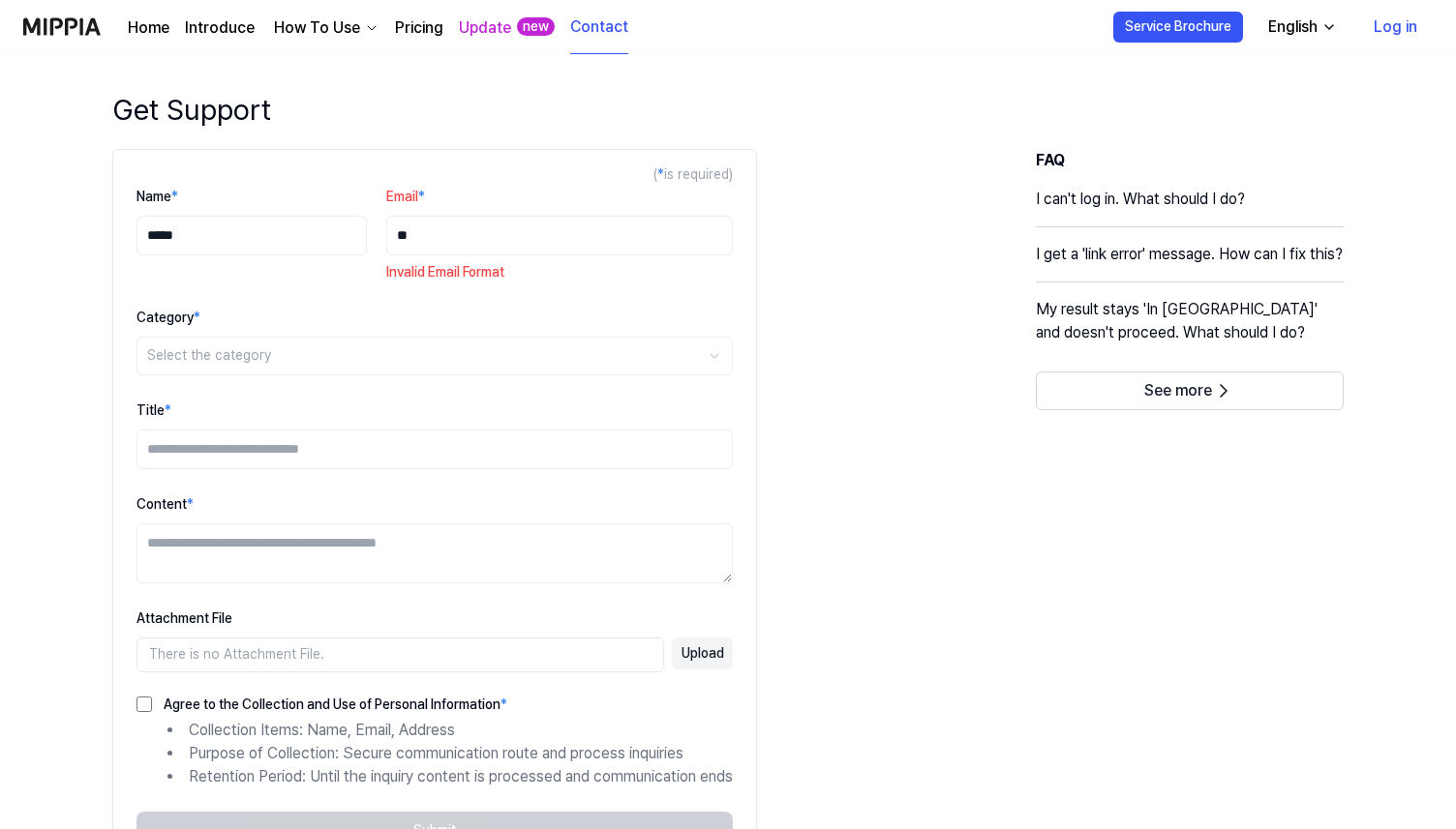
type input "*"
click at [211, 227] on input "*****" at bounding box center [251, 235] width 231 height 41
click at [213, 227] on input "*********" at bounding box center [251, 235] width 231 height 41
type input "**********"
click at [410, 227] on input "Email *" at bounding box center [559, 235] width 346 height 41
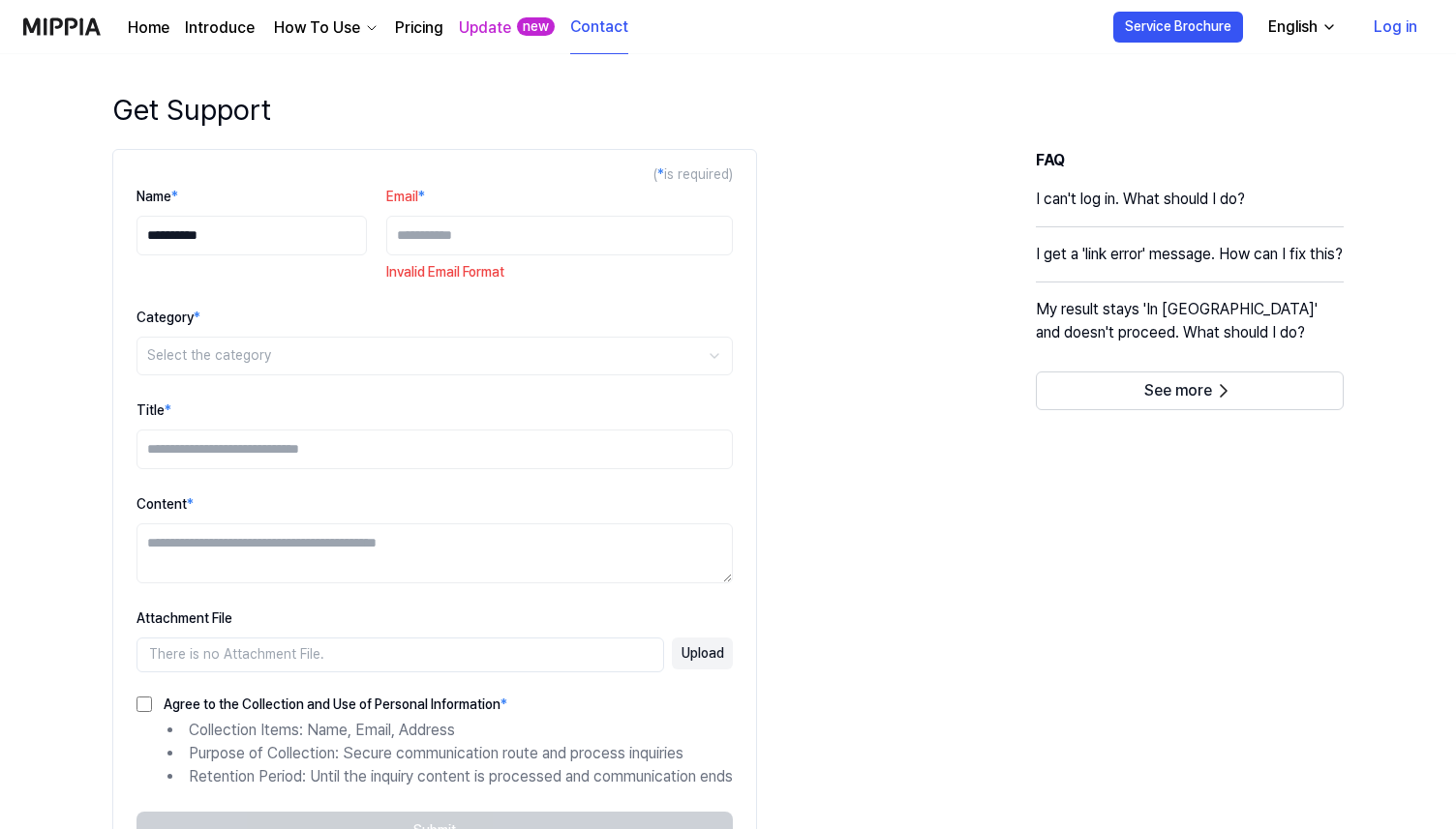
type input "*"
click at [74, 23] on img at bounding box center [61, 27] width 77 height 53
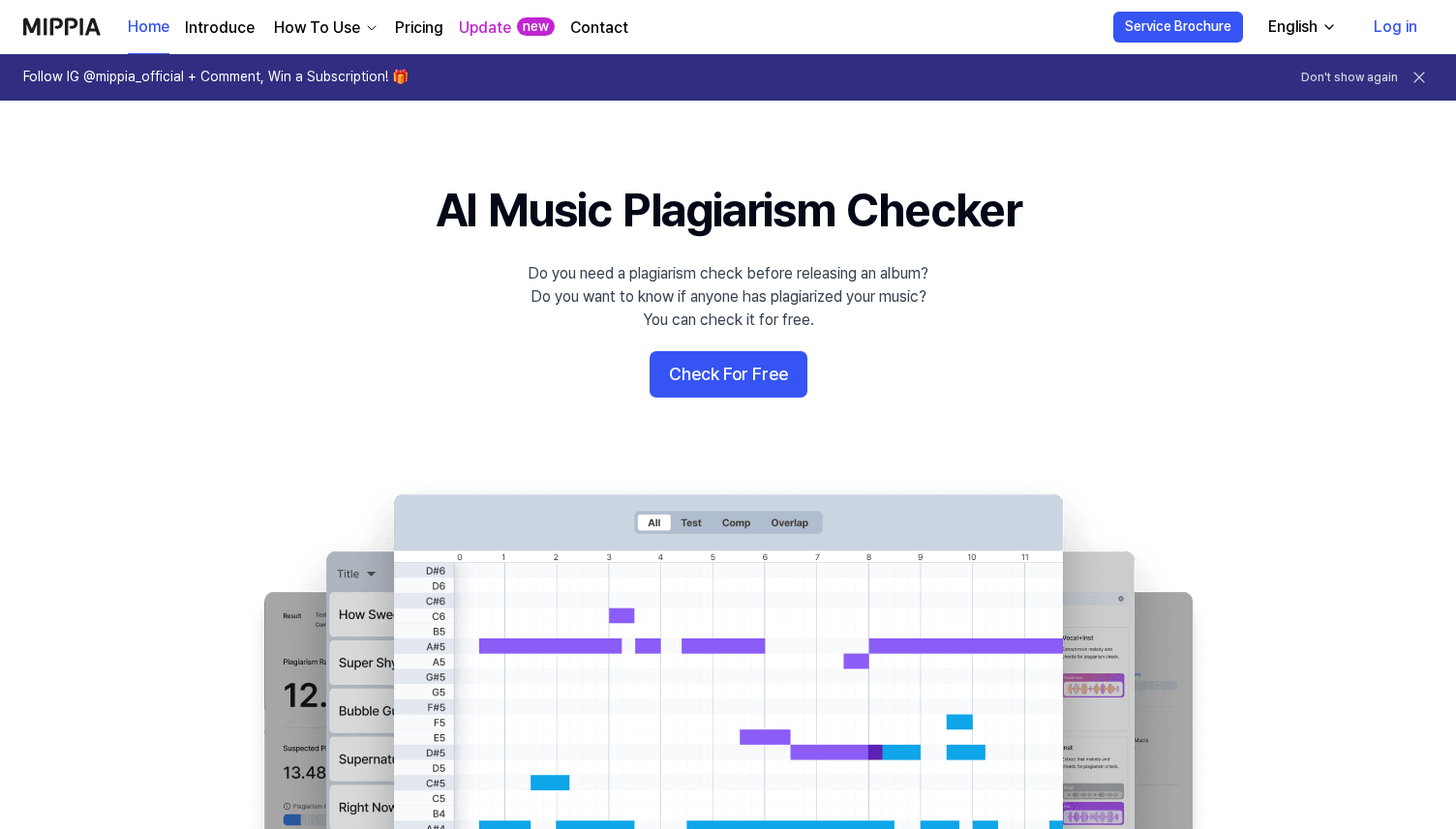
drag, startPoint x: 112, startPoint y: 25, endPoint x: 12, endPoint y: 23, distance: 100.0
click at [12, 23] on nav "Home Introduce How To Use Pricing Update new Contact Home Service Brochure Engl…" at bounding box center [728, 27] width 1456 height 54
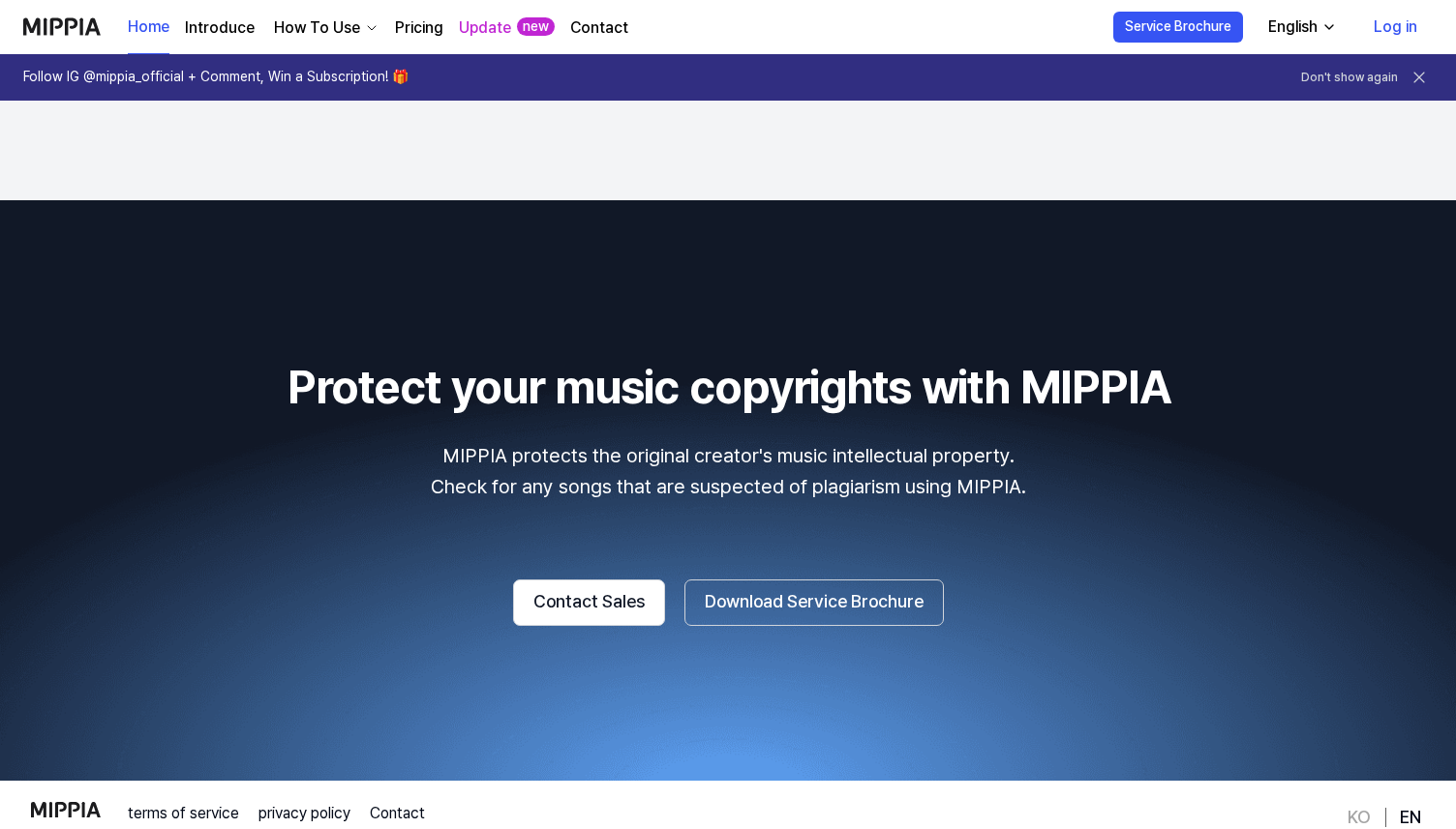
scroll to position [3368, 0]
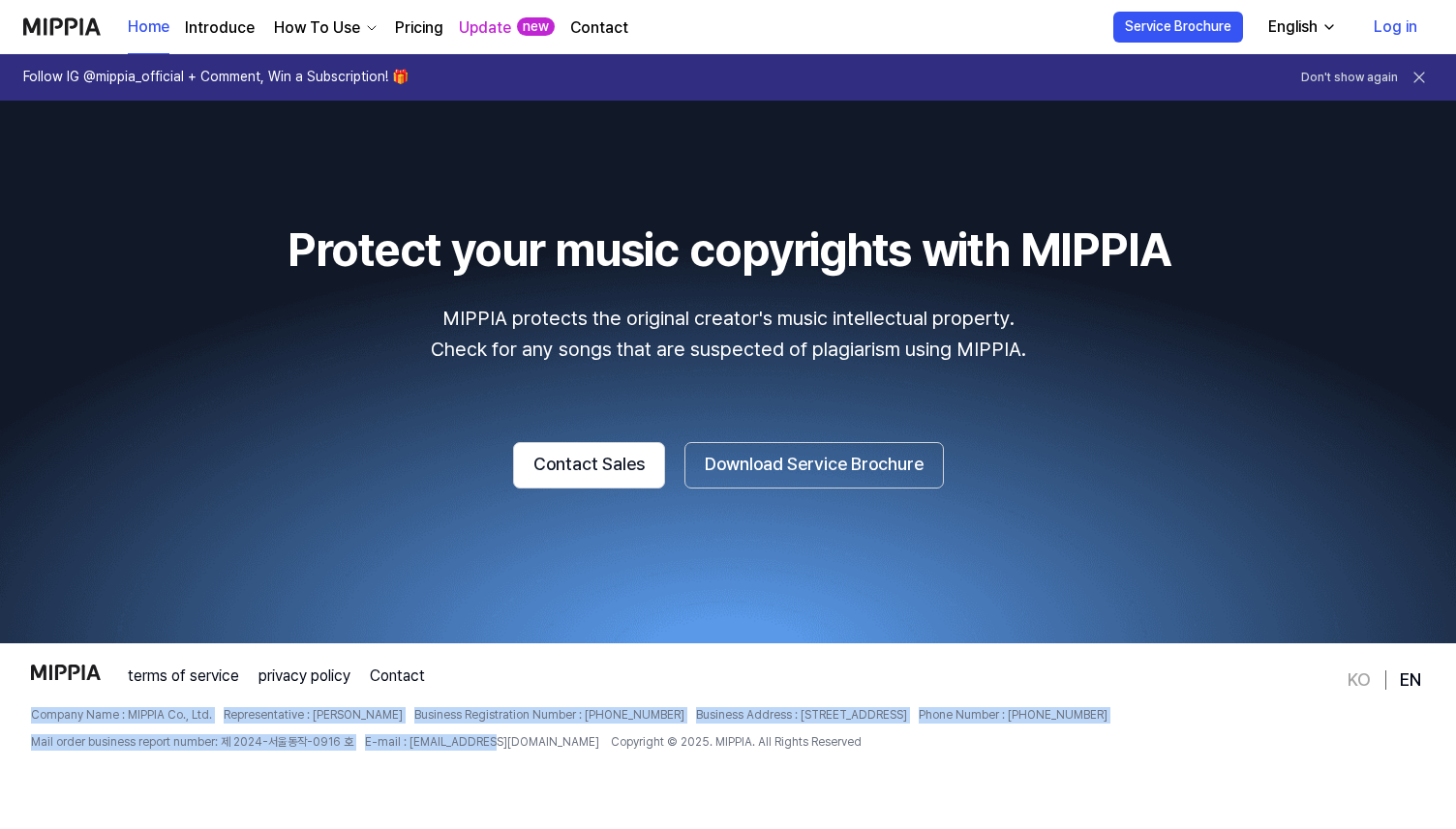
drag, startPoint x: 45, startPoint y: 717, endPoint x: 474, endPoint y: 749, distance: 430.2
click at [474, 749] on footer "terms of service privacy policy Contact Company Name : MIPPIA Co., Ltd. Represe…" at bounding box center [728, 737] width 1456 height 186
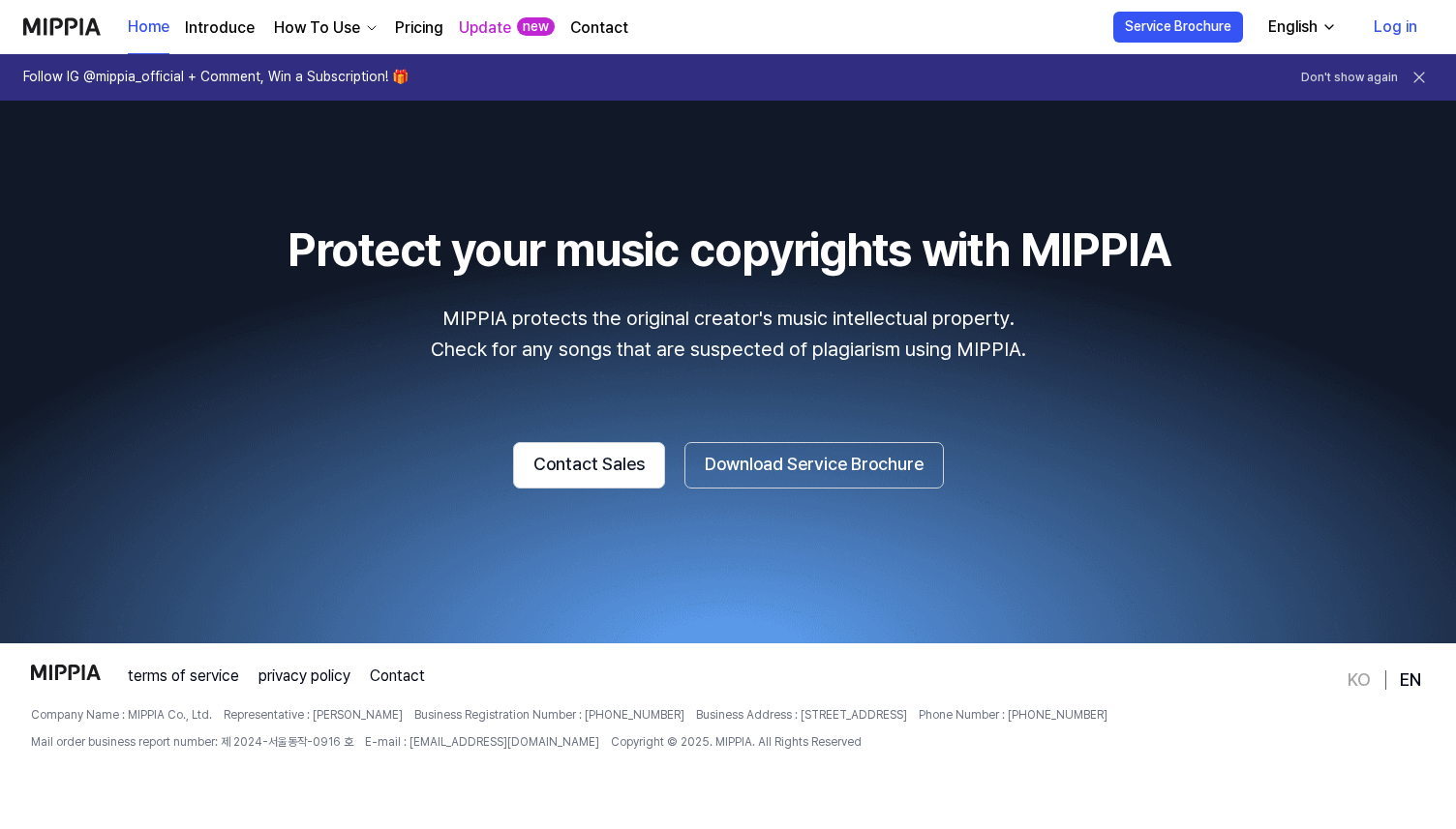
click at [475, 762] on div "terms of service privacy policy Contact Company Name : MIPPIA Co., Ltd. Represe…" at bounding box center [687, 747] width 1313 height 164
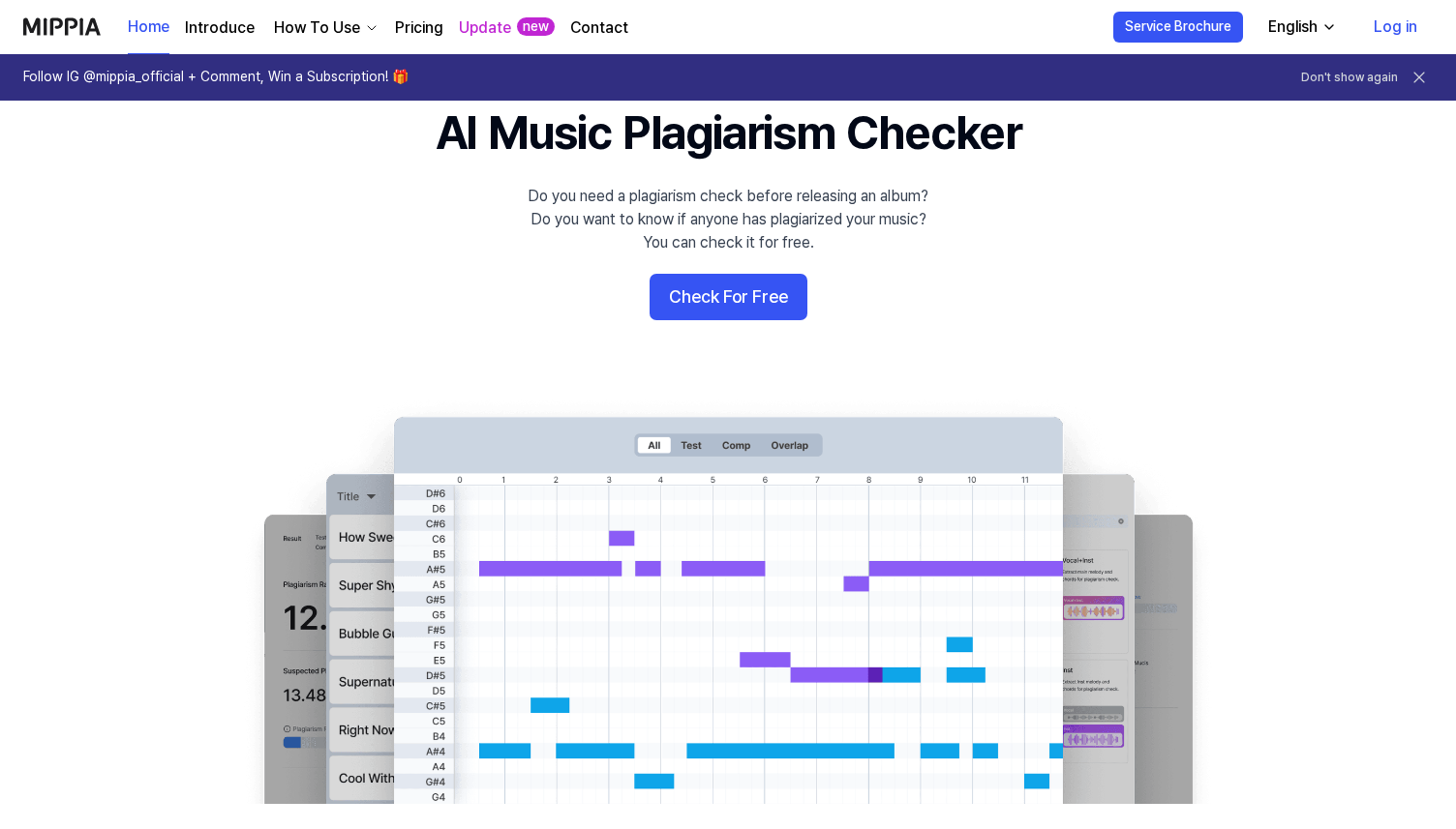
scroll to position [0, 0]
